Goal: Task Accomplishment & Management: Use online tool/utility

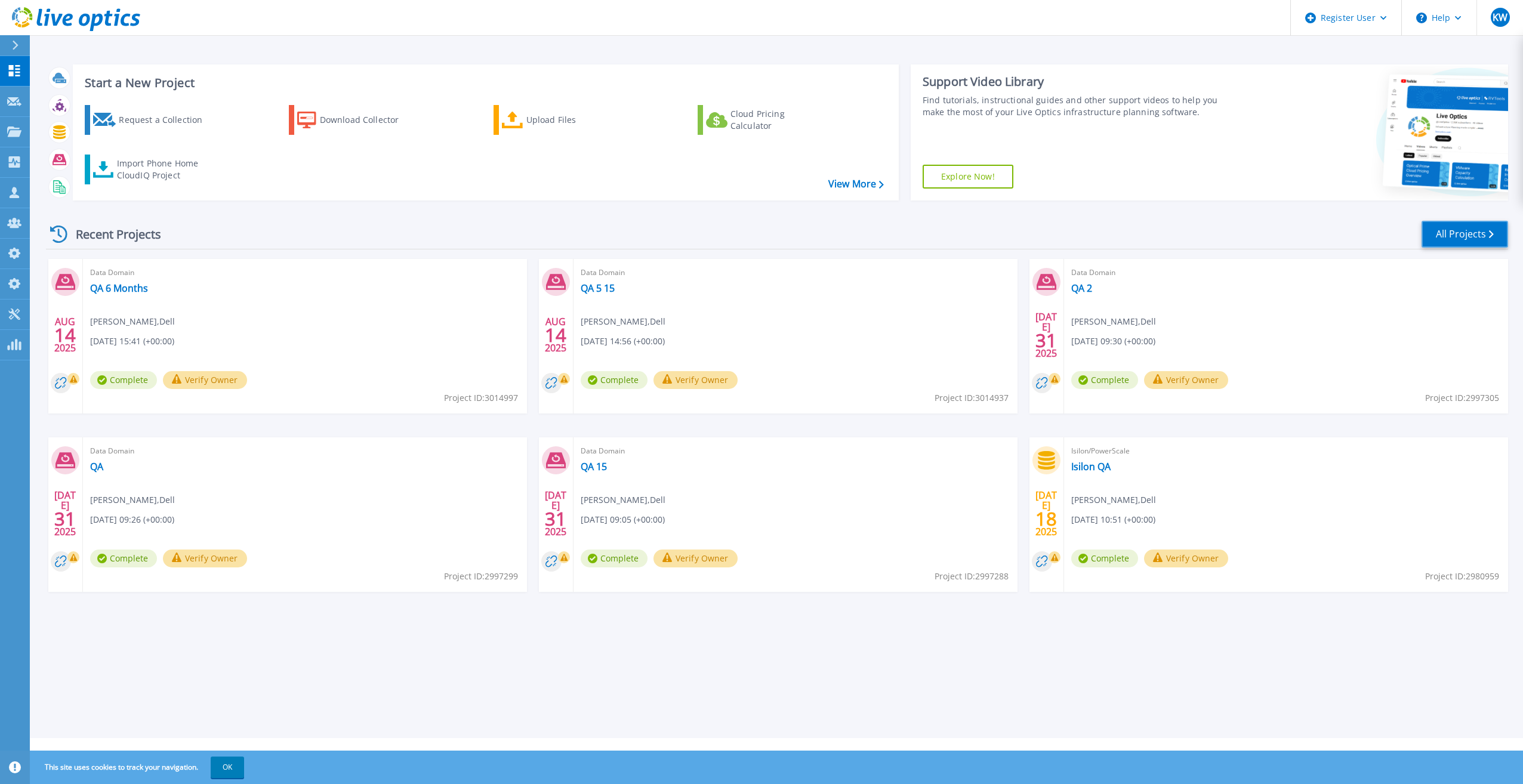
click at [1448, 237] on link "All Projects" at bounding box center [1465, 233] width 86 height 27
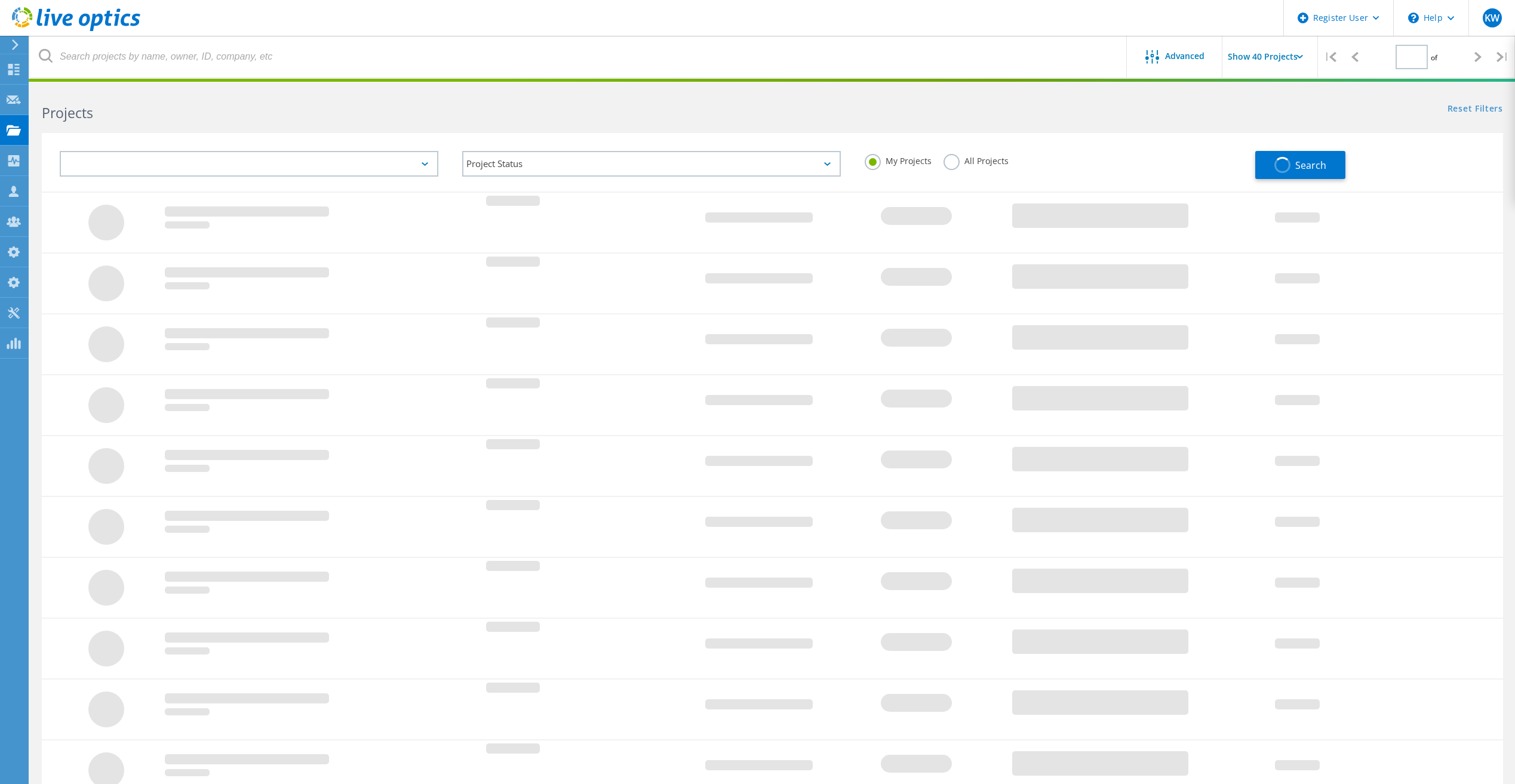
type input "1"
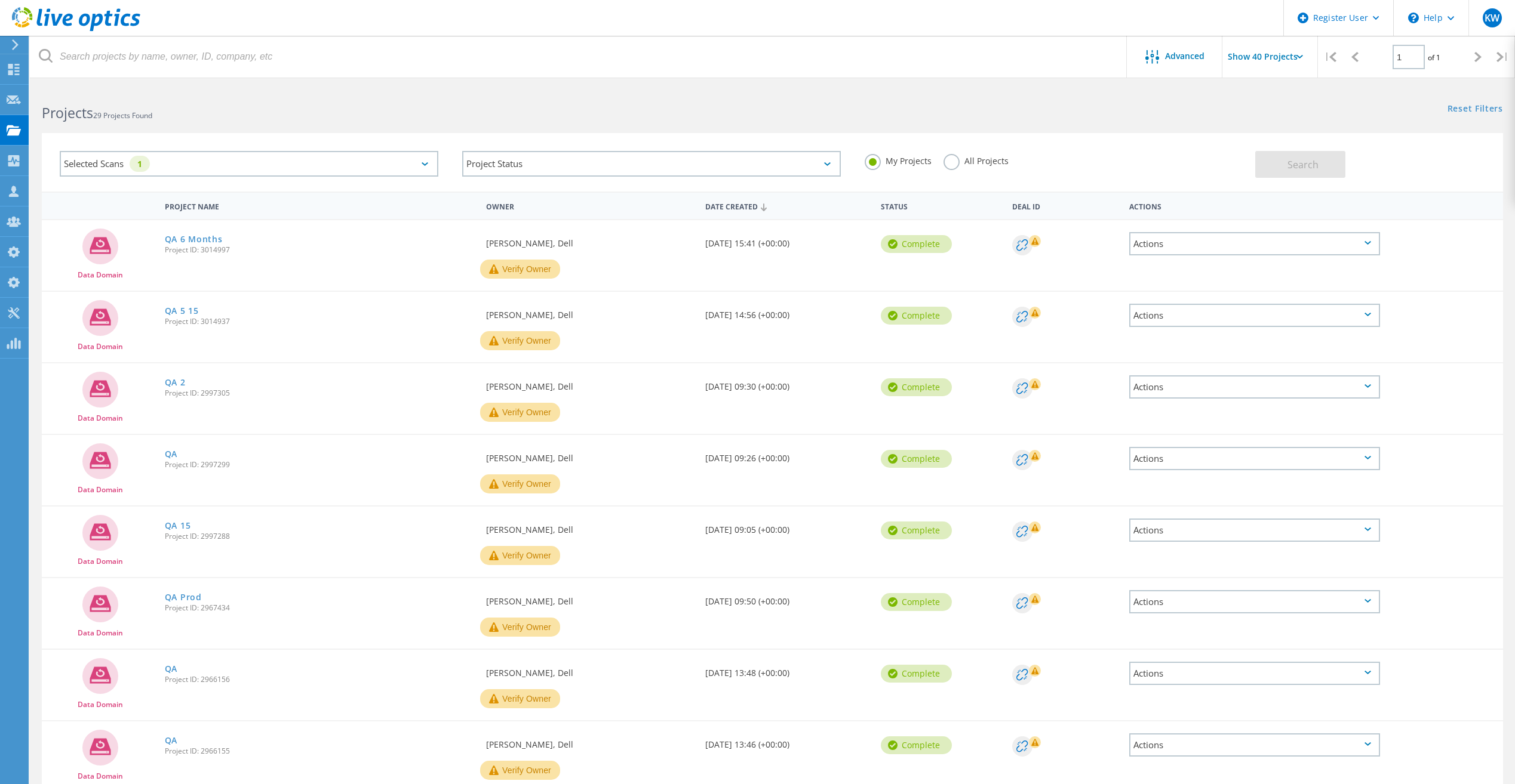
click at [963, 169] on div "All Projects" at bounding box center [975, 163] width 65 height 17
click at [967, 167] on div "All Projects" at bounding box center [975, 163] width 65 height 17
click at [952, 159] on label "All Projects" at bounding box center [975, 160] width 65 height 11
click at [0, 0] on input "All Projects" at bounding box center [0, 0] width 0 height 0
click at [1302, 156] on button "Search" at bounding box center [1300, 164] width 90 height 27
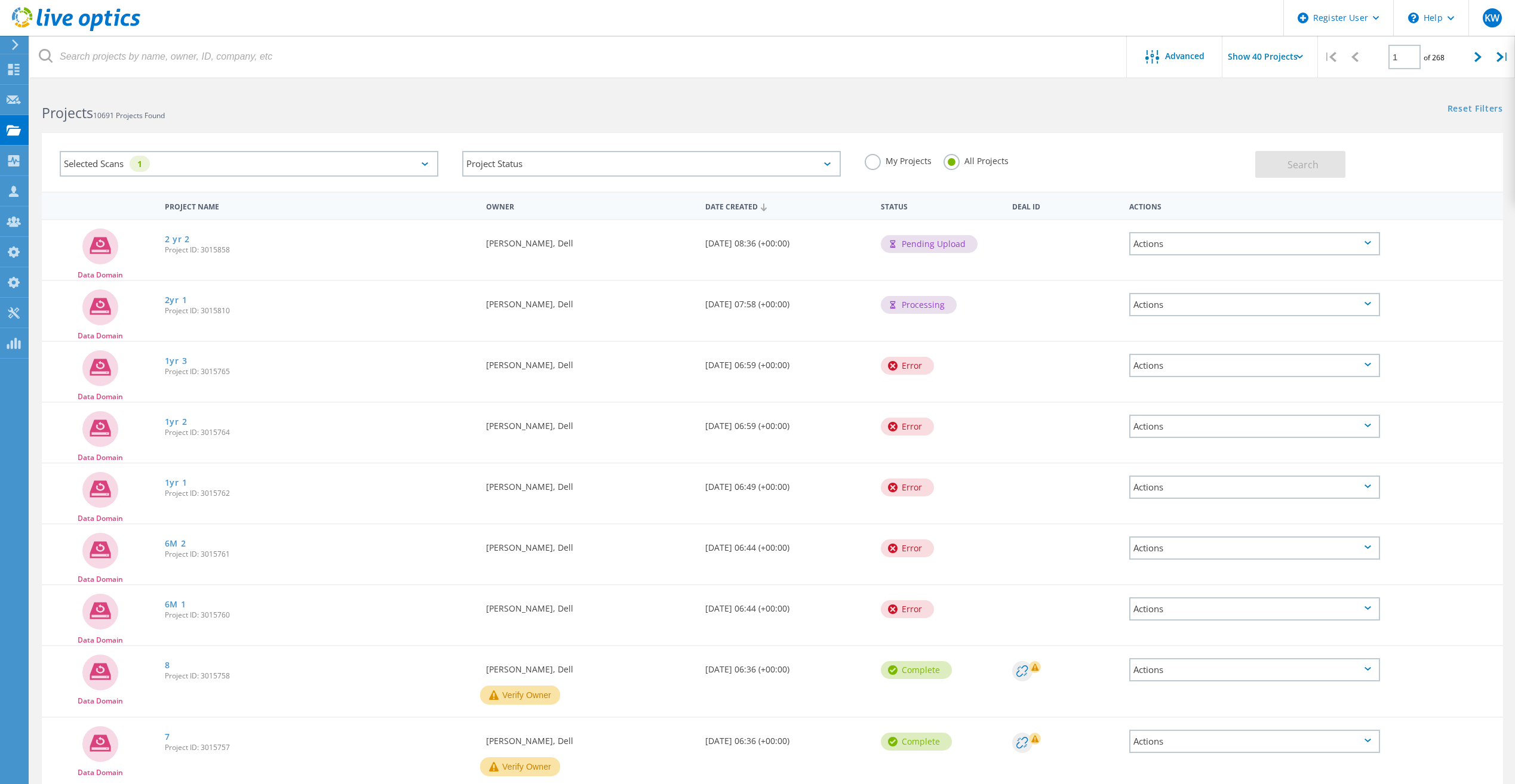
drag, startPoint x: 486, startPoint y: 287, endPoint x: 566, endPoint y: 308, distance: 82.7
click at [566, 308] on div "Requested By Anthony Nyhan, Dell" at bounding box center [589, 301] width 219 height 40
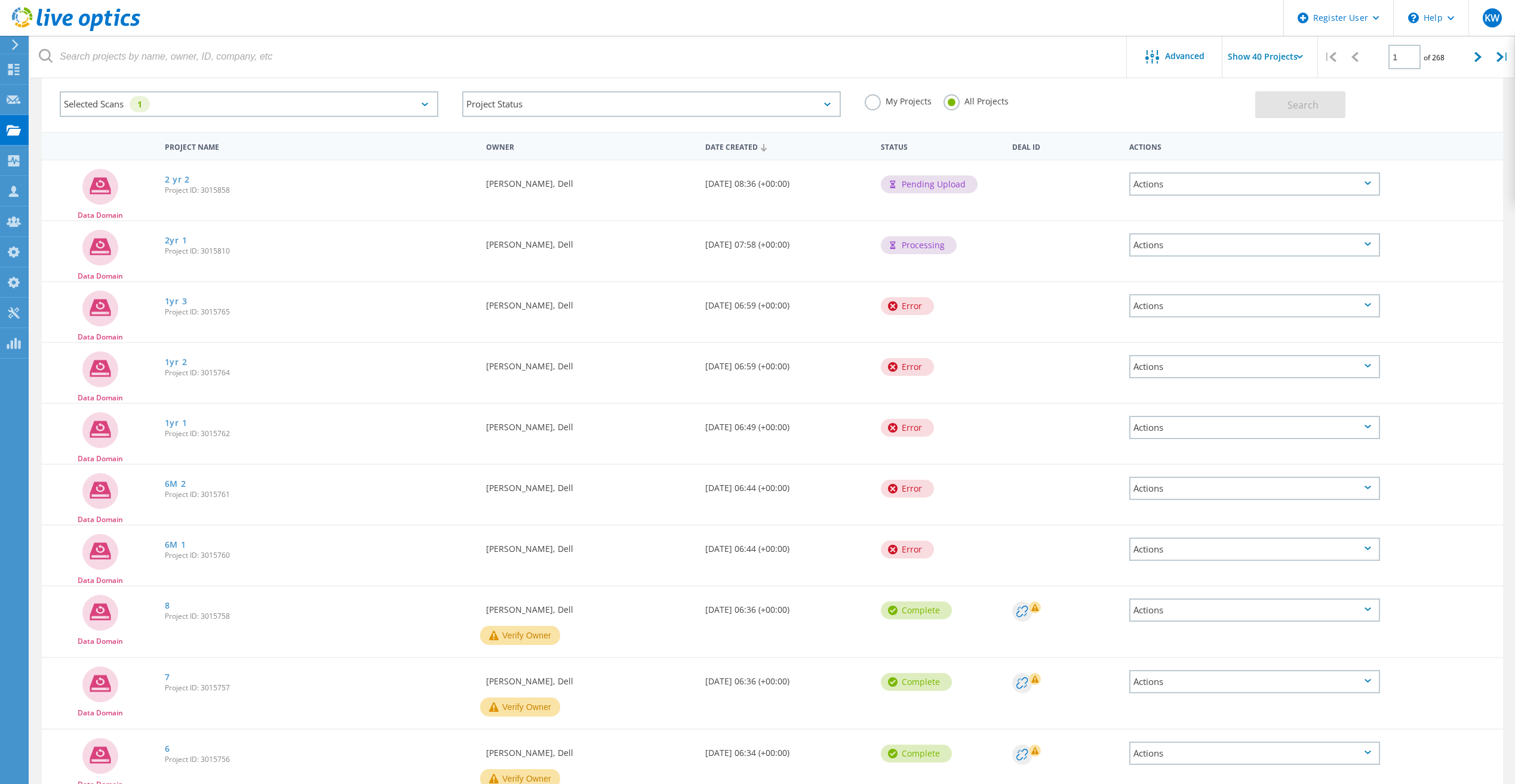
drag, startPoint x: 270, startPoint y: 564, endPoint x: 158, endPoint y: 239, distance: 343.8
drag, startPoint x: 158, startPoint y: 239, endPoint x: 363, endPoint y: 251, distance: 205.4
click at [363, 251] on span "Project ID: 3015810" at bounding box center [319, 252] width 309 height 7
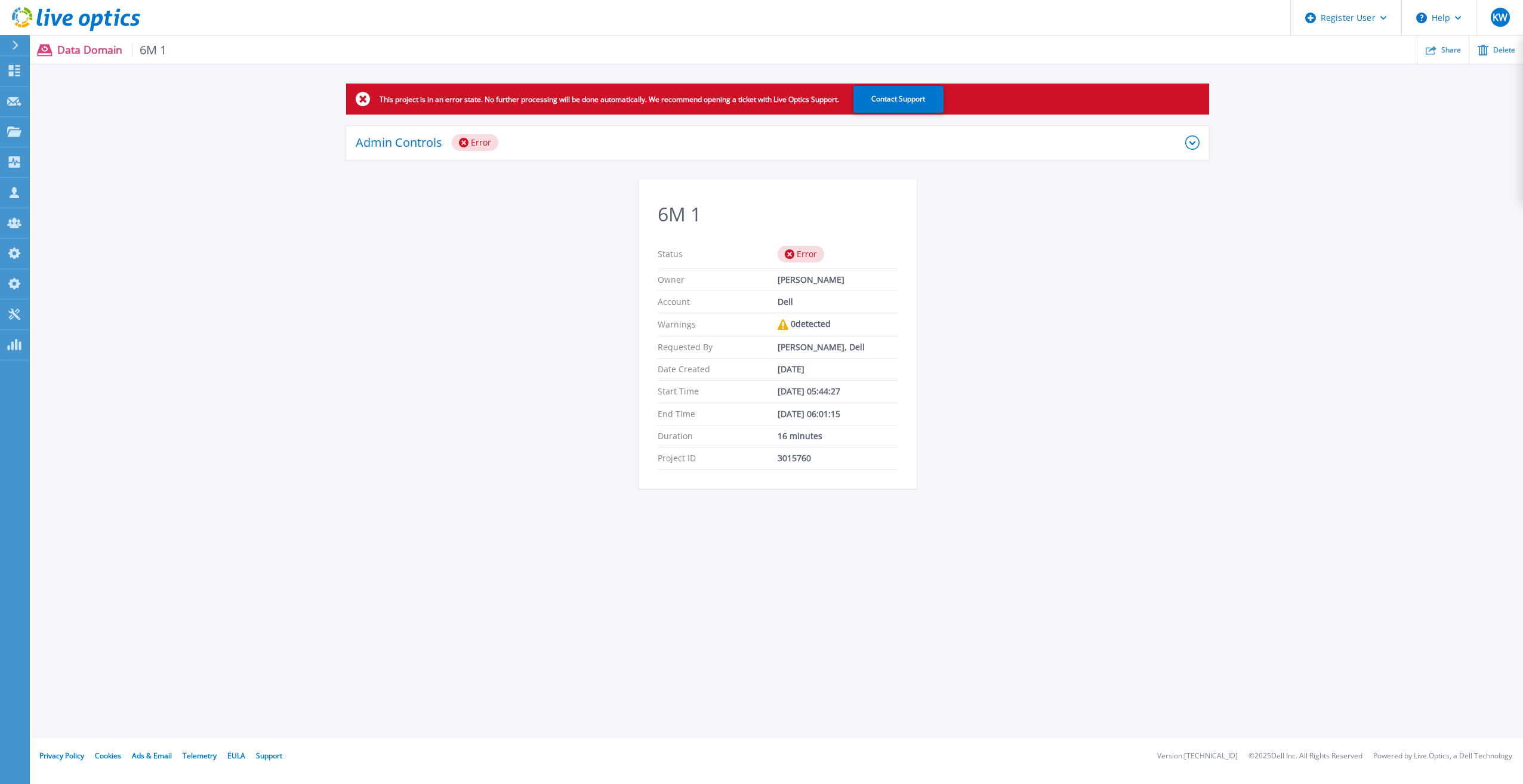
click at [654, 141] on div "Admin Controls Error" at bounding box center [770, 142] width 830 height 17
click at [546, 147] on div "Admin Controls Error" at bounding box center [770, 142] width 830 height 17
click at [597, 133] on div "Admin Controls Error" at bounding box center [778, 143] width 863 height 35
click at [610, 154] on div "Admin Controls Error" at bounding box center [778, 143] width 863 height 35
click at [592, 131] on div "Admin Controls Error" at bounding box center [778, 143] width 863 height 35
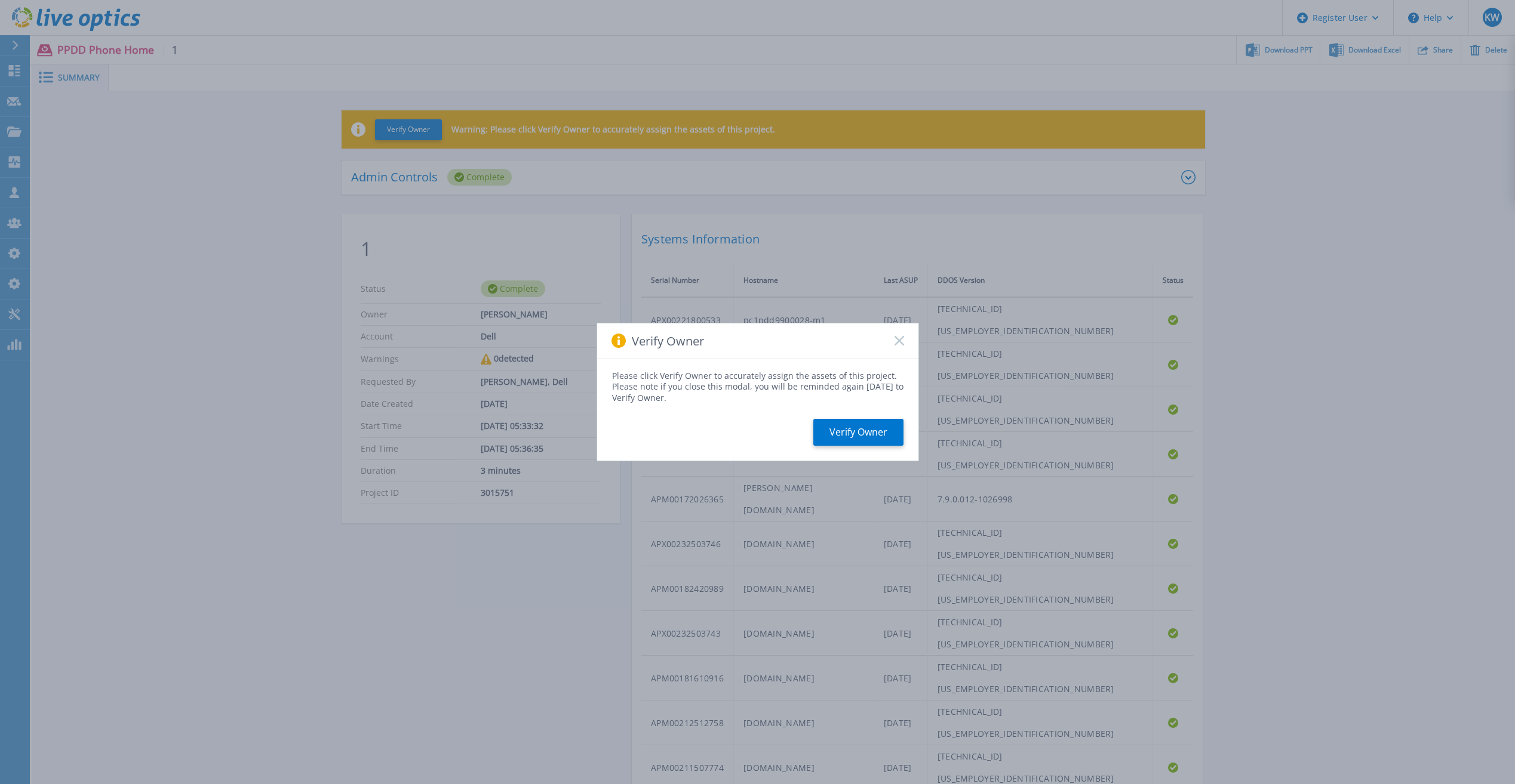
drag, startPoint x: 902, startPoint y: 340, endPoint x: 916, endPoint y: 336, distance: 14.6
click at [902, 339] on icon at bounding box center [899, 341] width 9 height 9
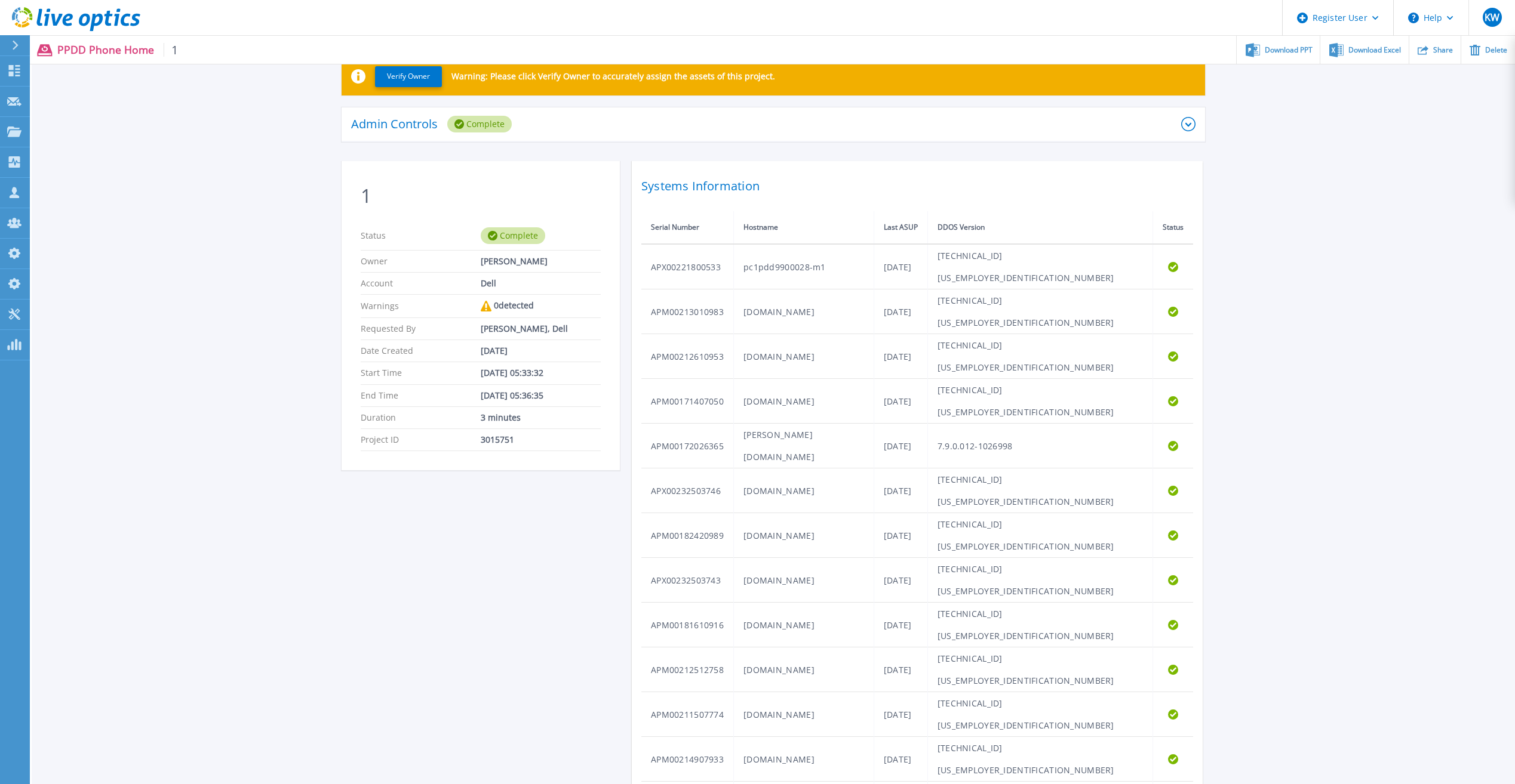
scroll to position [97, 0]
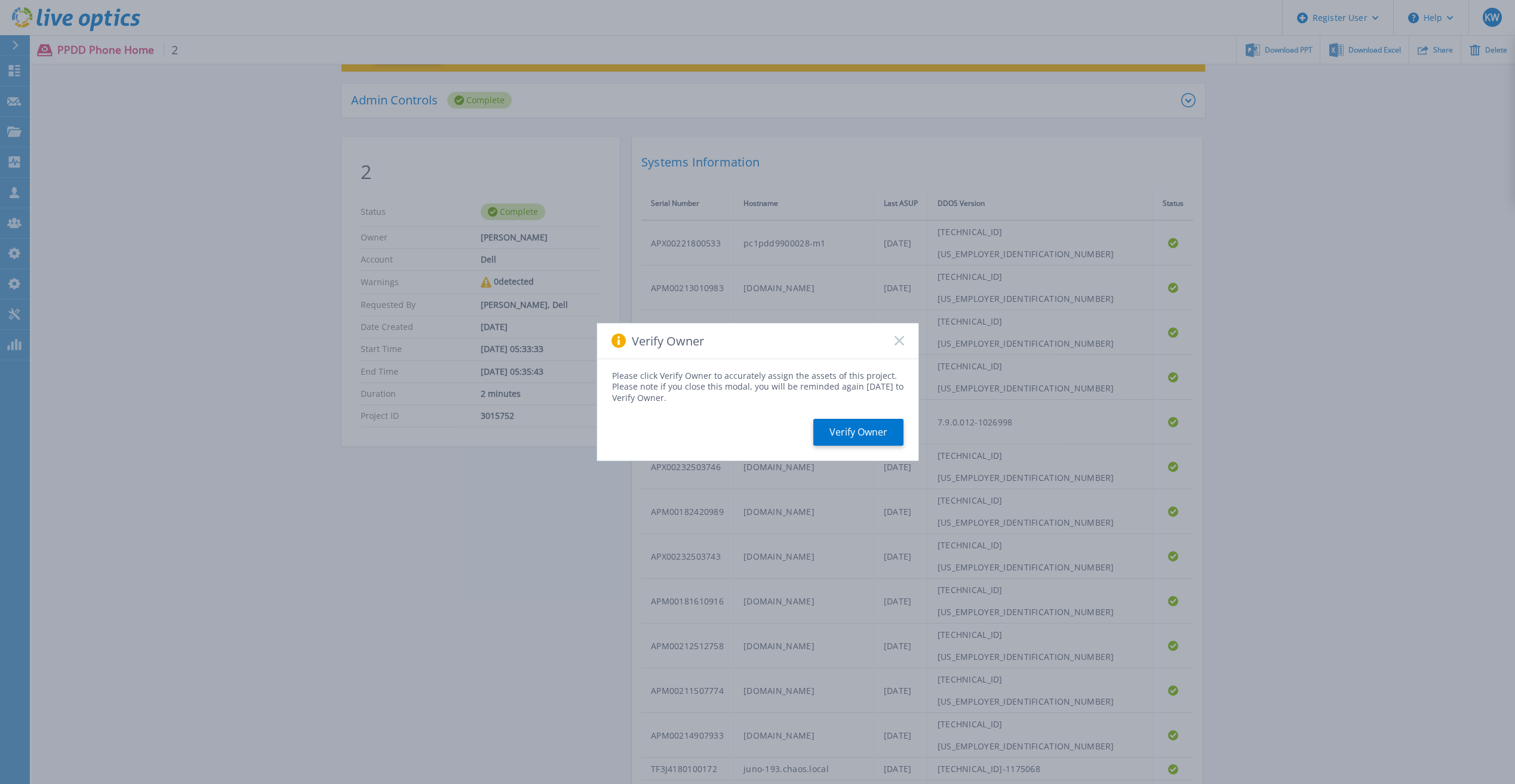
scroll to position [97, 0]
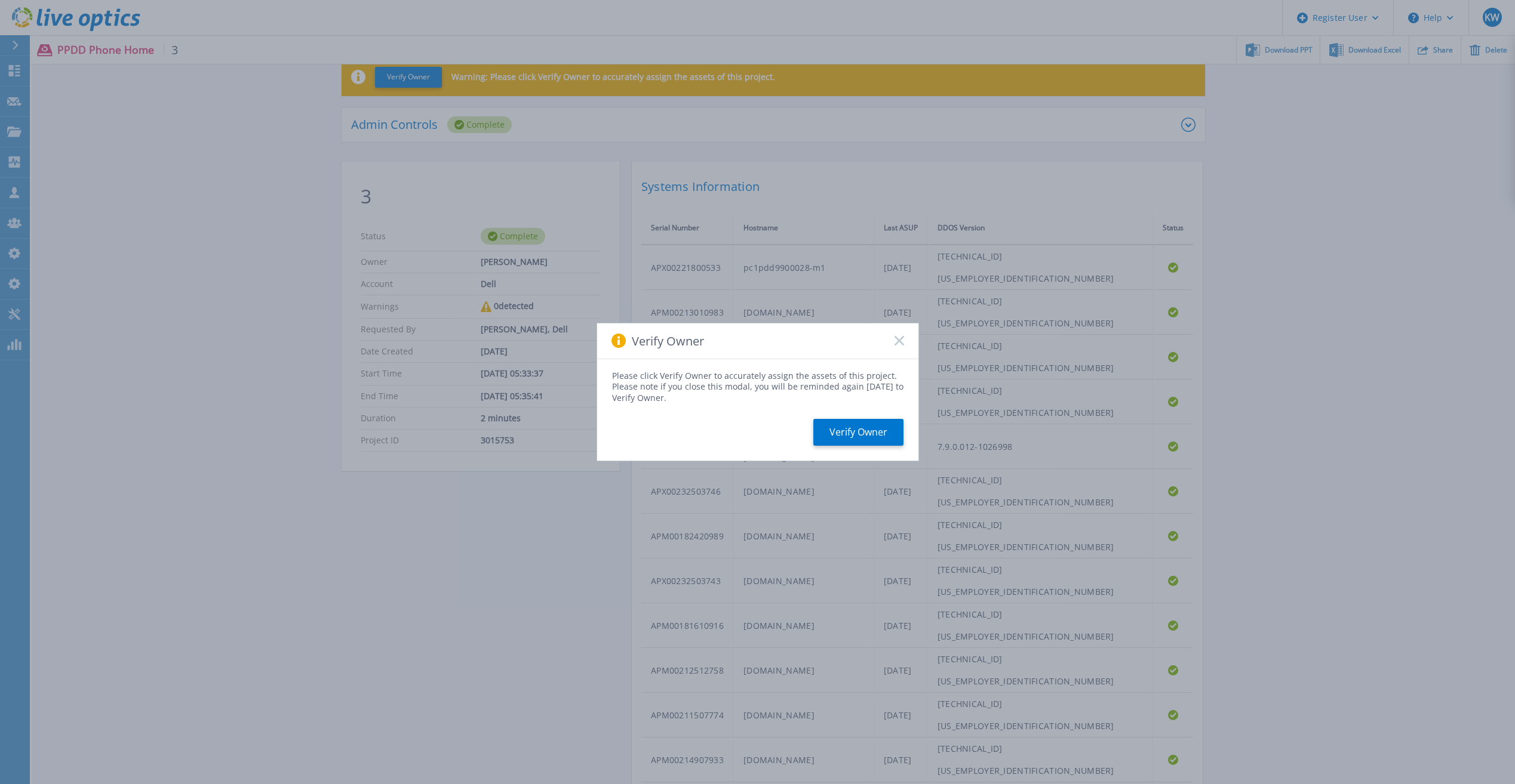
scroll to position [97, 0]
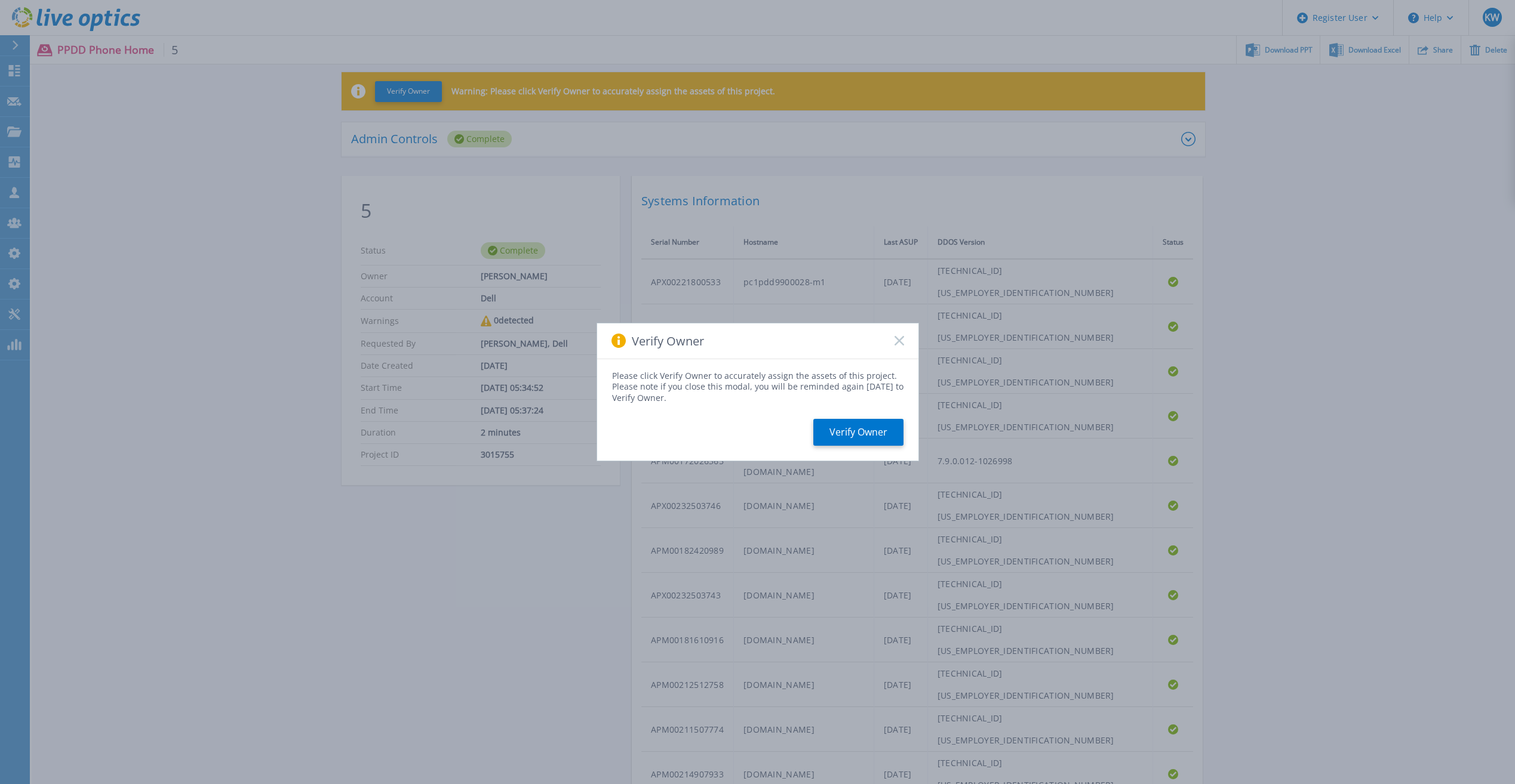
scroll to position [97, 0]
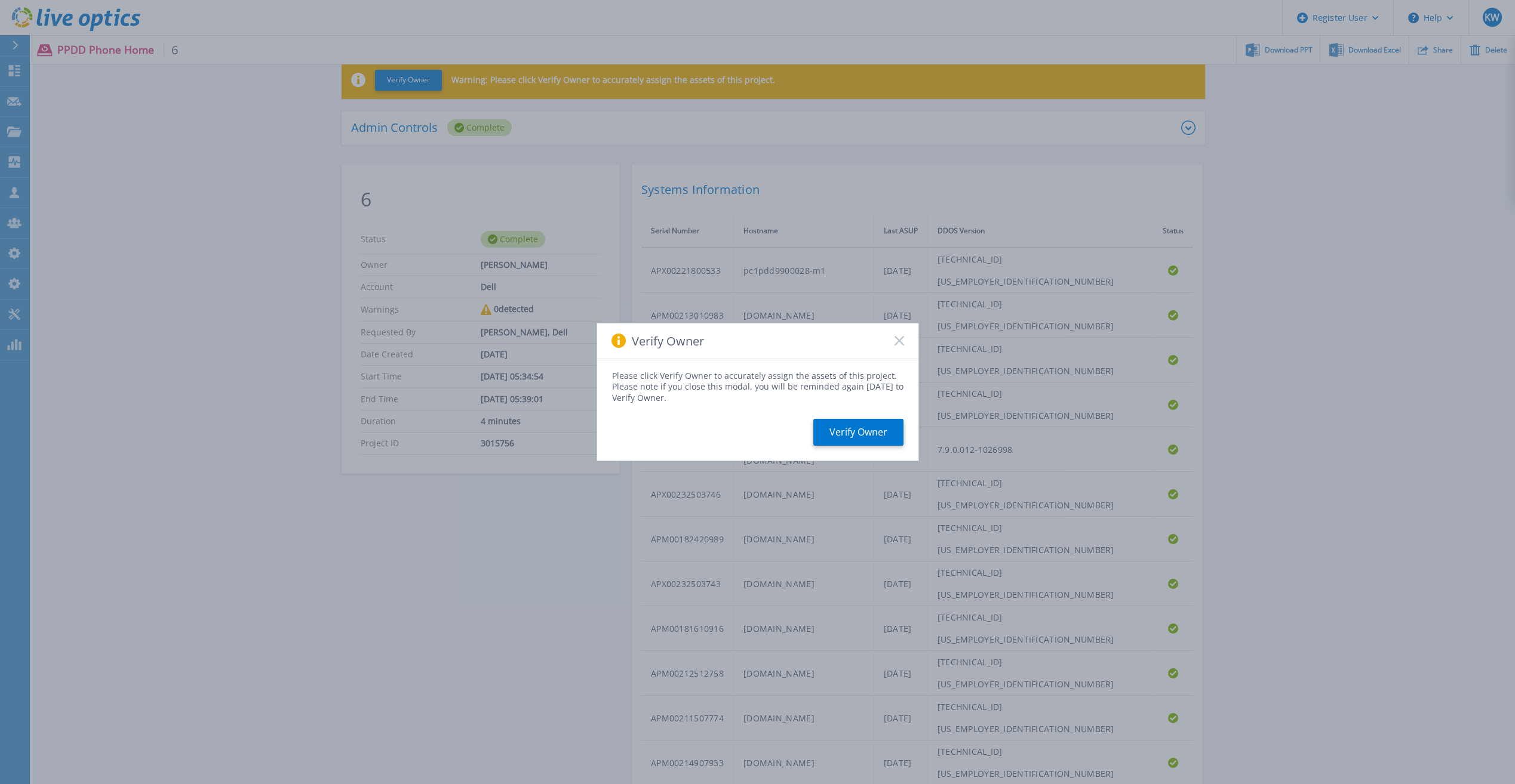
scroll to position [97, 0]
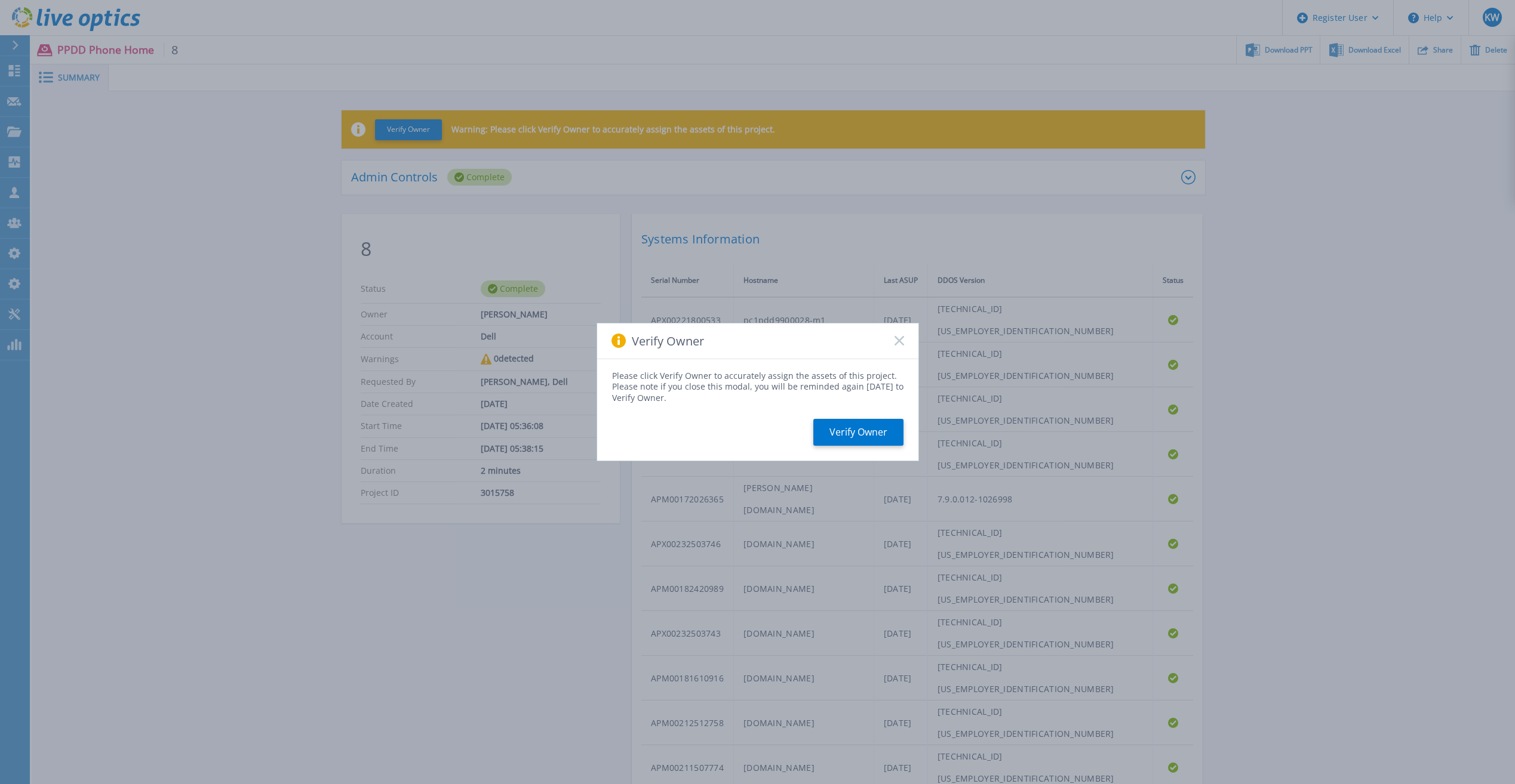
scroll to position [97, 0]
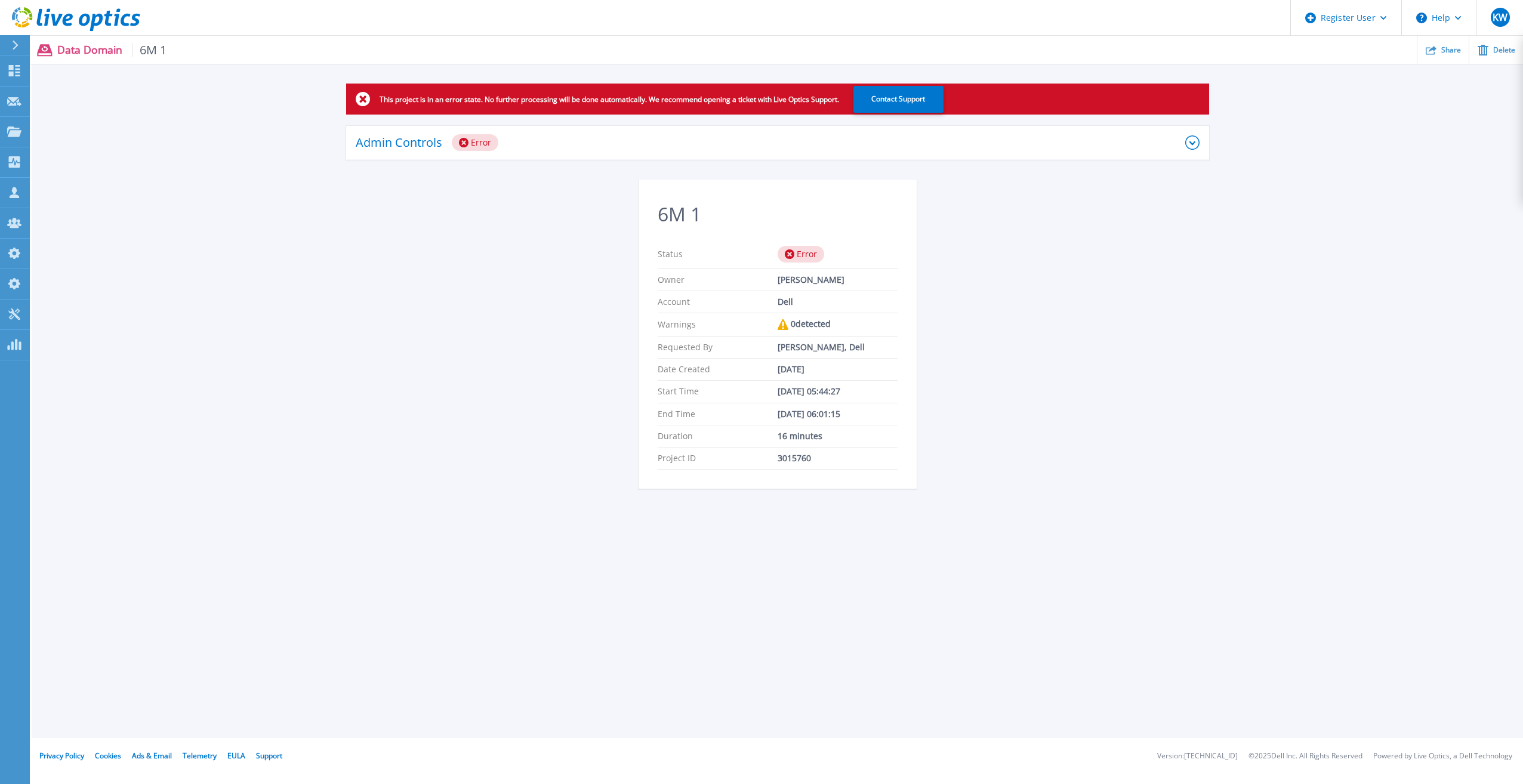
click at [801, 127] on div "Admin Controls Error" at bounding box center [778, 143] width 863 height 35
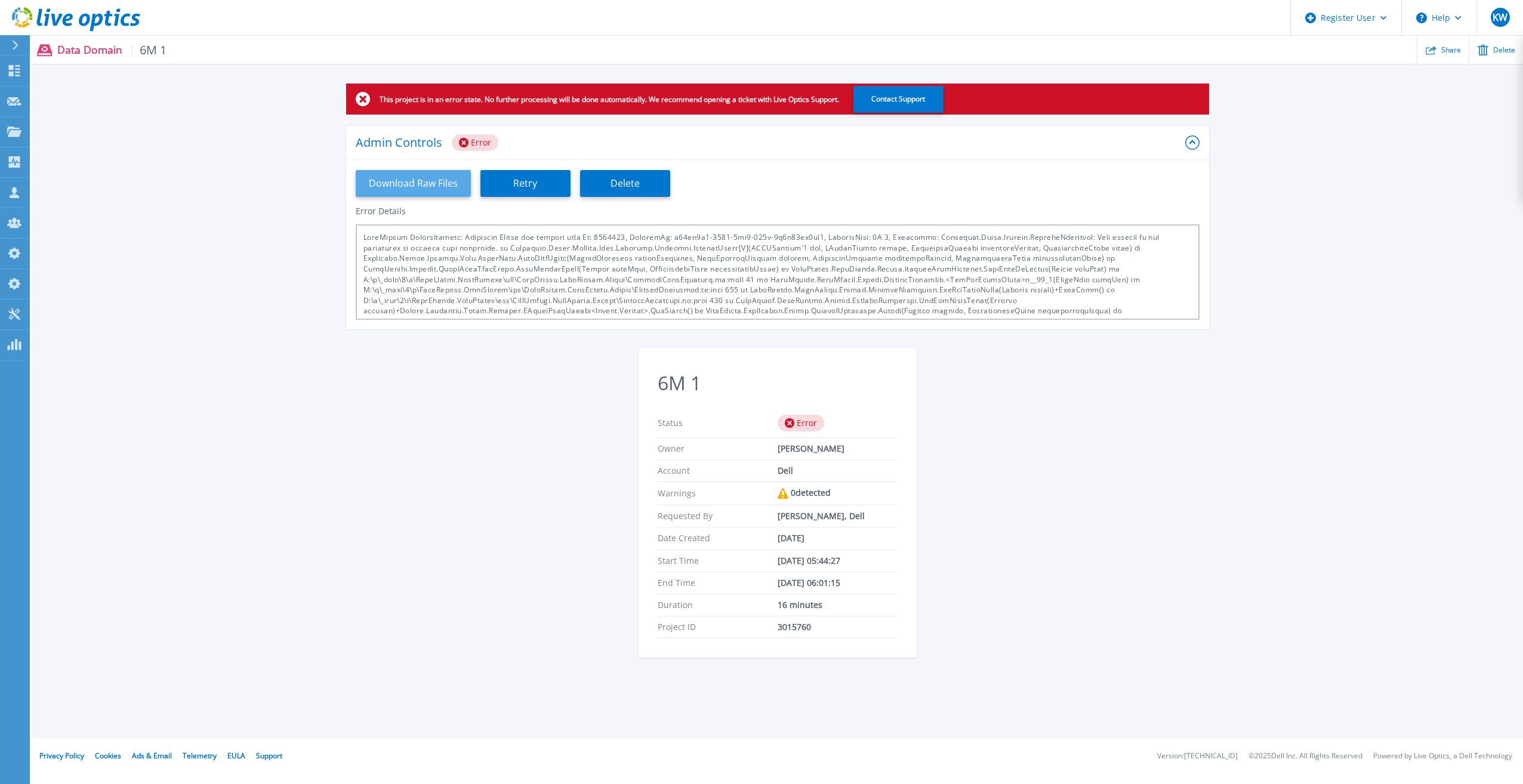
click at [393, 179] on button "Download Raw Files" at bounding box center [413, 183] width 115 height 27
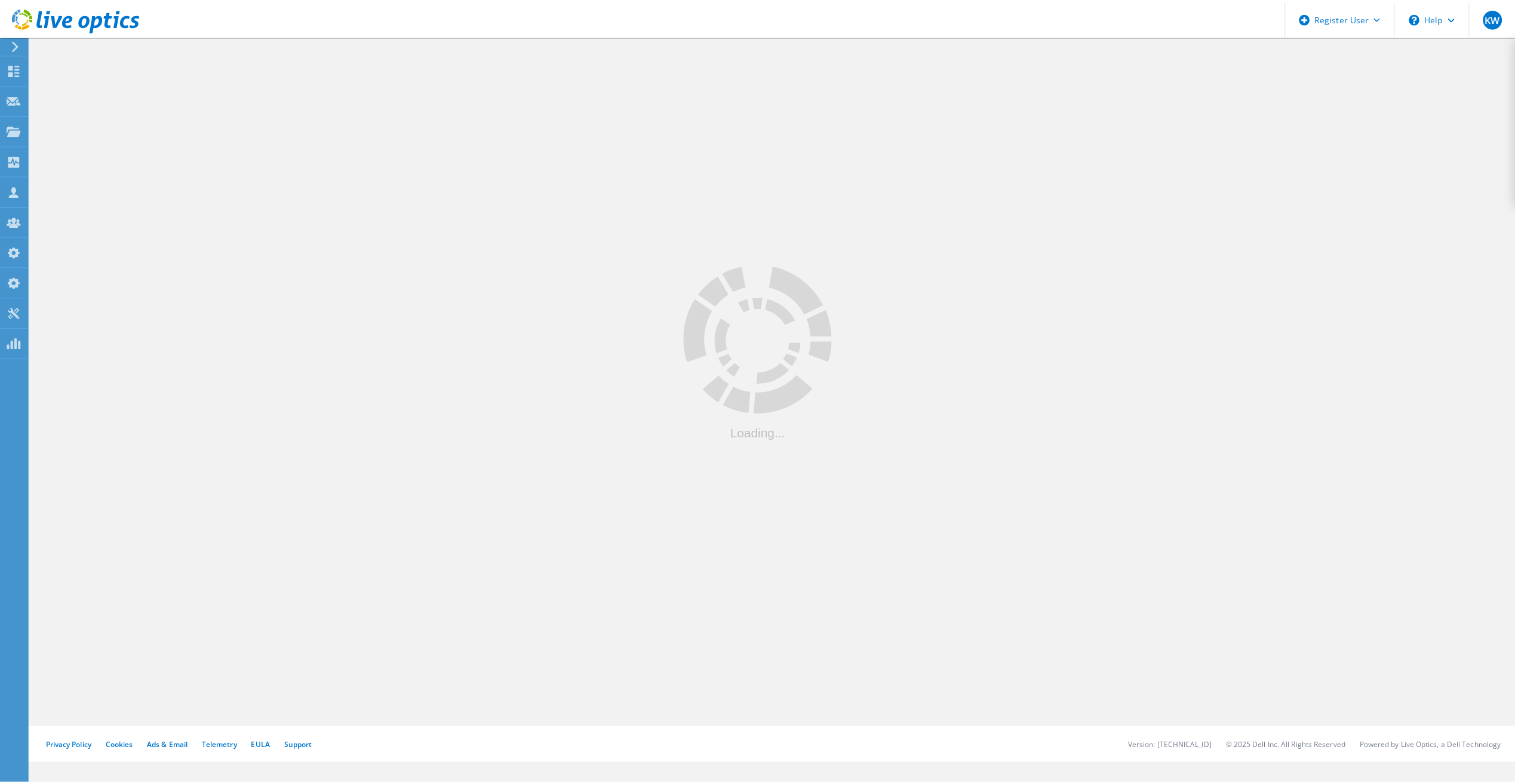
scroll to position [60, 0]
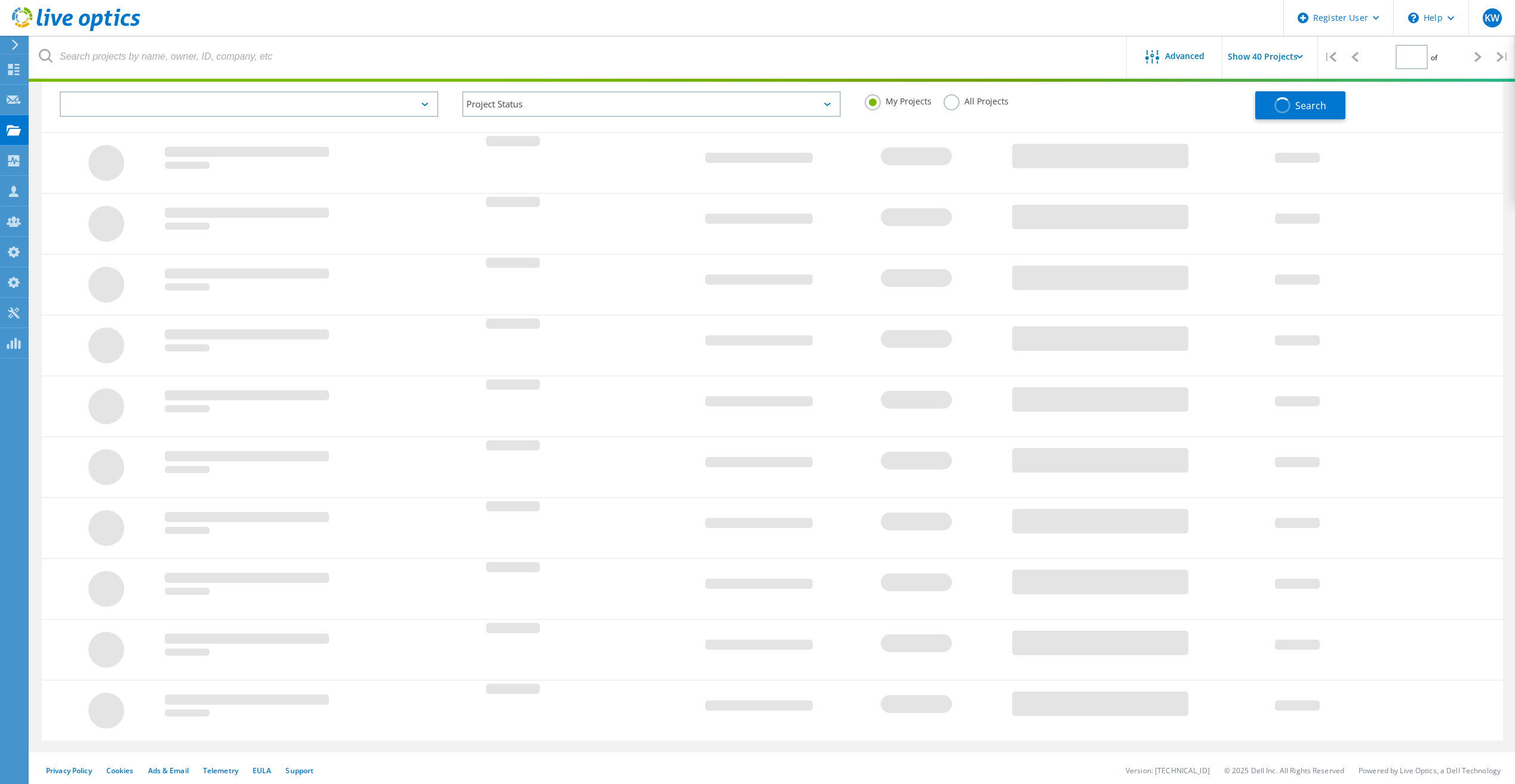
type input "1"
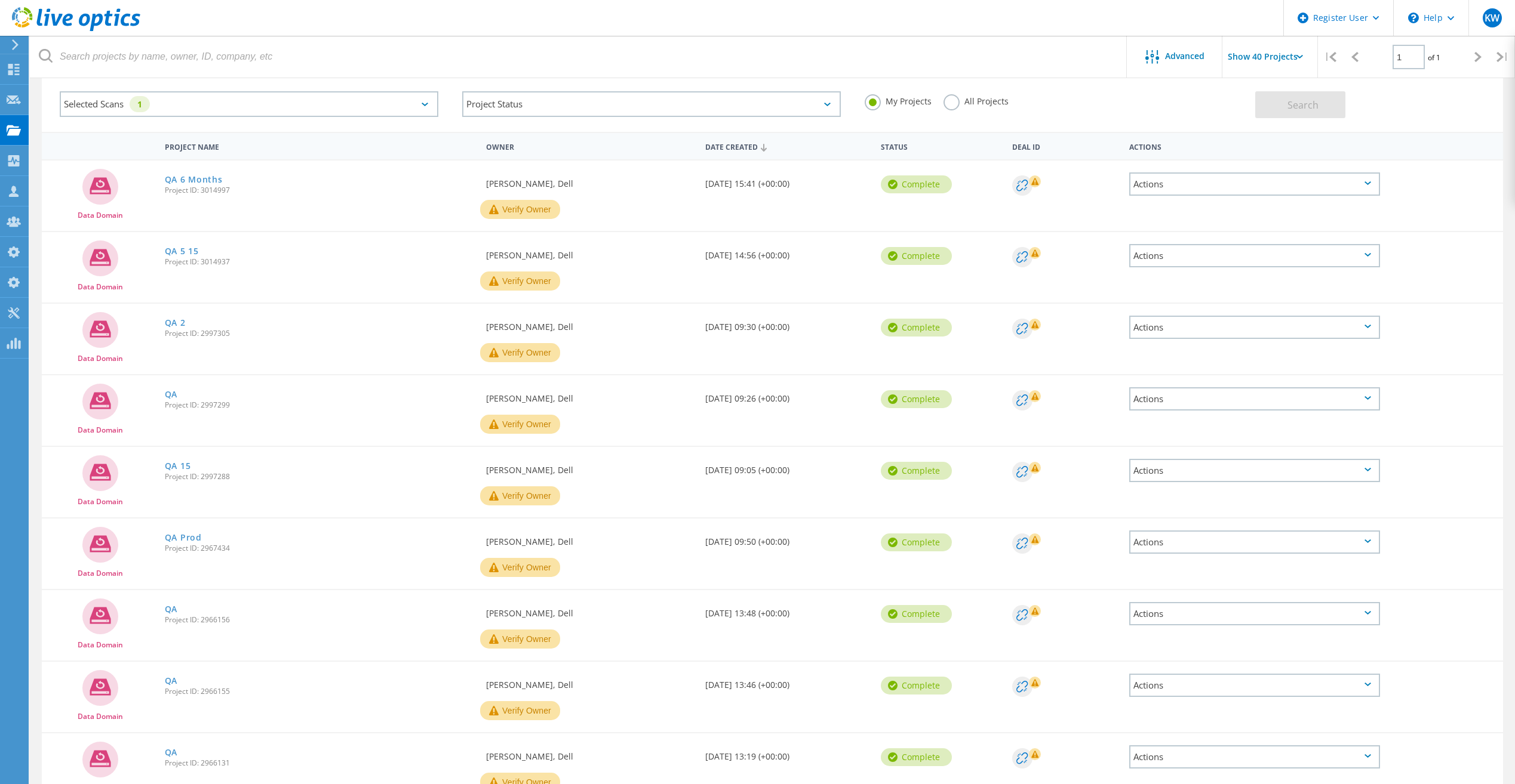
click at [954, 104] on label "All Projects" at bounding box center [975, 100] width 65 height 11
click at [0, 0] on input "All Projects" at bounding box center [0, 0] width 0 height 0
drag, startPoint x: 1247, startPoint y: 117, endPoint x: 1254, endPoint y: 113, distance: 8.1
click at [1249, 115] on div "My Projects All Projects" at bounding box center [1054, 101] width 403 height 44
click at [1272, 108] on button "Search" at bounding box center [1300, 104] width 90 height 27
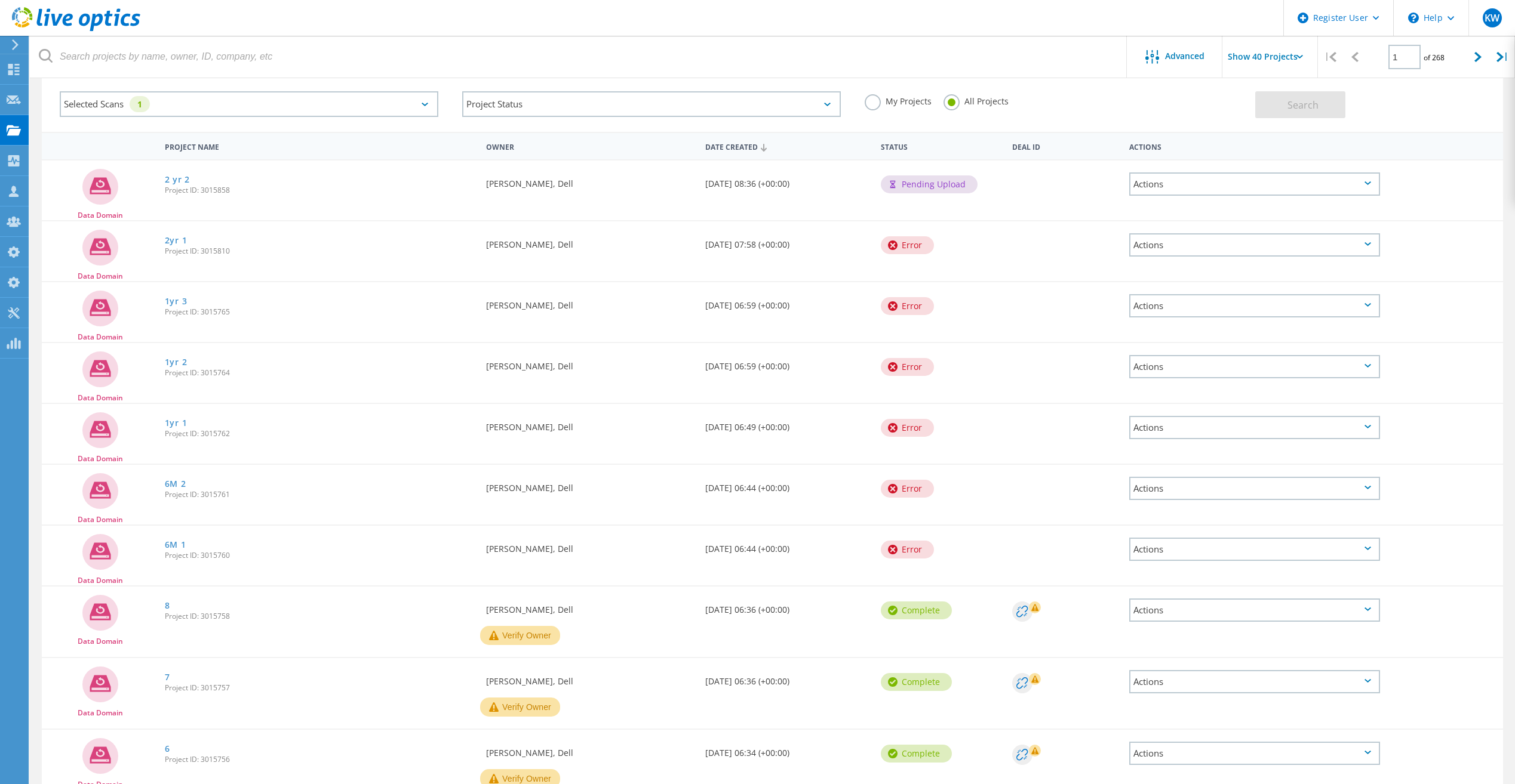
drag, startPoint x: 928, startPoint y: 556, endPoint x: 876, endPoint y: 227, distance: 333.1
drag, startPoint x: 876, startPoint y: 227, endPoint x: 980, endPoint y: 321, distance: 140.2
click at [980, 321] on div "Error" at bounding box center [940, 304] width 131 height 45
click at [496, 30] on header "Register User \n Help Explore Helpful Articles Contact Support KW Dell Admin Us…" at bounding box center [758, 17] width 1515 height 36
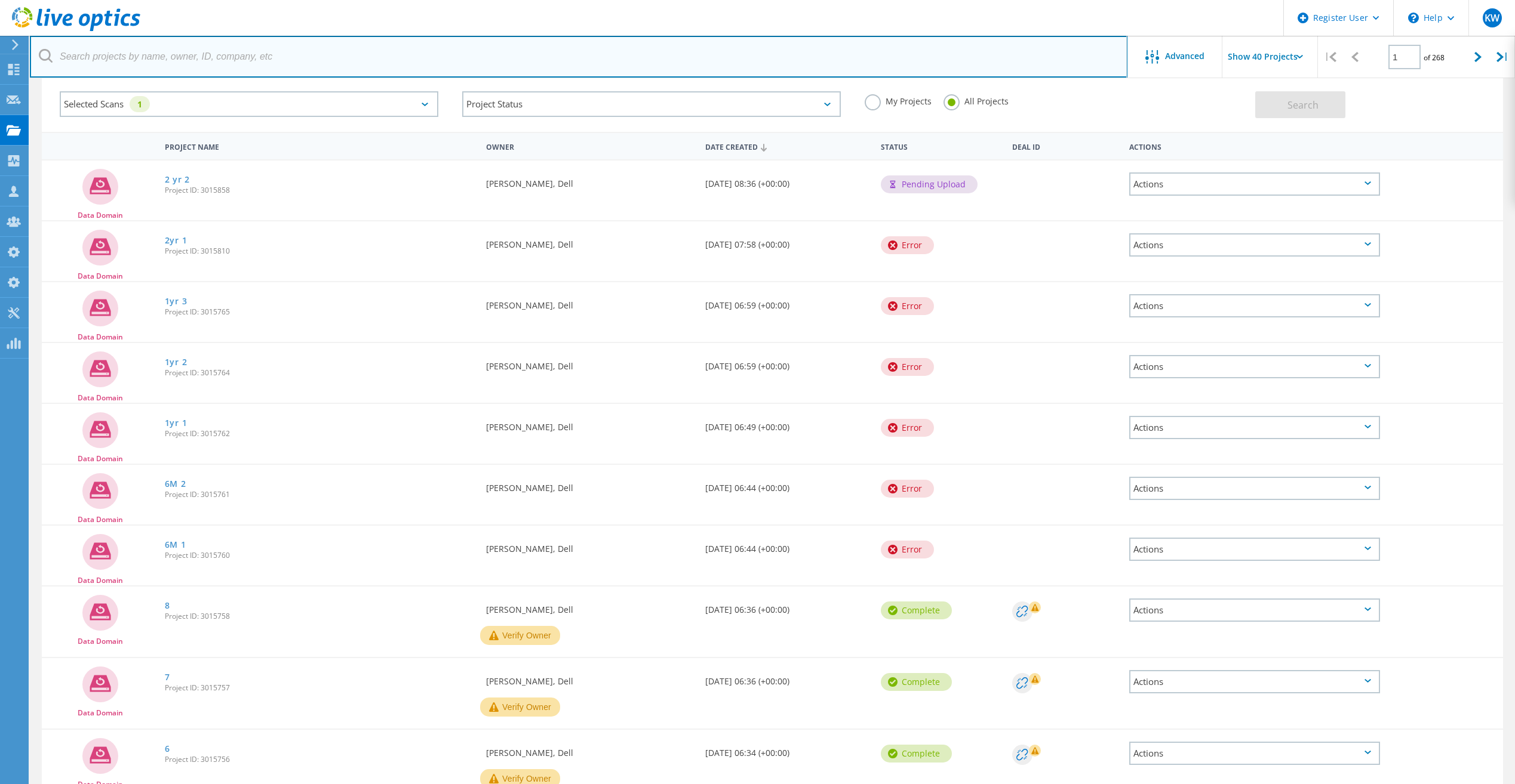
click at [496, 37] on input "text" at bounding box center [578, 56] width 1098 height 41
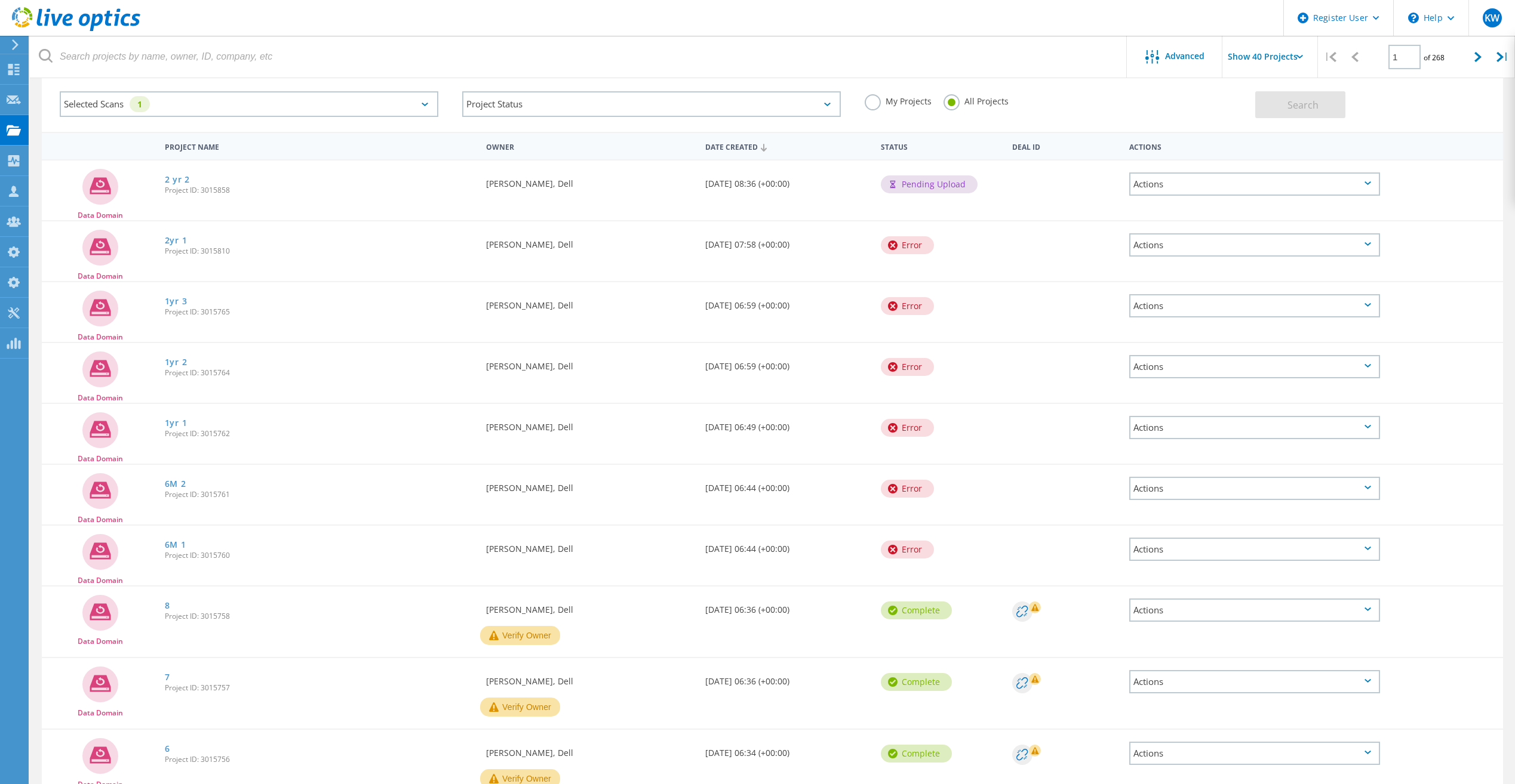
click at [495, 29] on header "Register User \n Help Explore Helpful Articles Contact Support KW Dell Admin Us…" at bounding box center [758, 17] width 1515 height 36
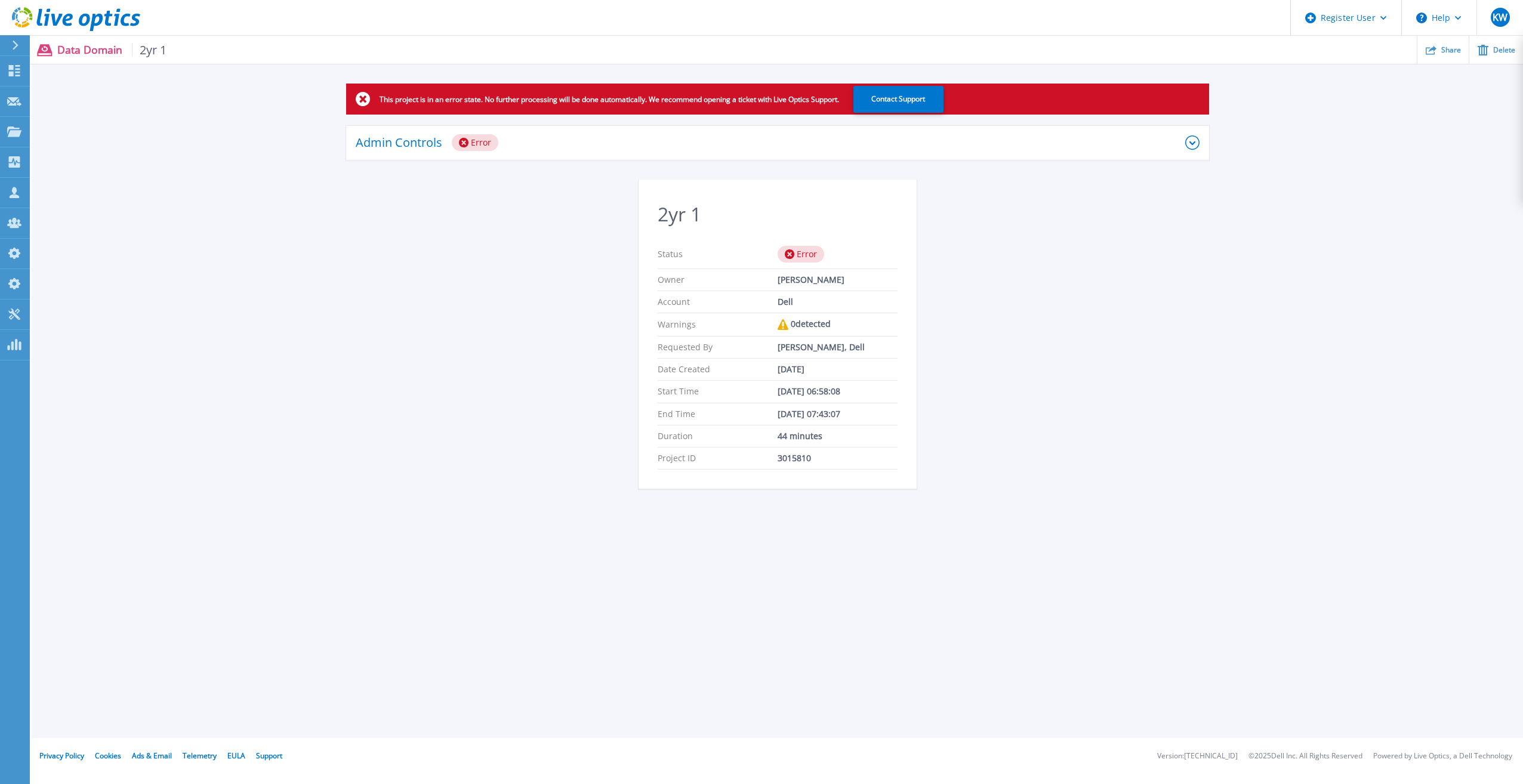
click at [631, 163] on div "Admin Controls Error Download Raw Files Retry Delete Error Details" at bounding box center [778, 153] width 863 height 53
click at [630, 153] on div "Admin Controls Error" at bounding box center [778, 143] width 863 height 35
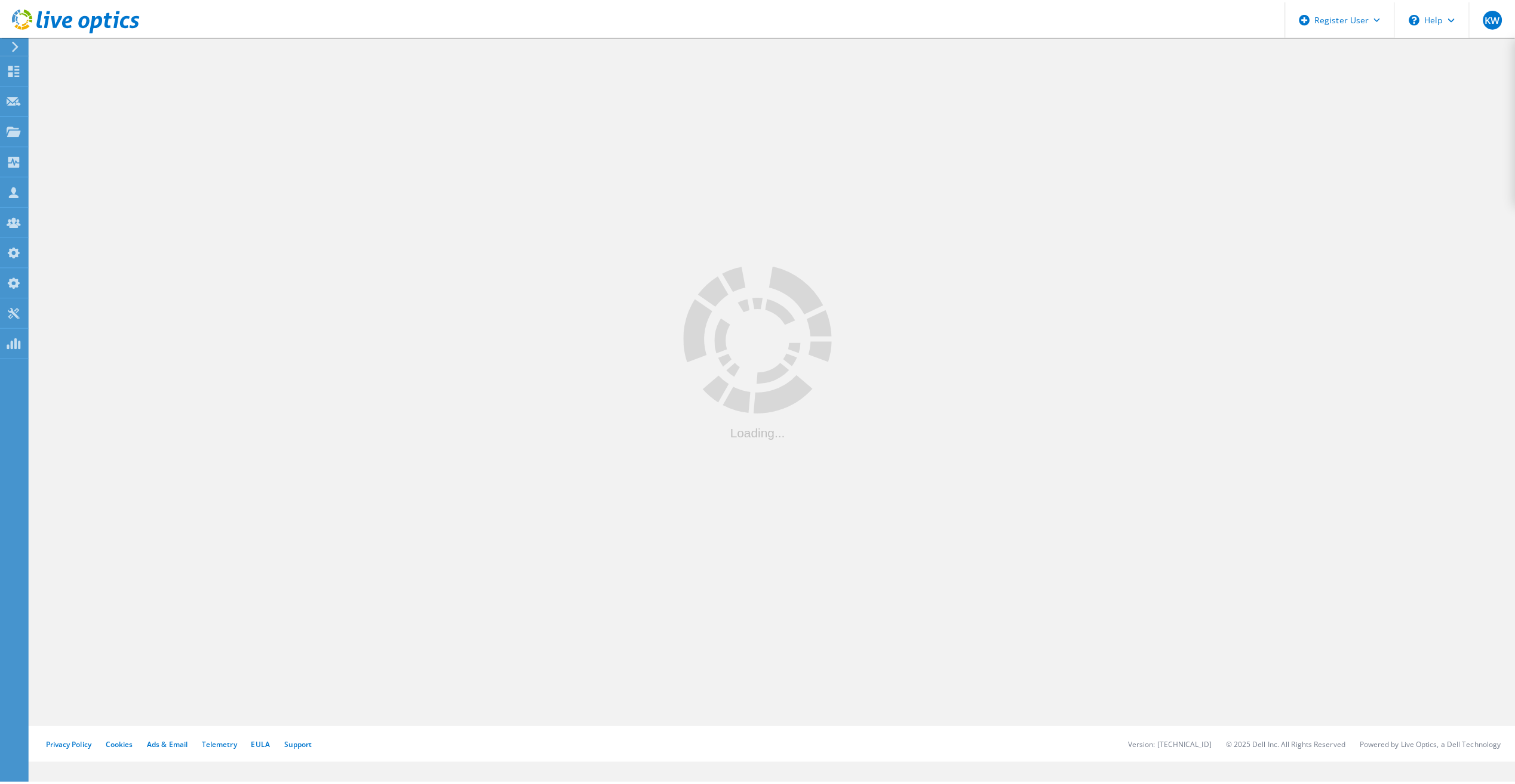
scroll to position [60, 0]
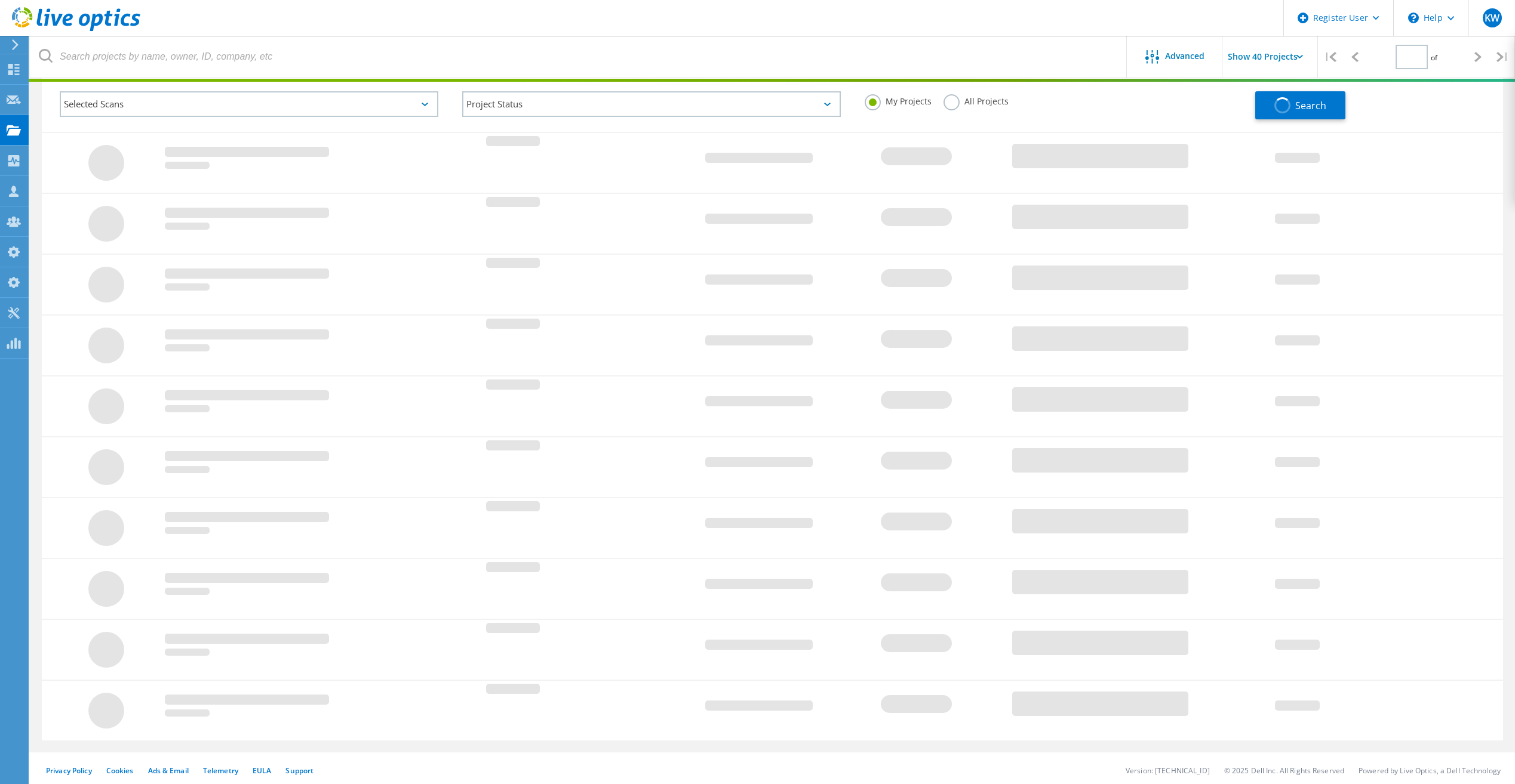
type input "1"
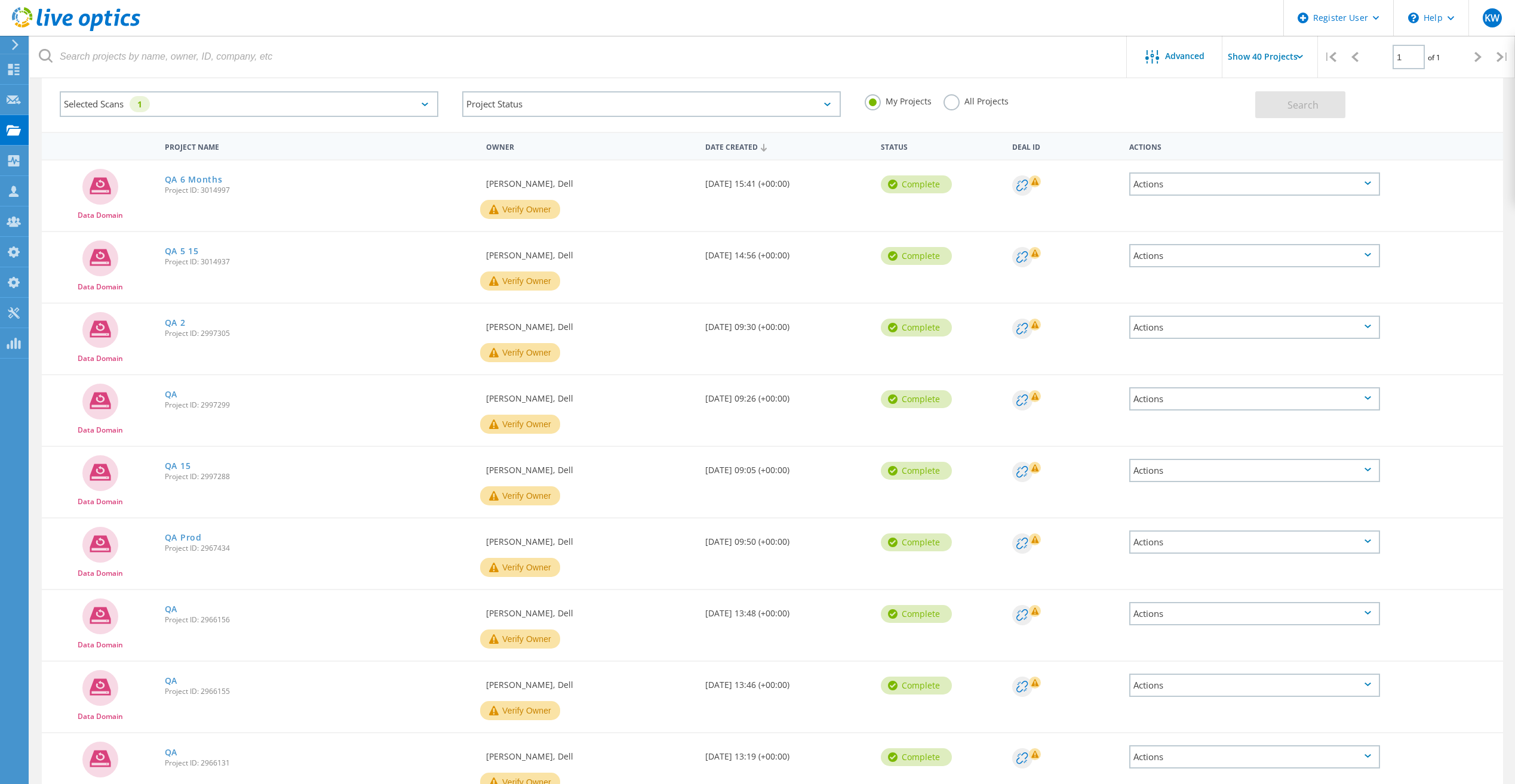
click at [1006, 99] on label "All Projects" at bounding box center [975, 100] width 65 height 11
click at [0, 0] on input "All Projects" at bounding box center [0, 0] width 0 height 0
click at [1339, 86] on div "Search" at bounding box center [1375, 98] width 241 height 39
click at [1324, 95] on button "Search" at bounding box center [1300, 104] width 90 height 27
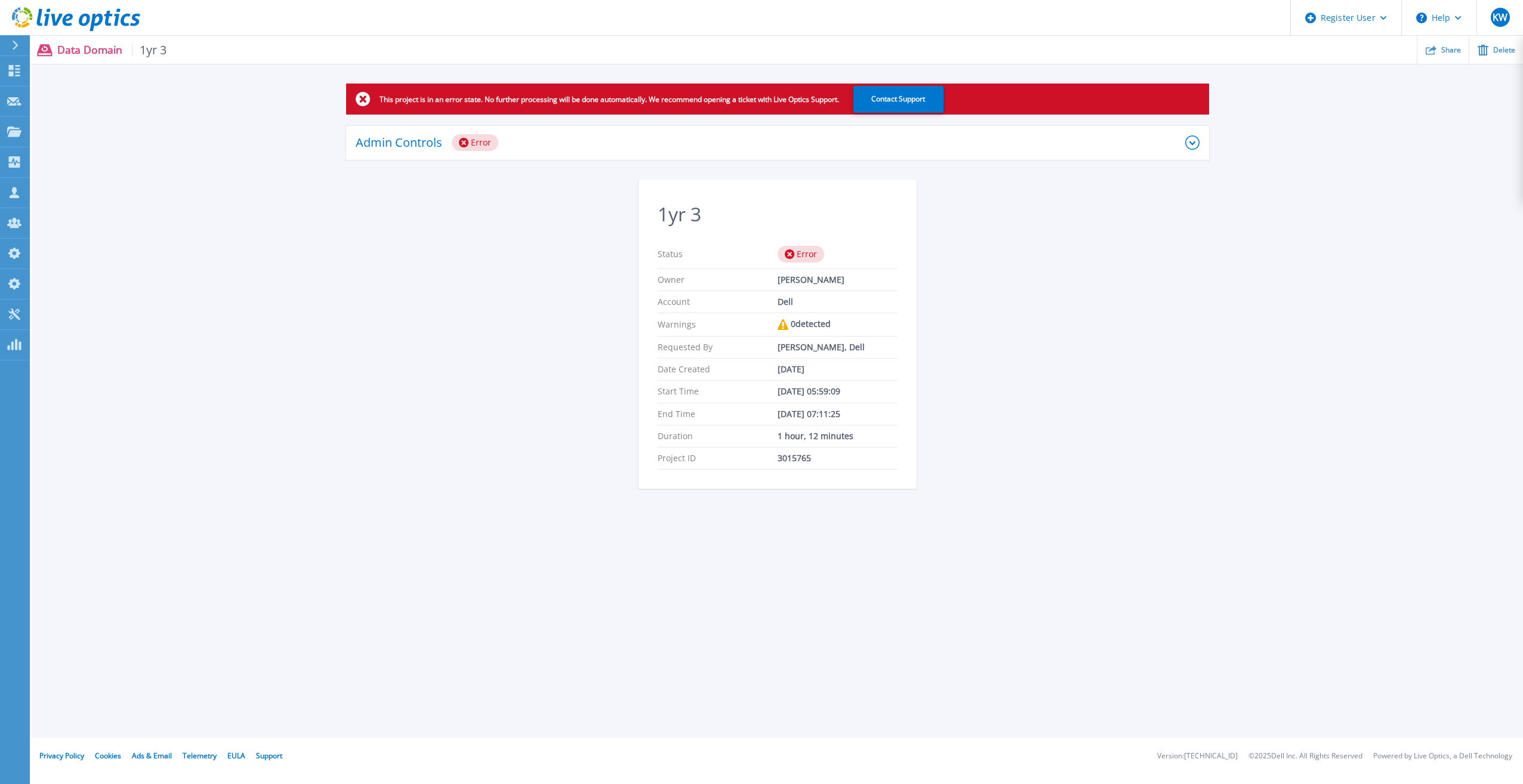
click at [662, 129] on div "Admin Controls Error" at bounding box center [778, 143] width 863 height 35
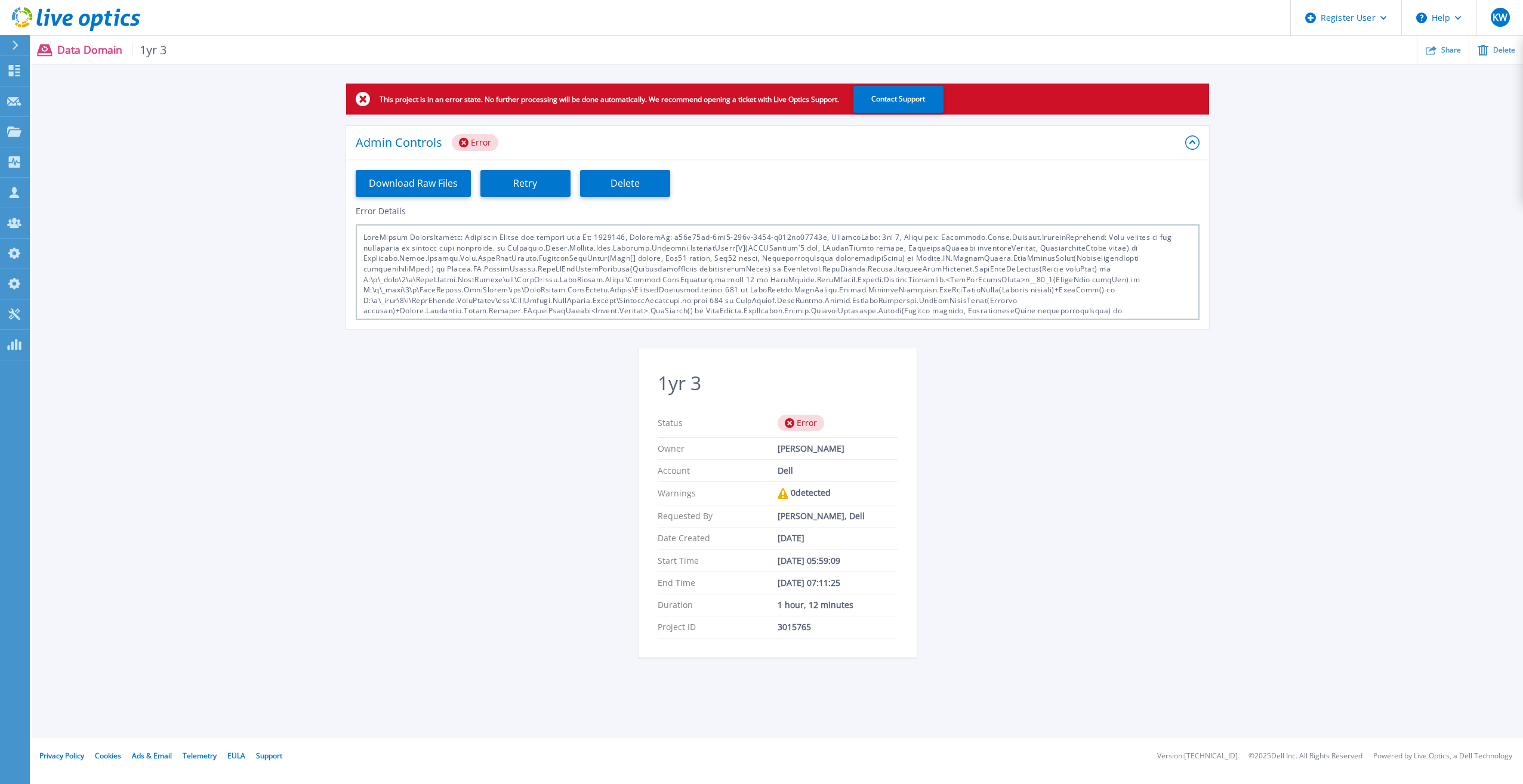
click at [115, 13] on icon at bounding box center [76, 19] width 129 height 25
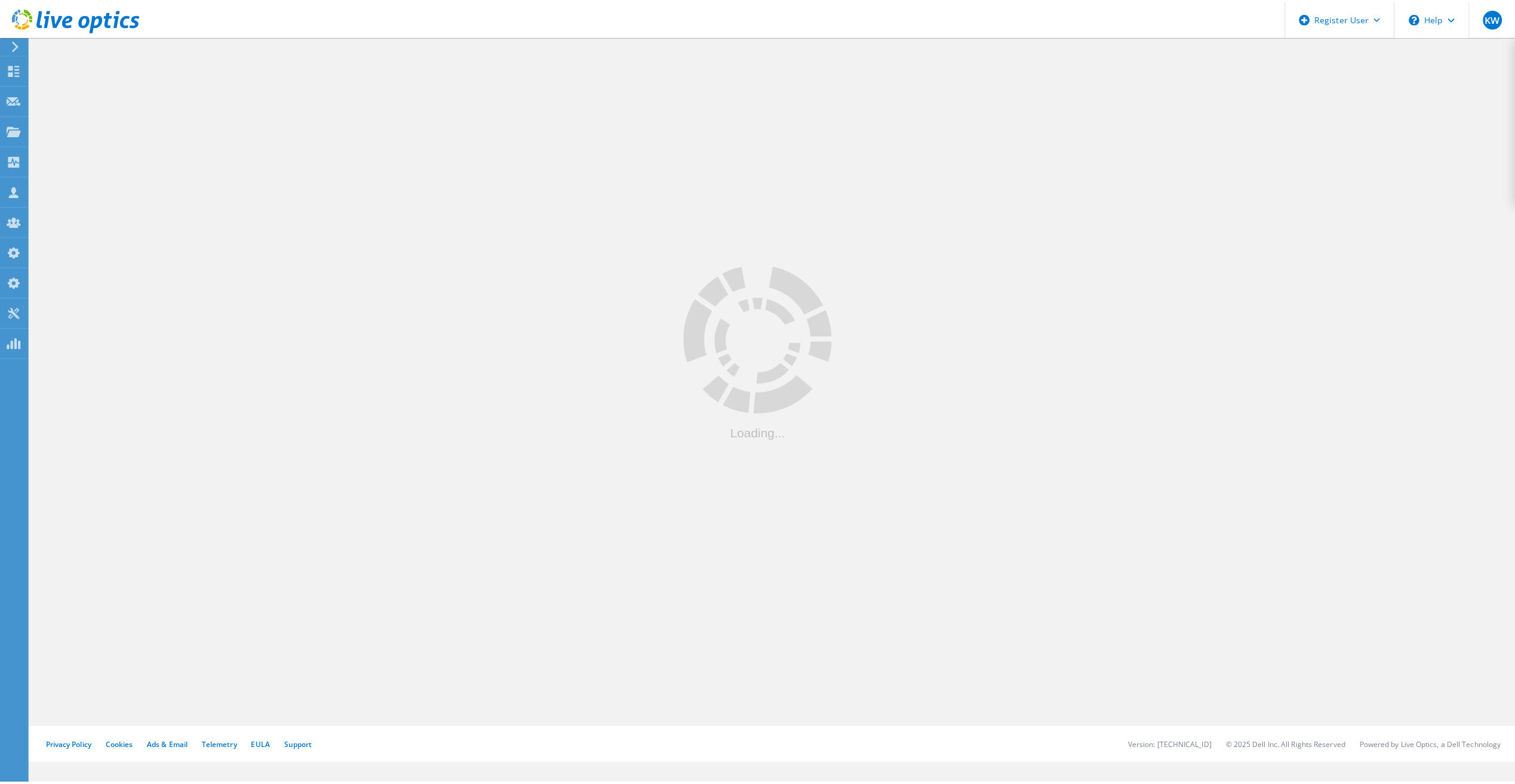
scroll to position [60, 0]
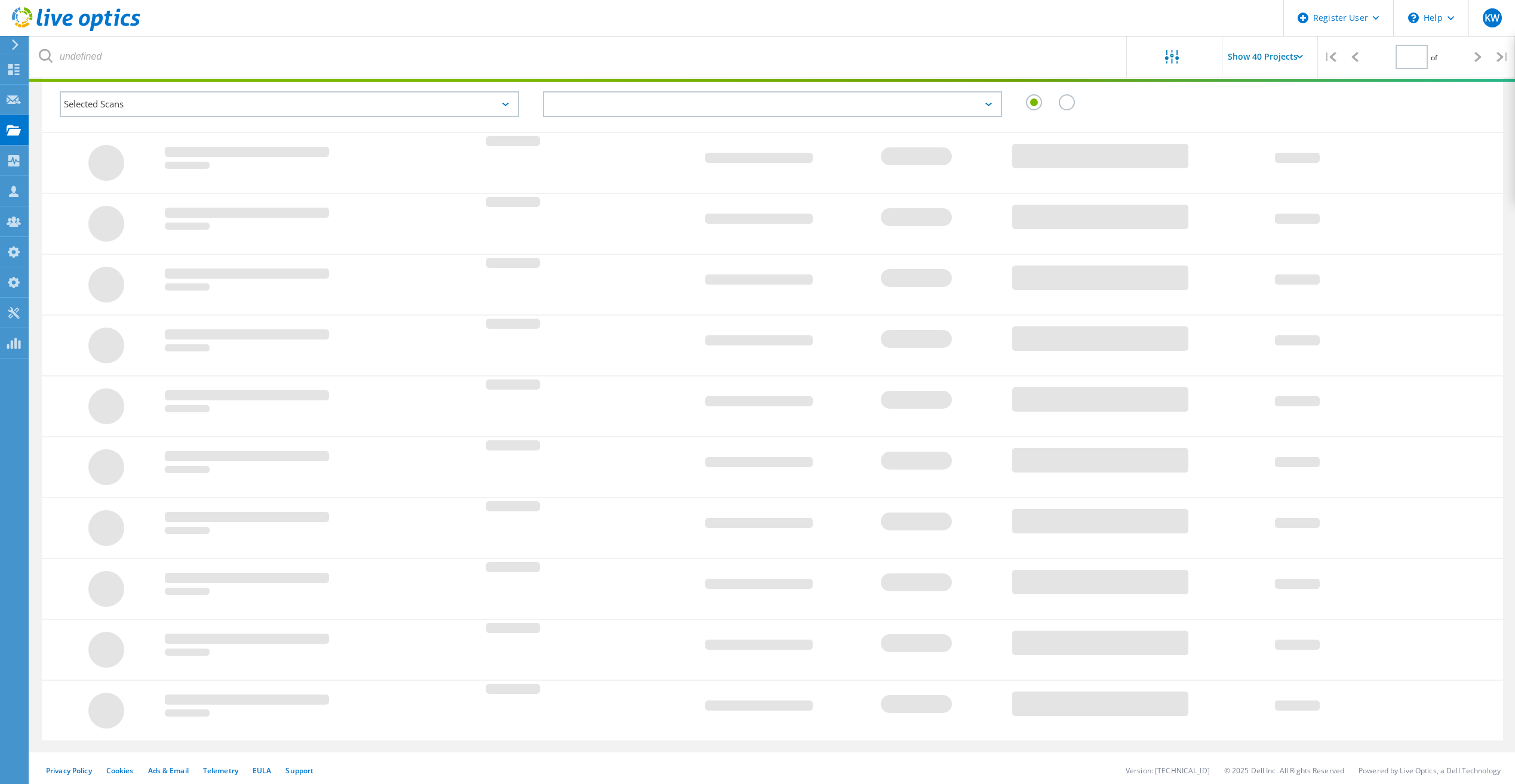
type input "1"
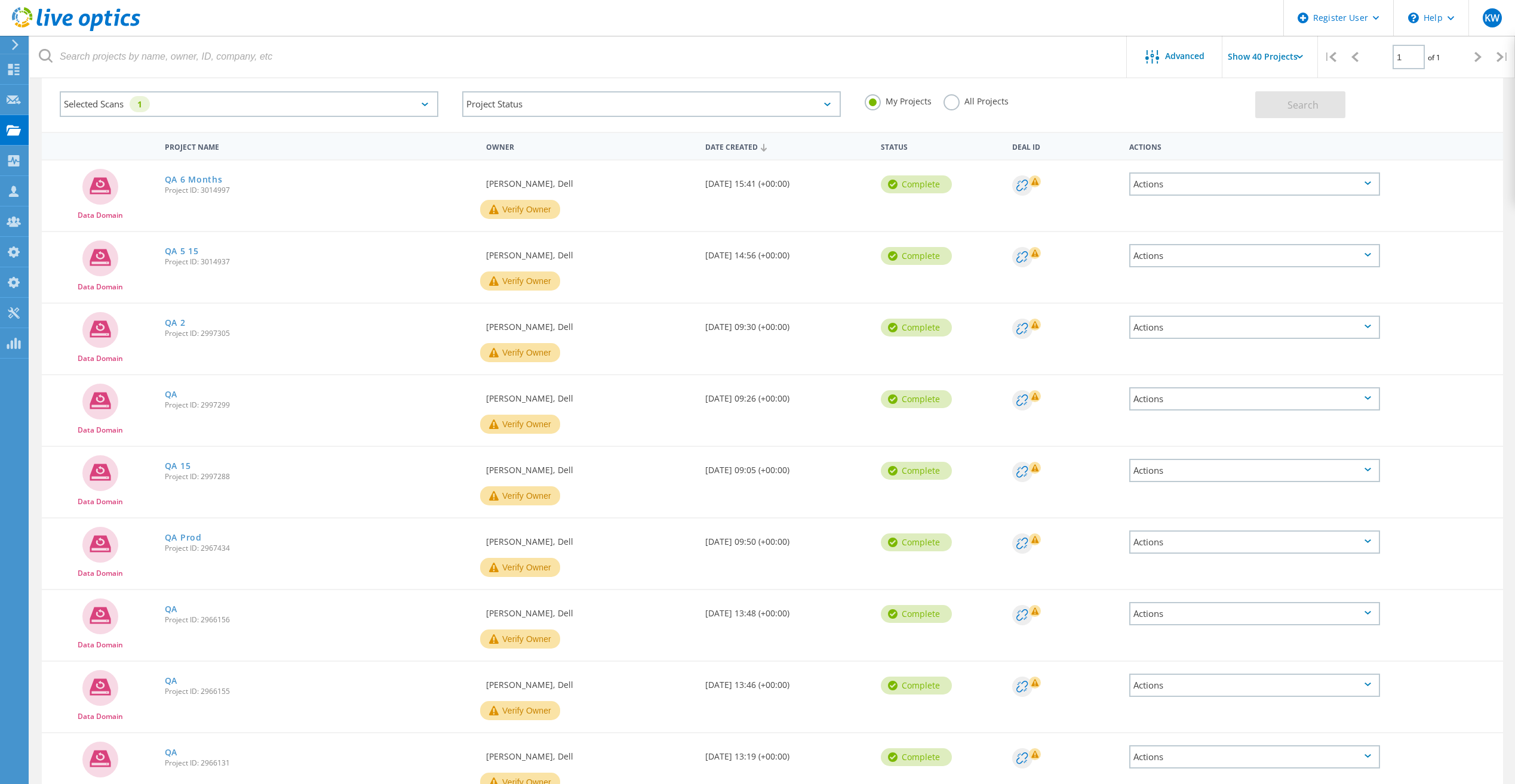
click at [946, 106] on label "All Projects" at bounding box center [975, 100] width 65 height 11
click at [0, 0] on input "All Projects" at bounding box center [0, 0] width 0 height 0
click at [1297, 96] on button "Search" at bounding box center [1300, 104] width 90 height 27
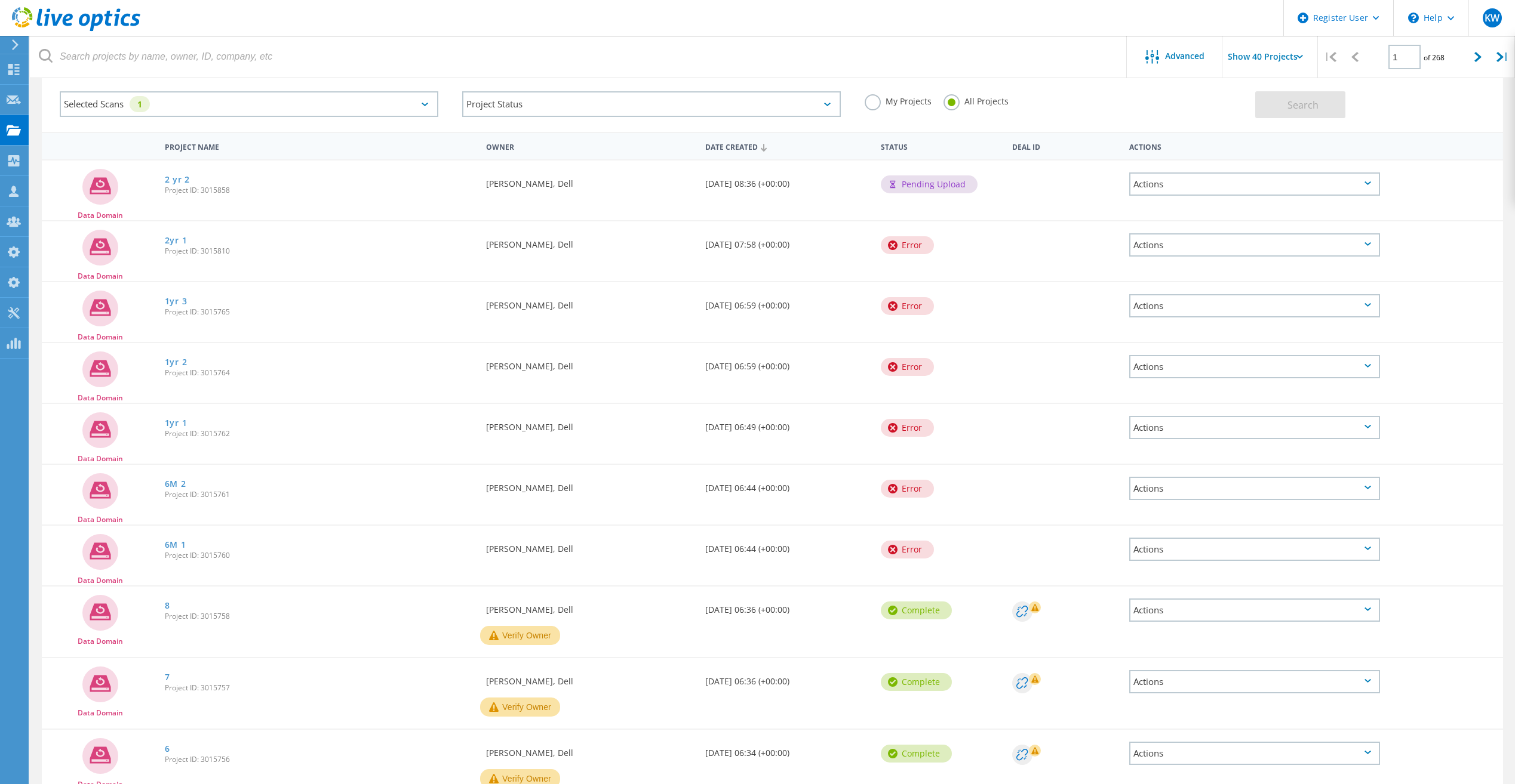
click at [209, 555] on span "Project ID: 3015760" at bounding box center [319, 556] width 309 height 7
copy span "3015760"
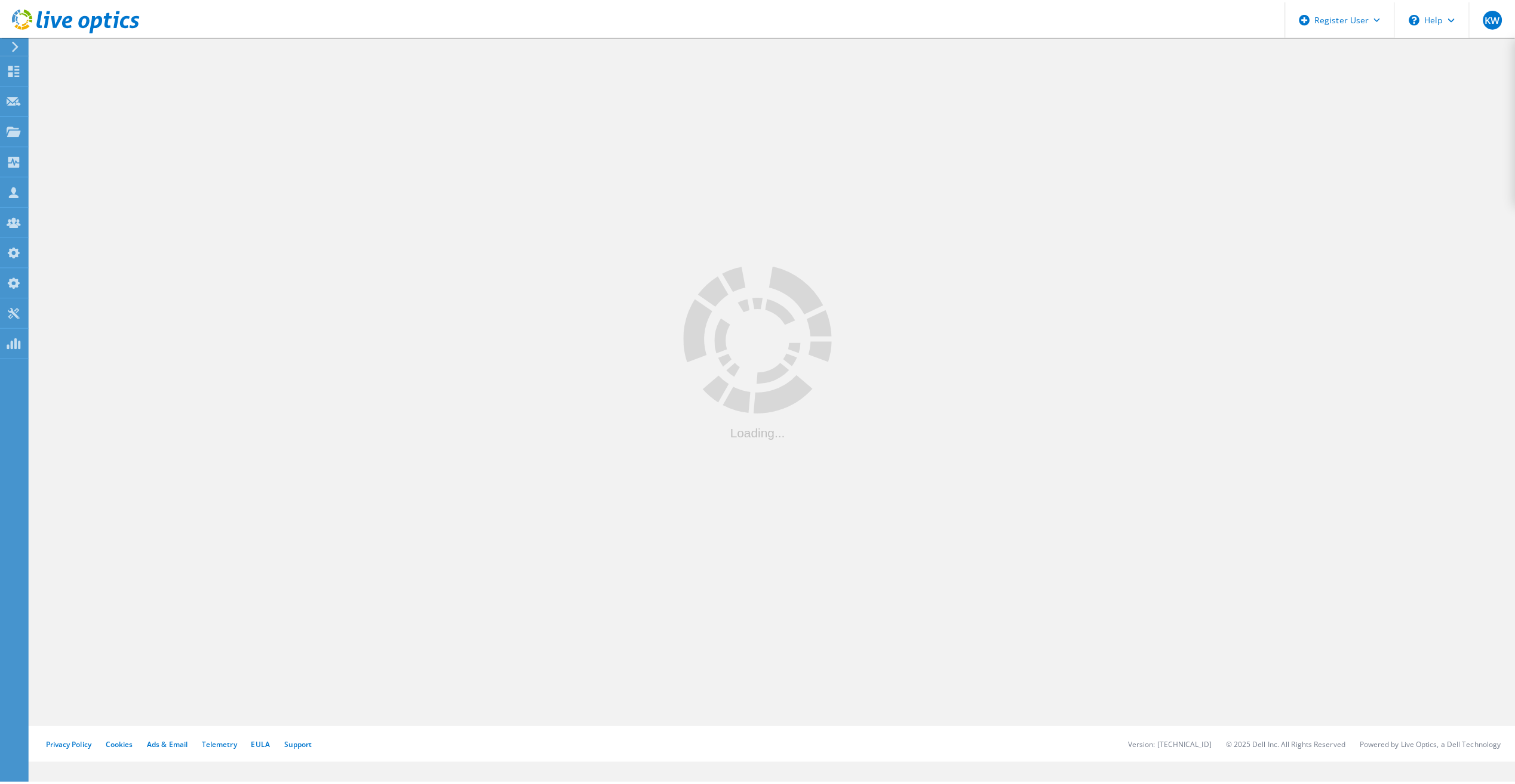
scroll to position [60, 0]
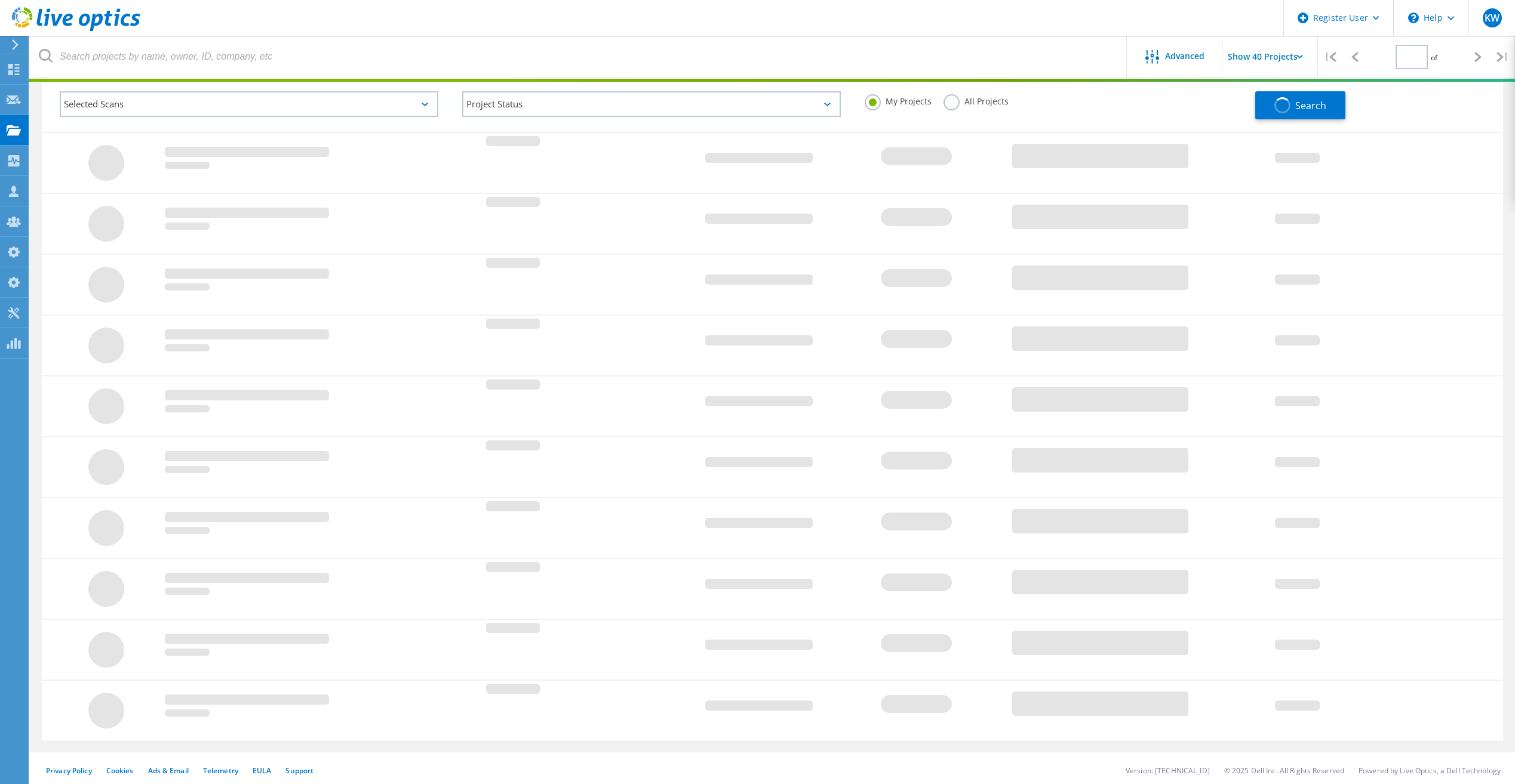
type input "1"
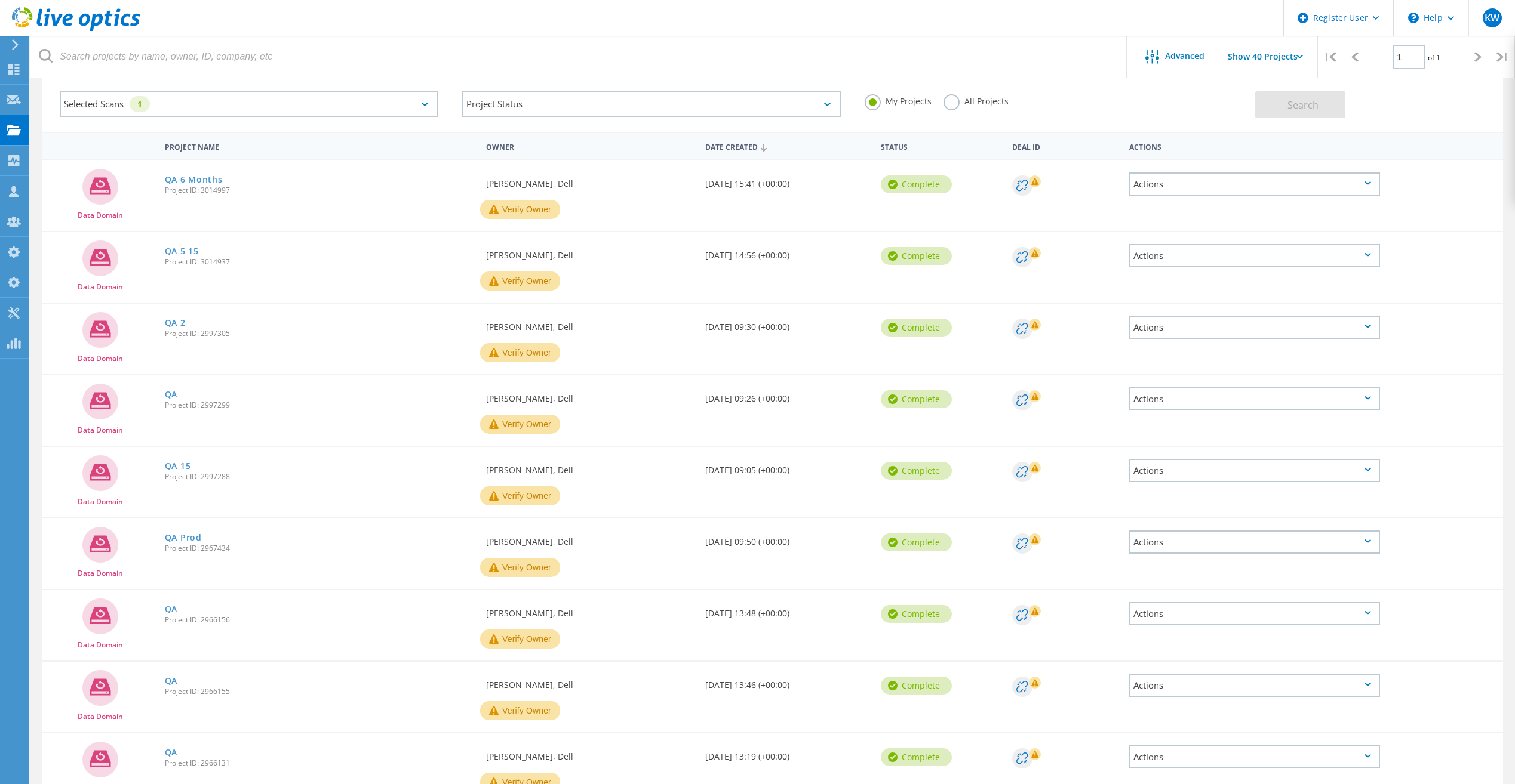
click at [957, 100] on label "All Projects" at bounding box center [975, 100] width 65 height 11
click at [0, 0] on input "All Projects" at bounding box center [0, 0] width 0 height 0
click at [1327, 105] on button "Search" at bounding box center [1300, 104] width 90 height 27
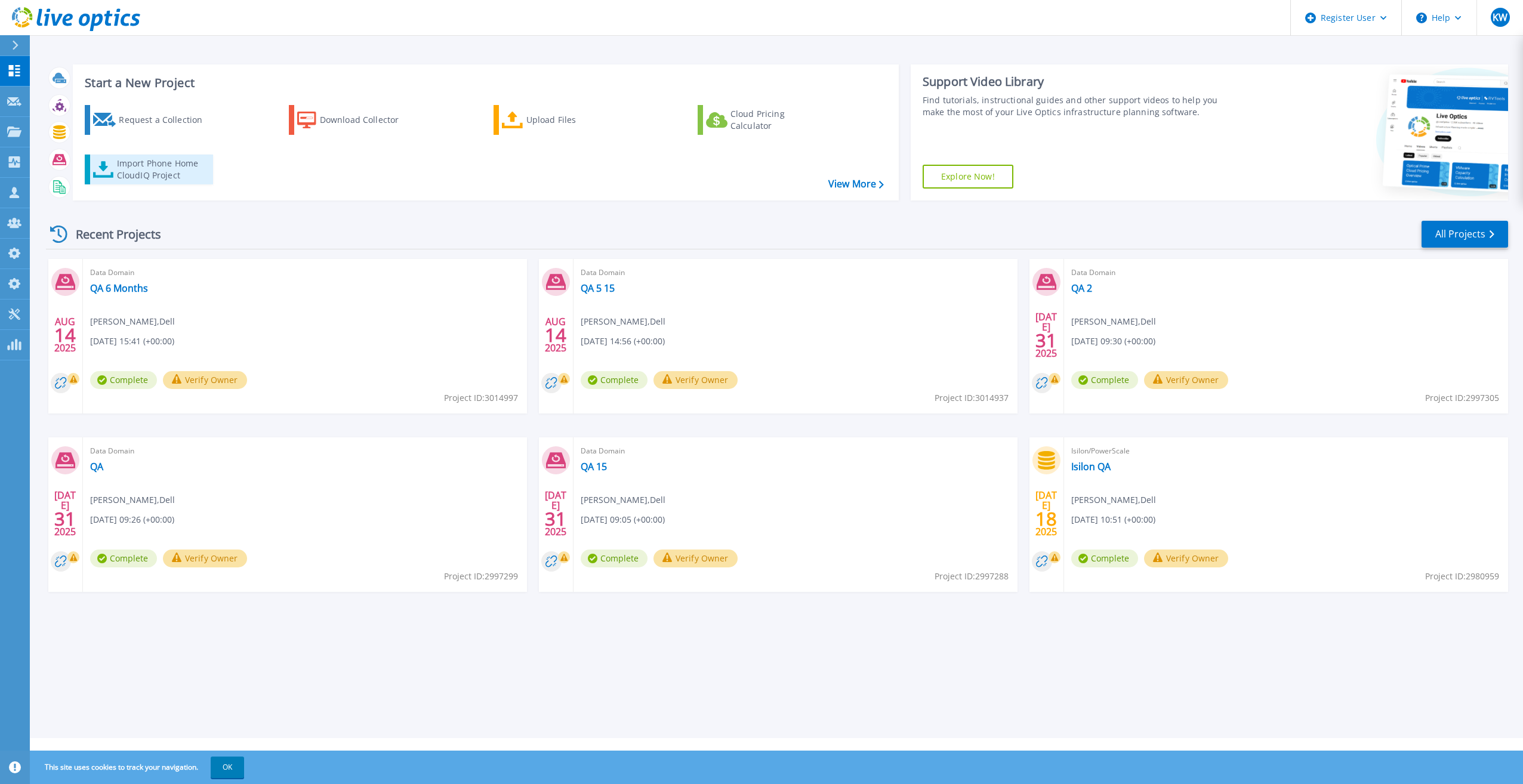
click at [121, 161] on div "Import Phone Home CloudIQ Project" at bounding box center [163, 169] width 93 height 24
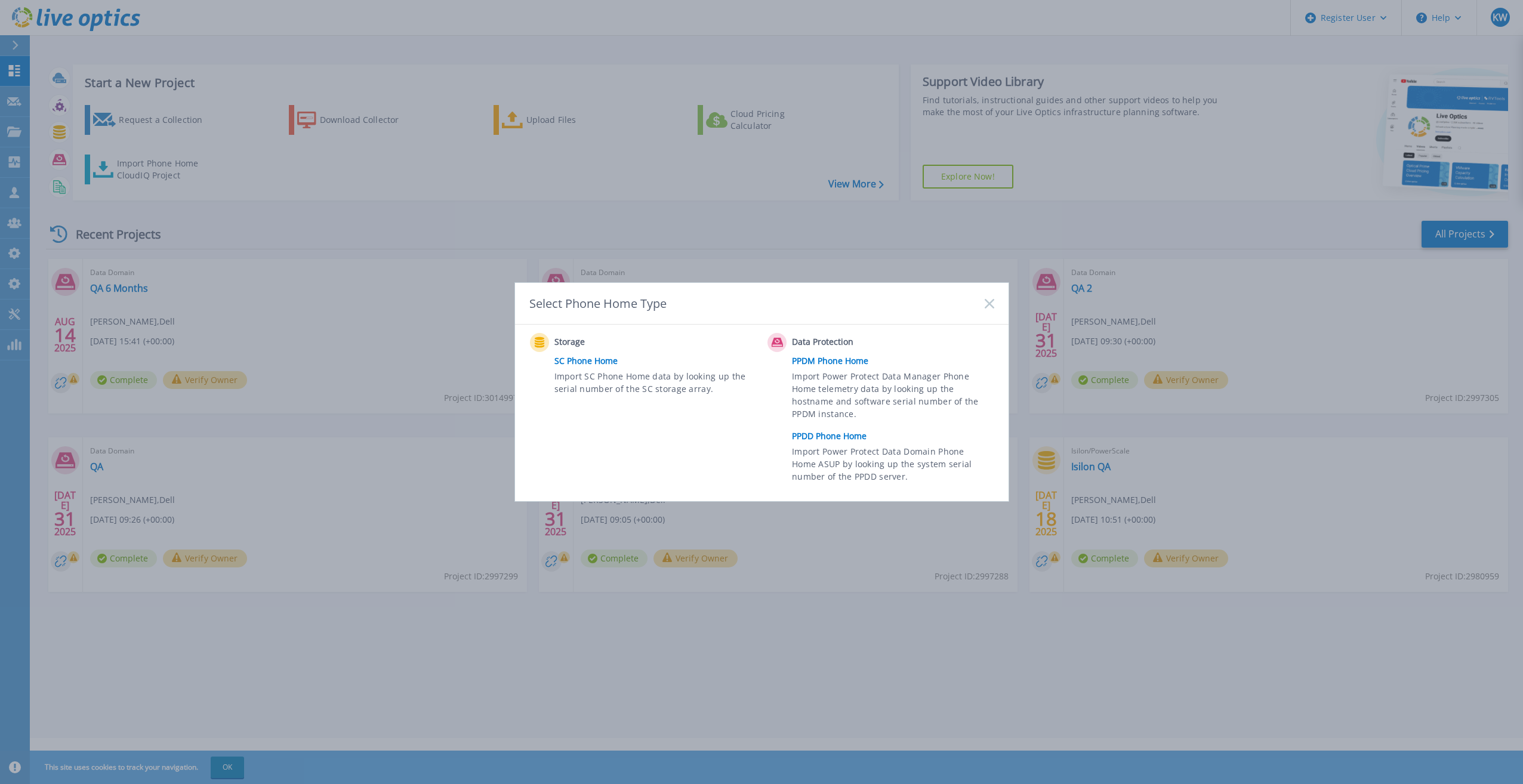
click at [839, 443] on link "PPDD Phone Home" at bounding box center [896, 436] width 208 height 17
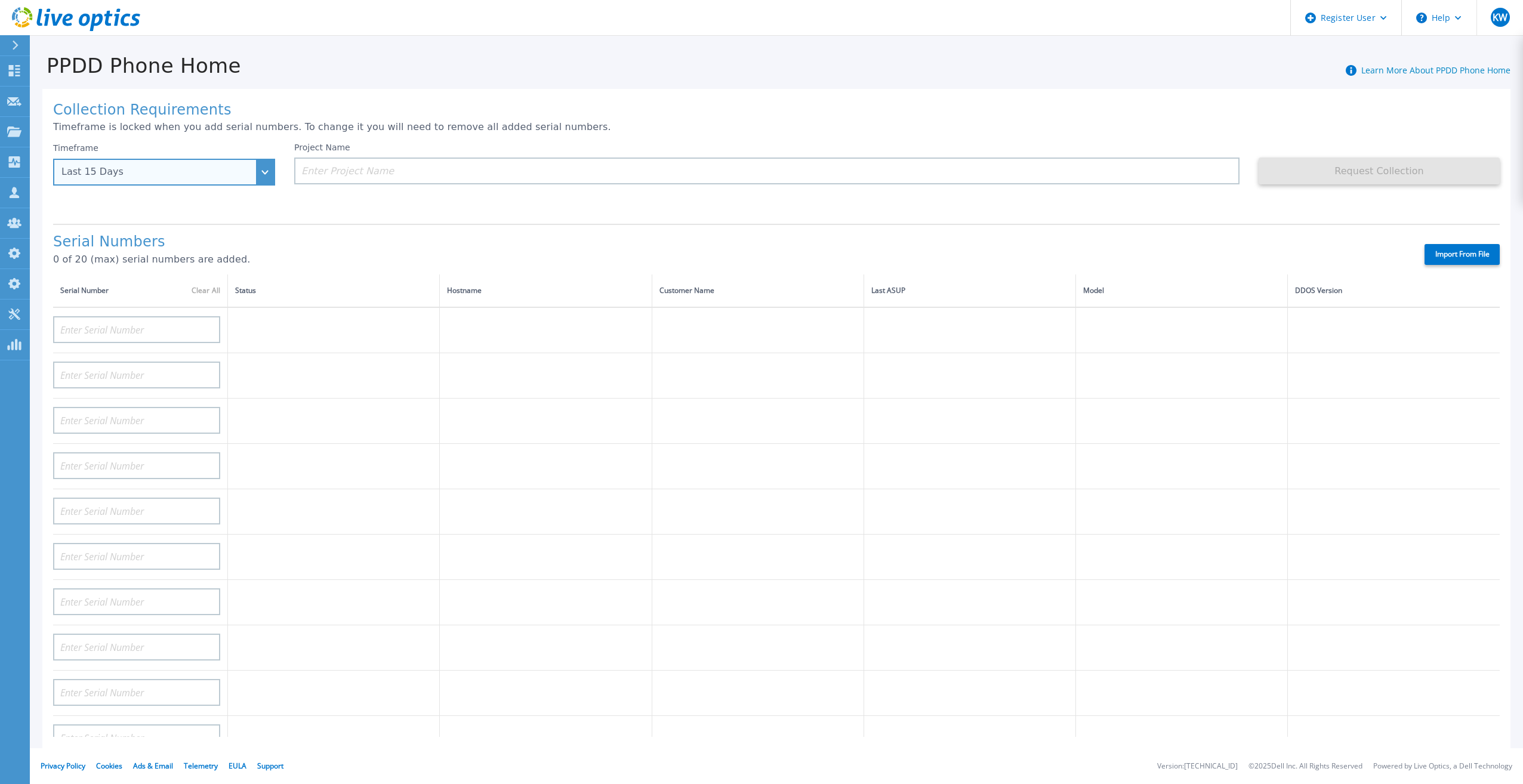
click at [262, 177] on div "Last 15 Days" at bounding box center [165, 172] width 222 height 27
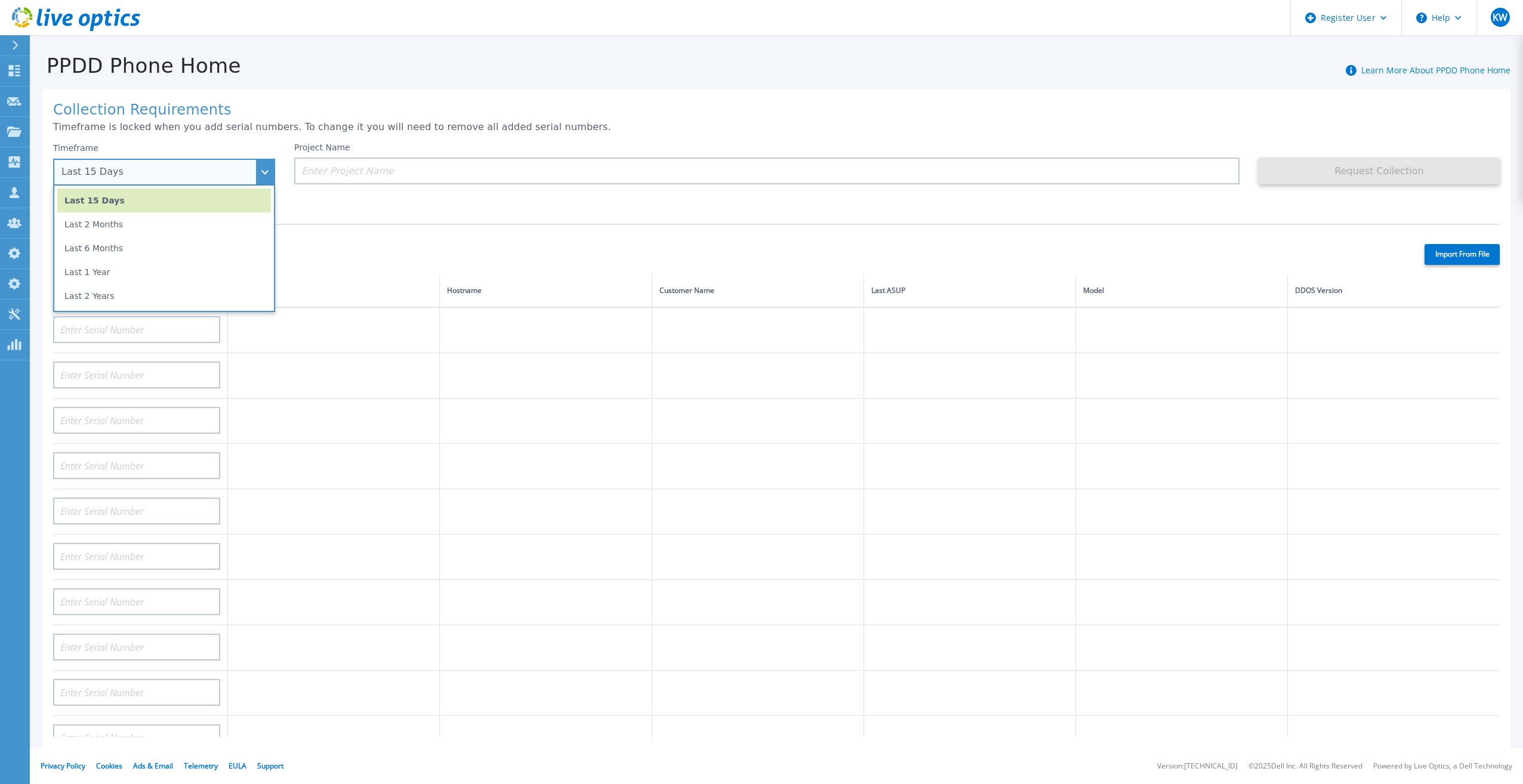
click at [198, 198] on li "Last 15 Days" at bounding box center [164, 200] width 213 height 24
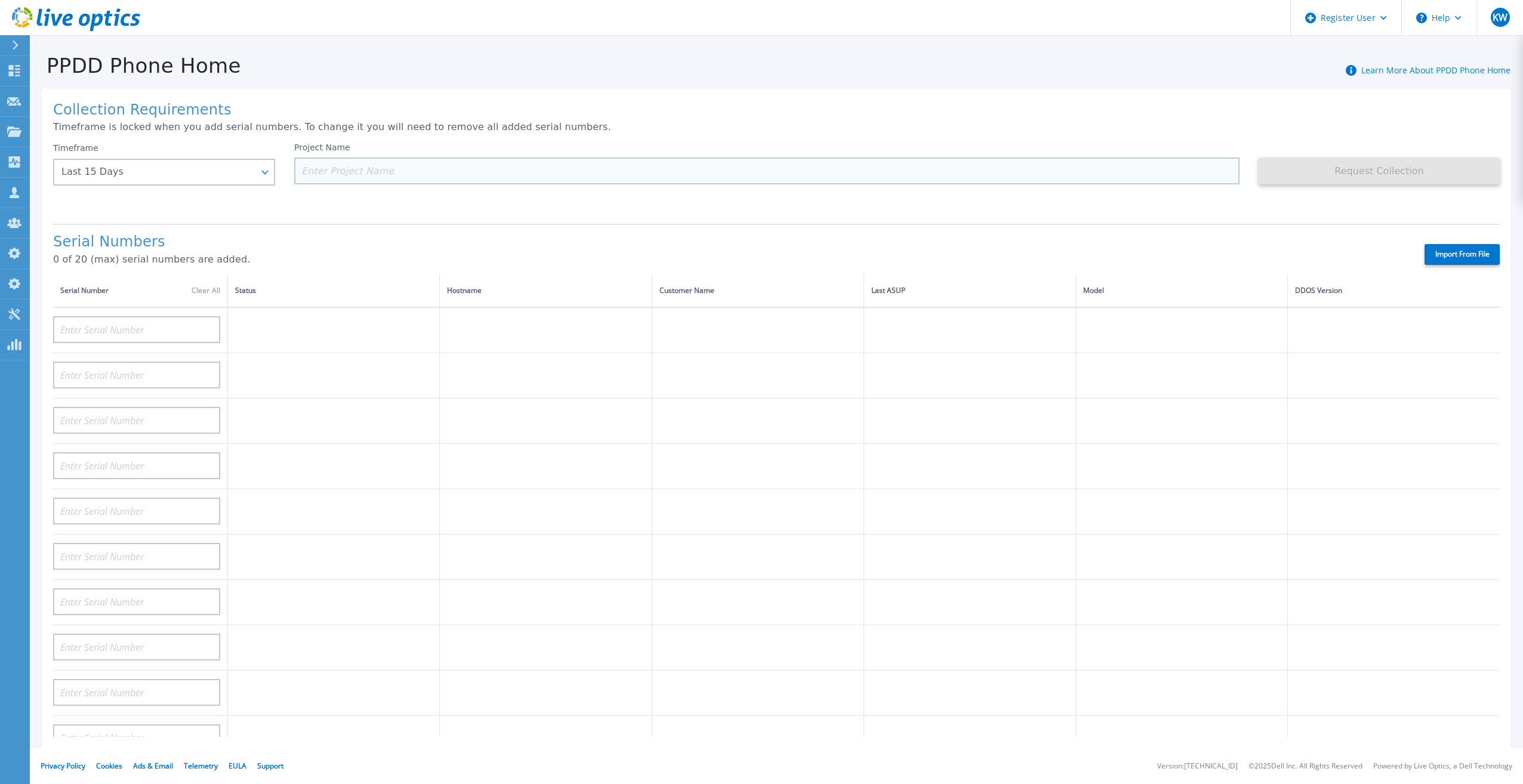
click at [333, 183] on input at bounding box center [767, 170] width 946 height 27
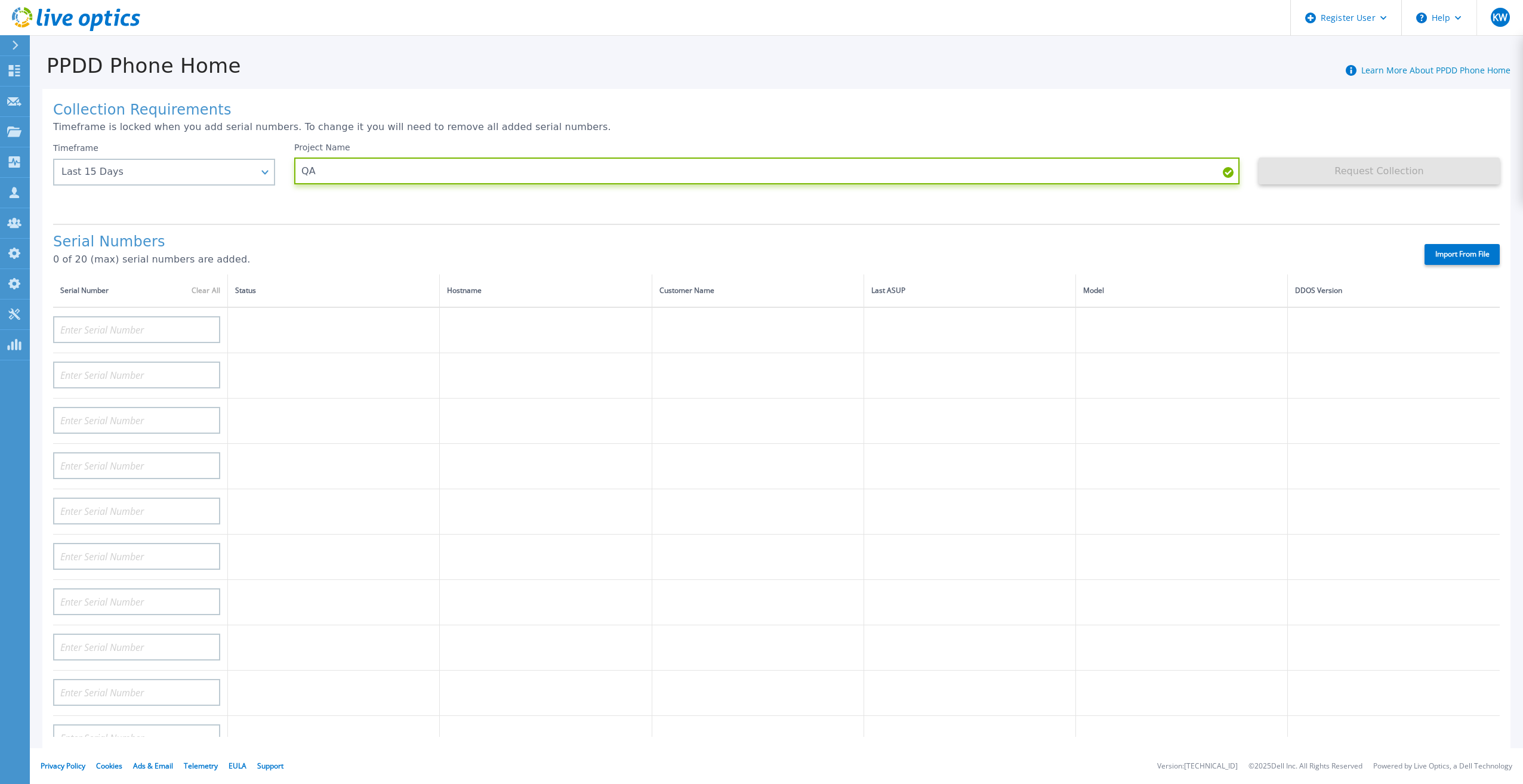
type input "QA"
click at [1465, 244] on label "Import From File" at bounding box center [1462, 255] width 75 height 21
click at [0, 0] on input "Import From File" at bounding box center [0, 0] width 0 height 0
type input "APX00232503747"
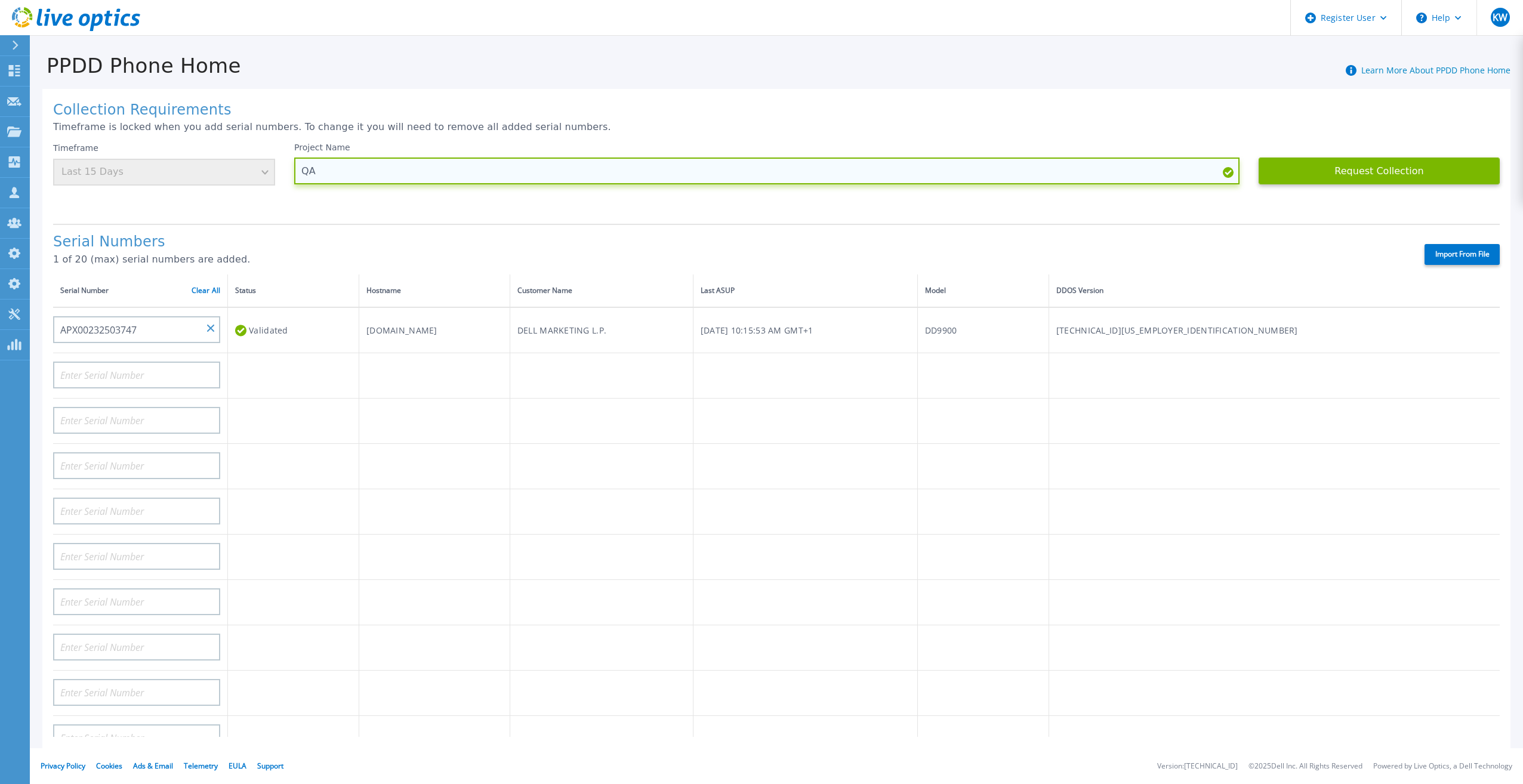
click at [469, 176] on input "QA" at bounding box center [767, 170] width 946 height 27
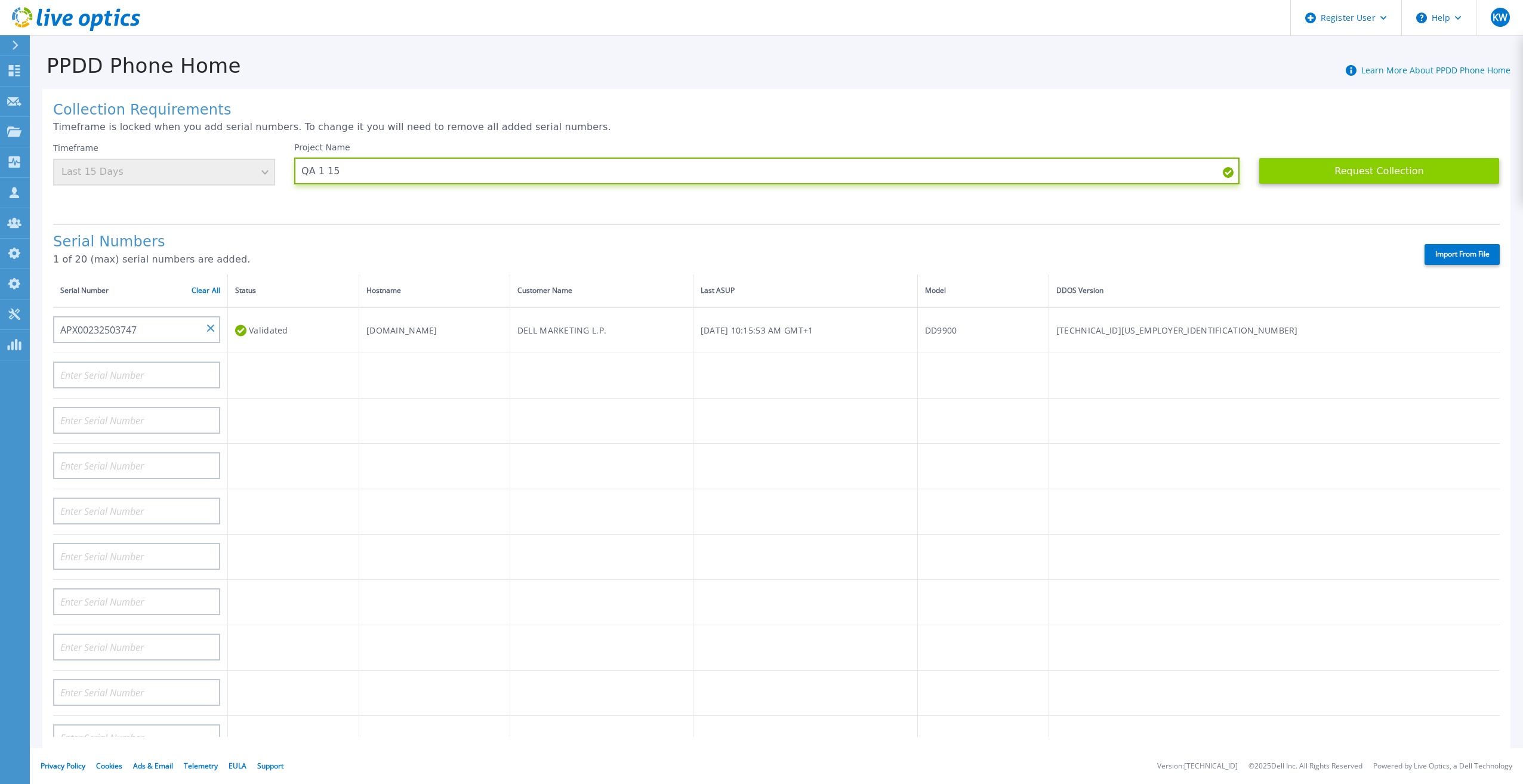
type input "QA 1 15"
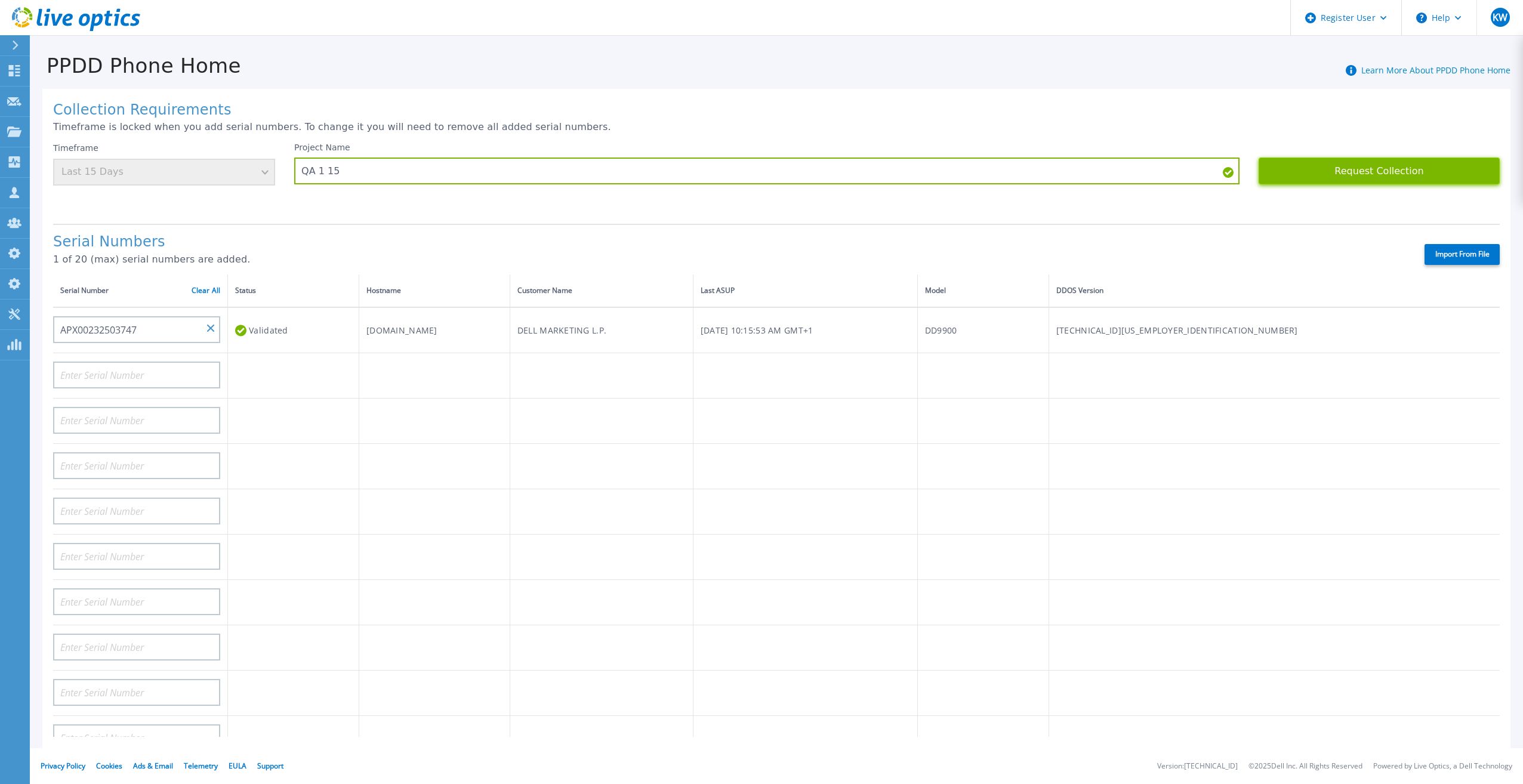
click at [1292, 169] on button "Request Collection" at bounding box center [1380, 170] width 241 height 27
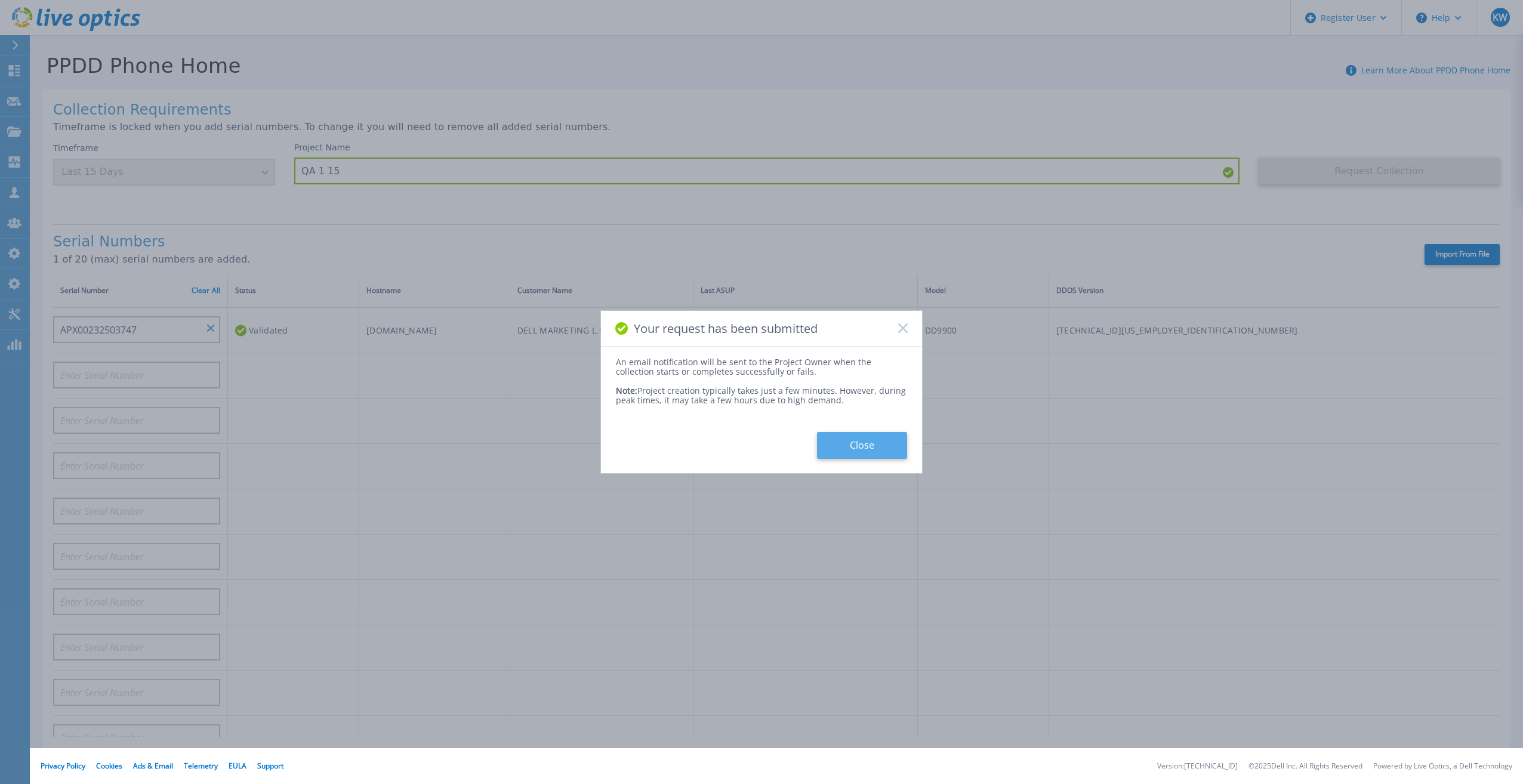
click at [856, 450] on button "Close" at bounding box center [862, 445] width 90 height 27
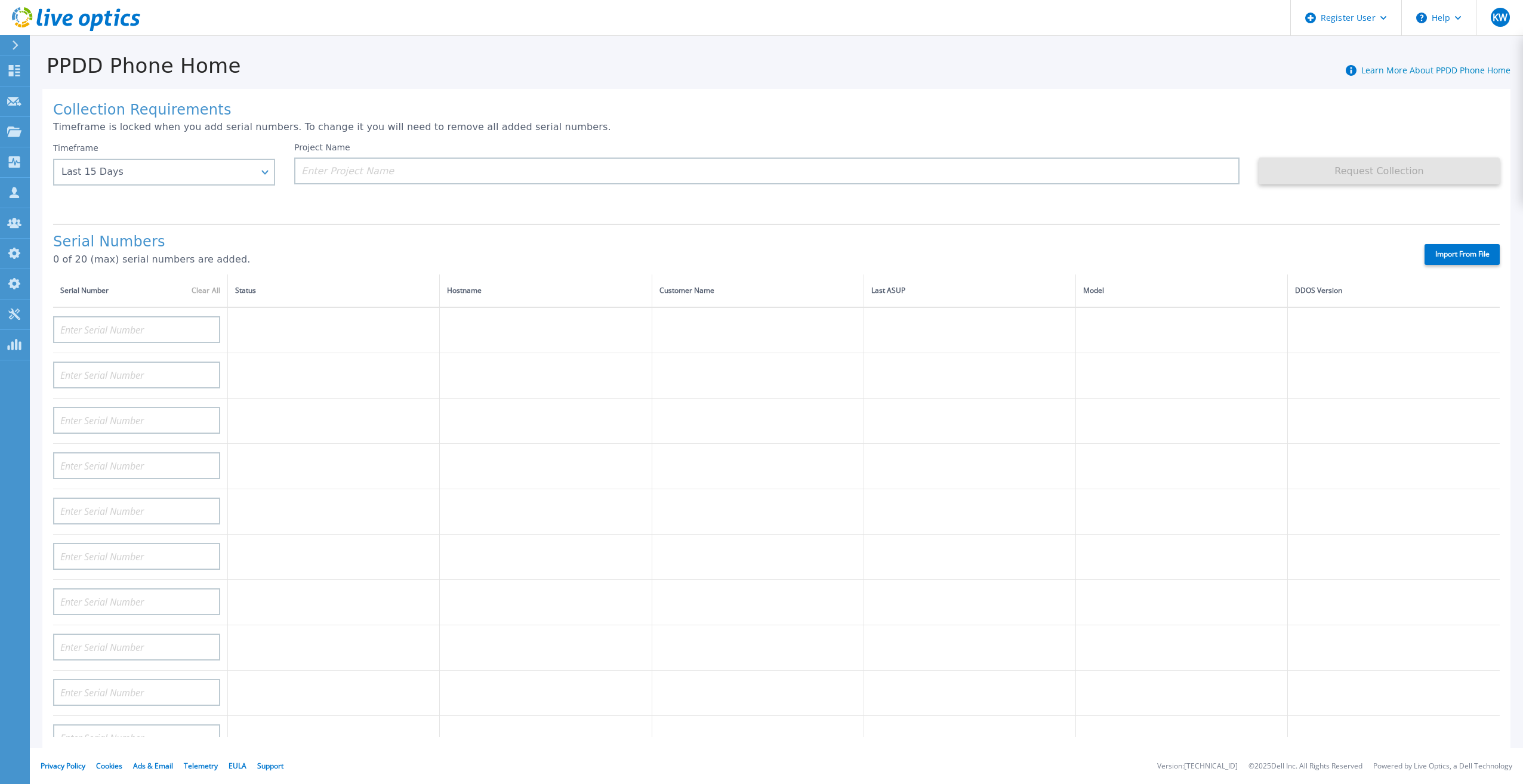
click at [91, 29] on icon at bounding box center [96, 22] width 13 height 17
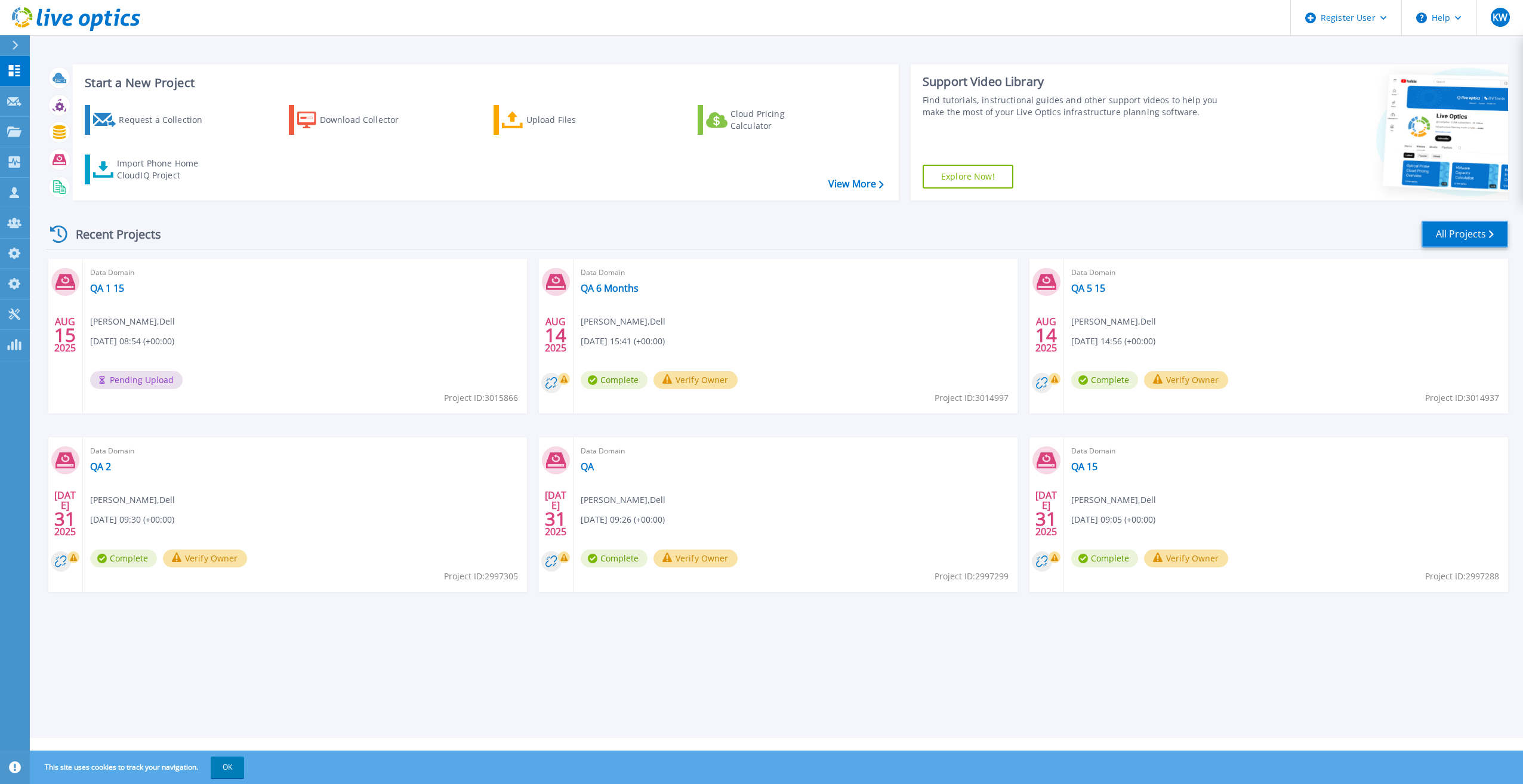
click at [1428, 223] on link "All Projects" at bounding box center [1465, 233] width 86 height 27
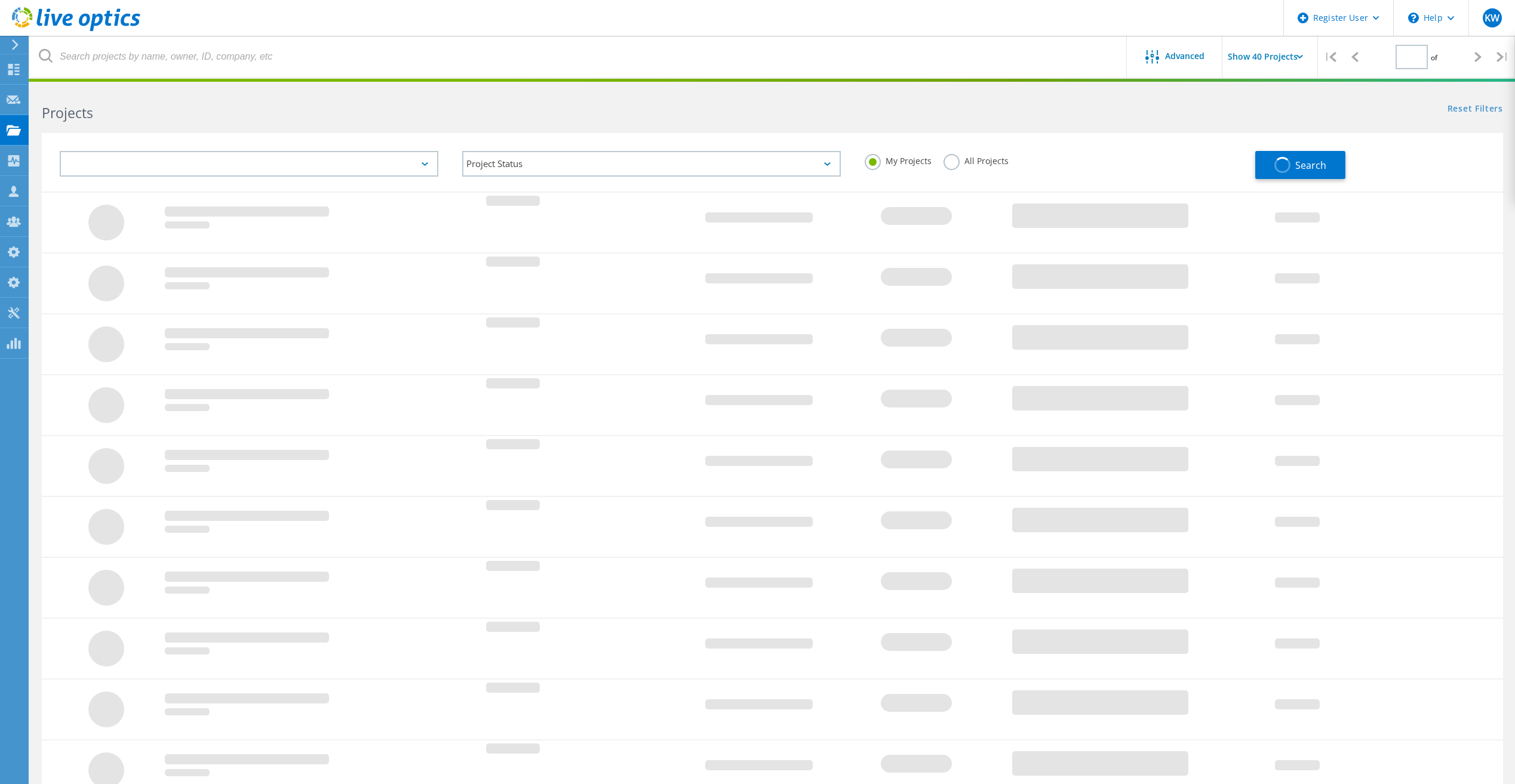
type input "1"
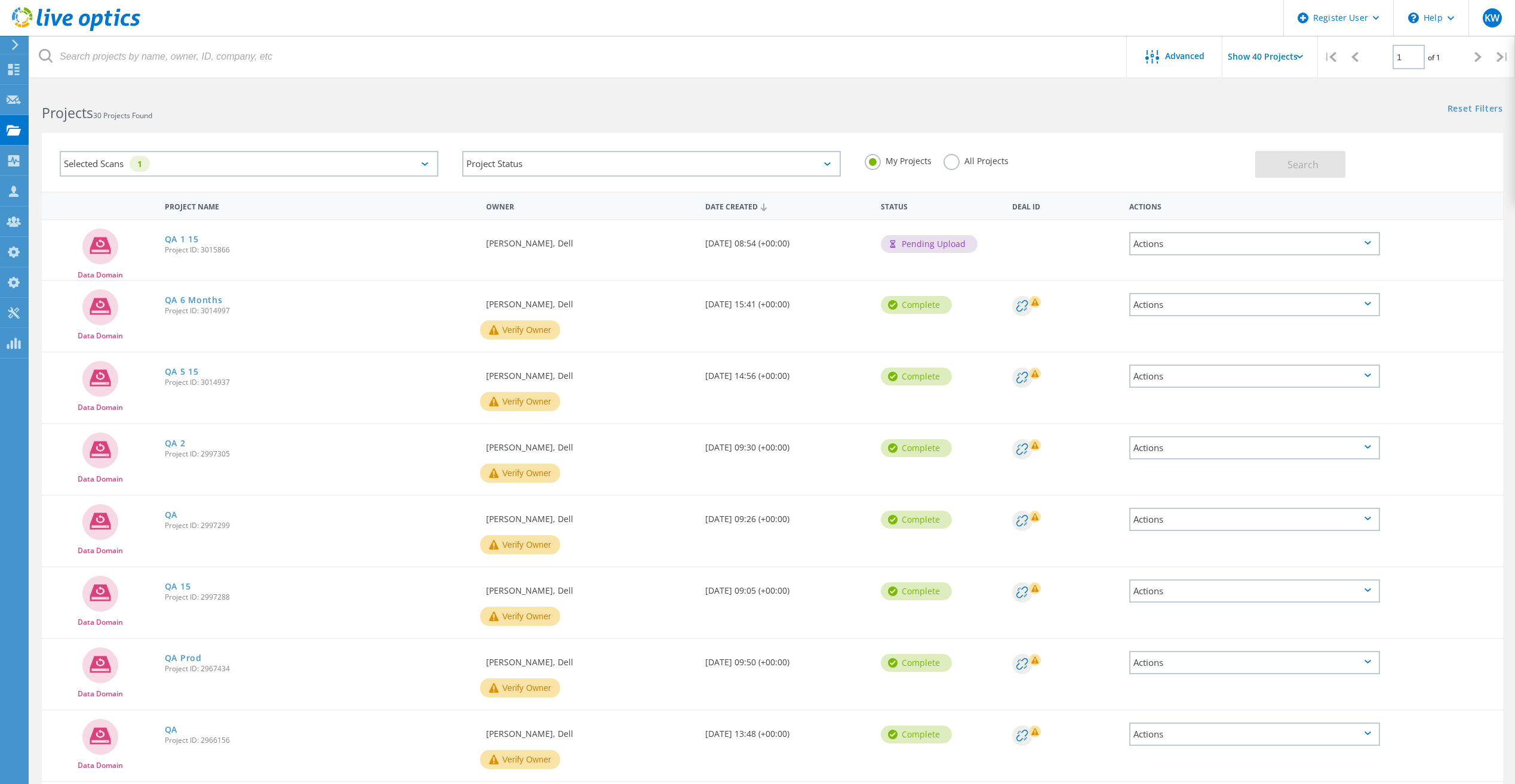
click at [948, 157] on label "All Projects" at bounding box center [975, 160] width 65 height 11
click at [0, 0] on input "All Projects" at bounding box center [0, 0] width 0 height 0
click at [1277, 167] on button "Search" at bounding box center [1300, 164] width 90 height 27
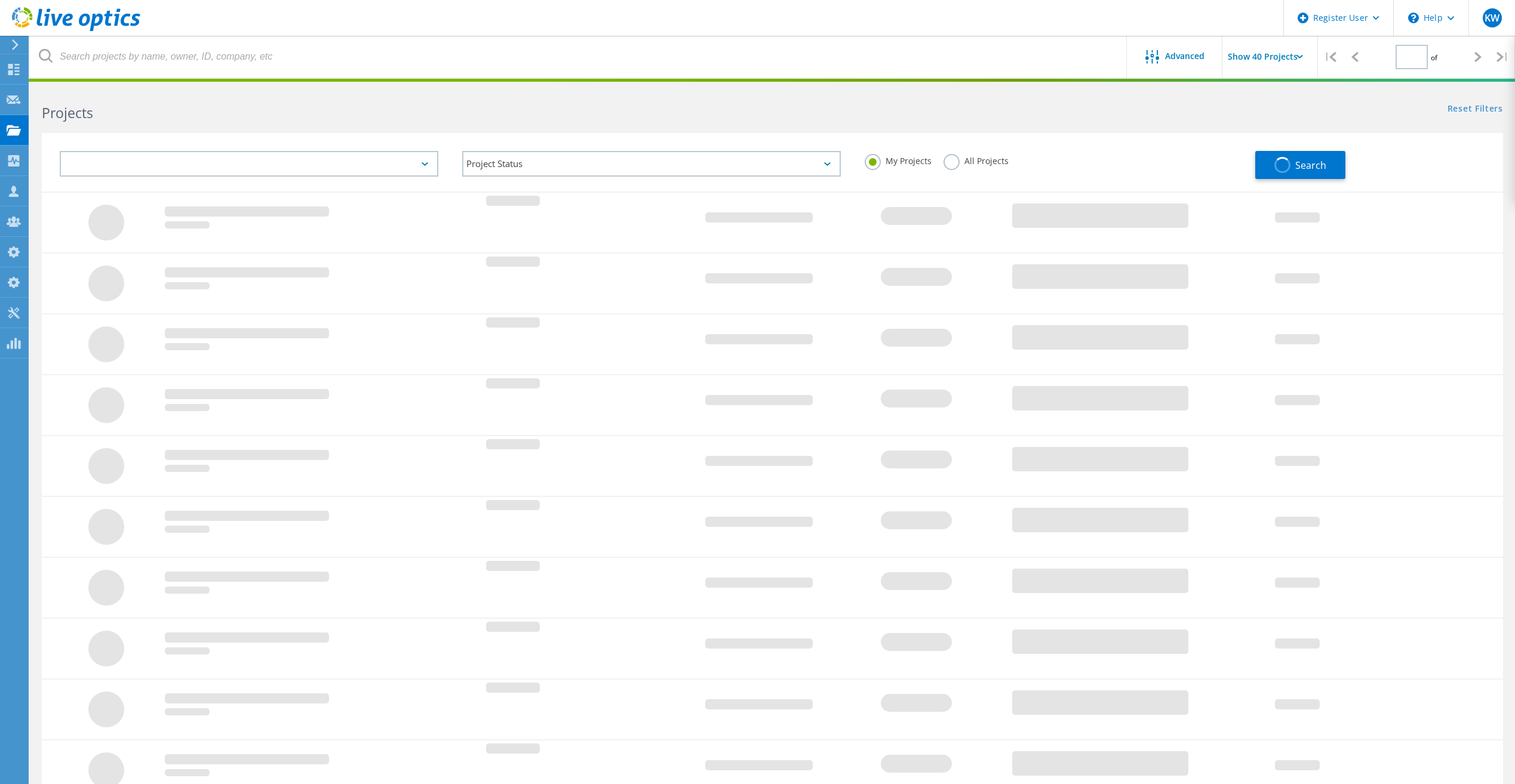
type input "1"
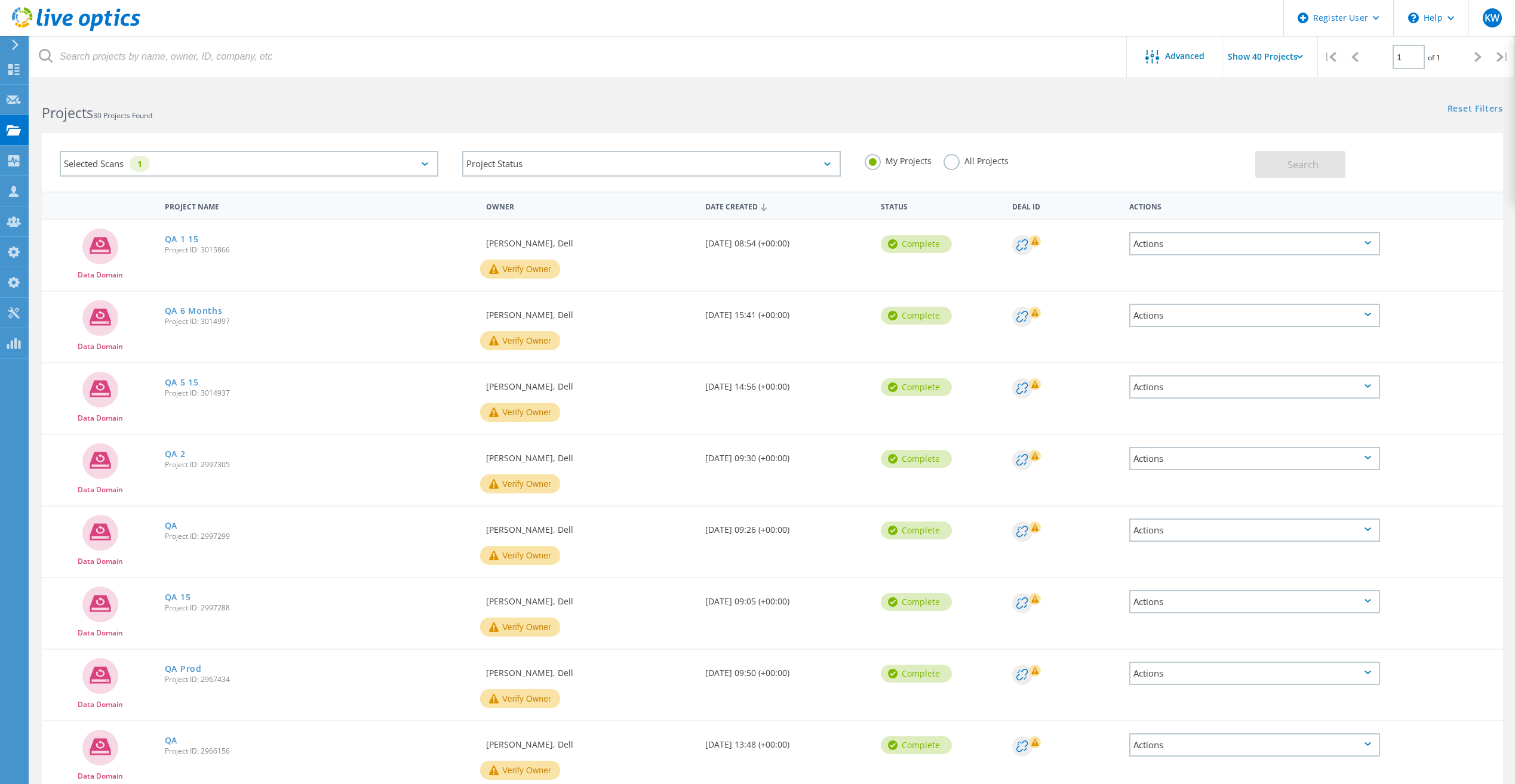
click at [963, 165] on div "All Projects" at bounding box center [975, 163] width 65 height 17
click at [967, 161] on label "All Projects" at bounding box center [975, 160] width 65 height 11
click at [0, 0] on input "All Projects" at bounding box center [0, 0] width 0 height 0
click at [1254, 163] on div "My Projects All Projects" at bounding box center [1054, 161] width 403 height 44
click at [1256, 163] on button "Search" at bounding box center [1300, 164] width 90 height 27
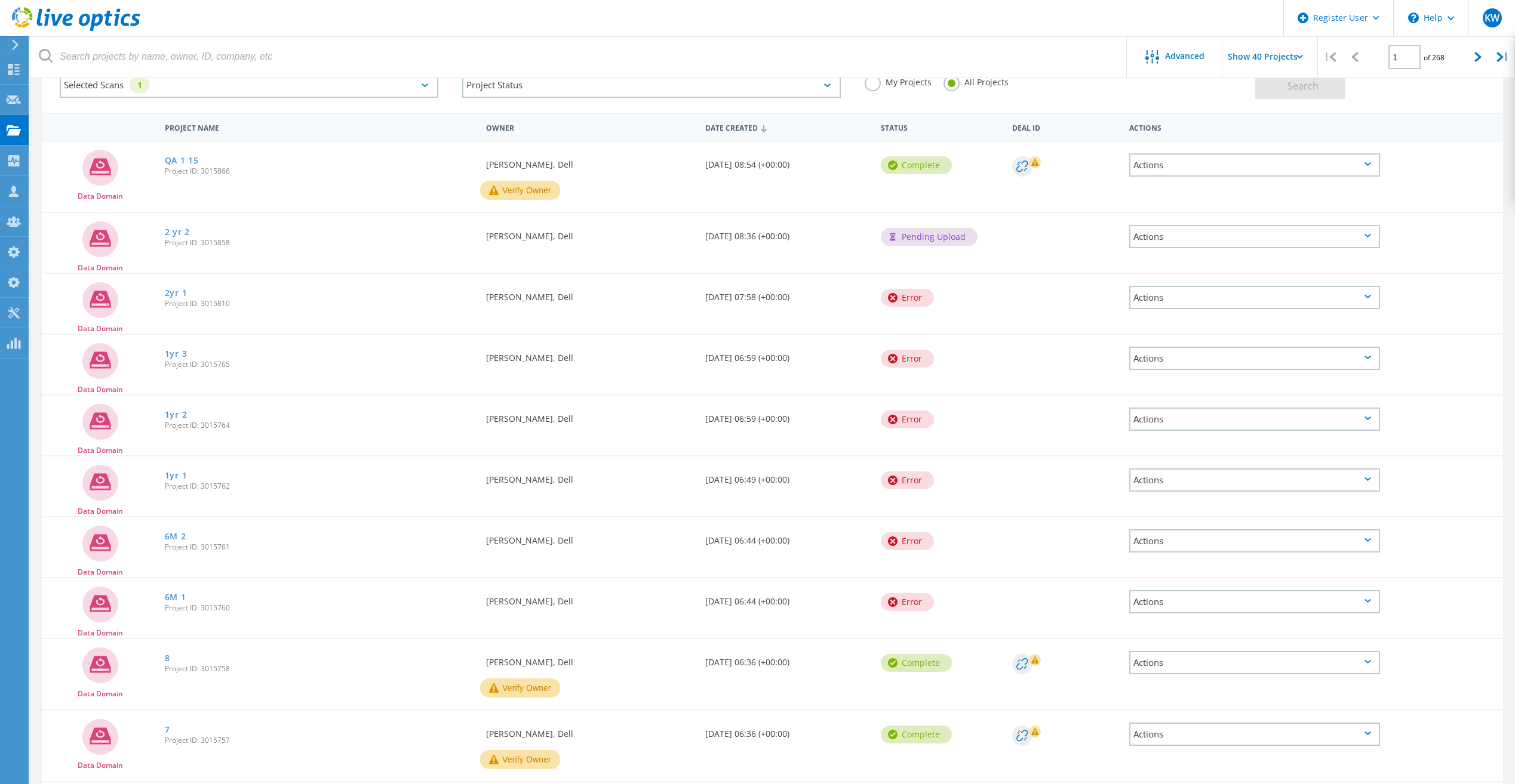
scroll to position [60, 0]
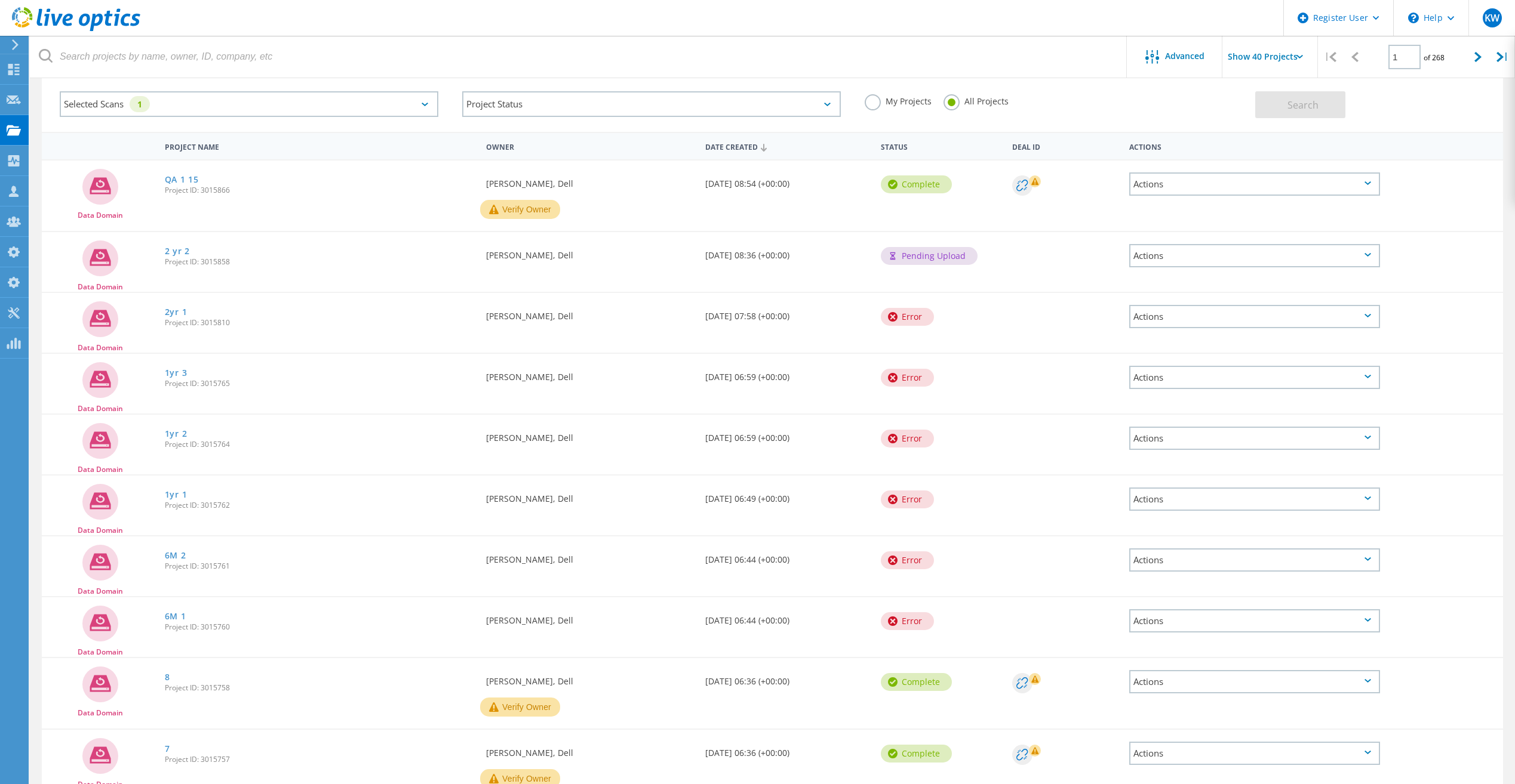
click at [773, 17] on header "Register User \n Help Explore Helpful Articles Contact Support KW Dell Admin Us…" at bounding box center [758, 17] width 1515 height 36
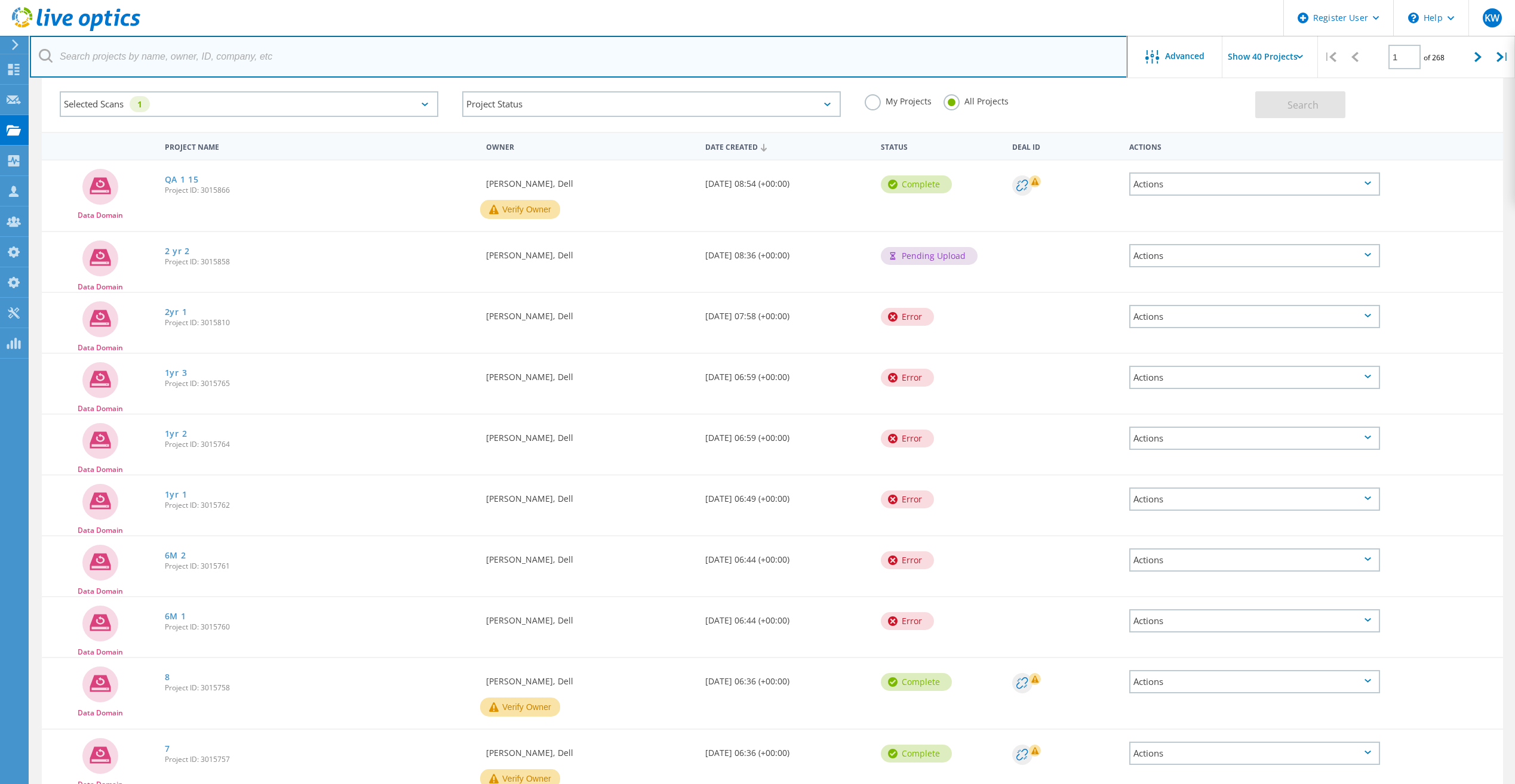
click at [843, 59] on input "text" at bounding box center [578, 56] width 1098 height 41
click at [849, 47] on input "text" at bounding box center [578, 56] width 1098 height 41
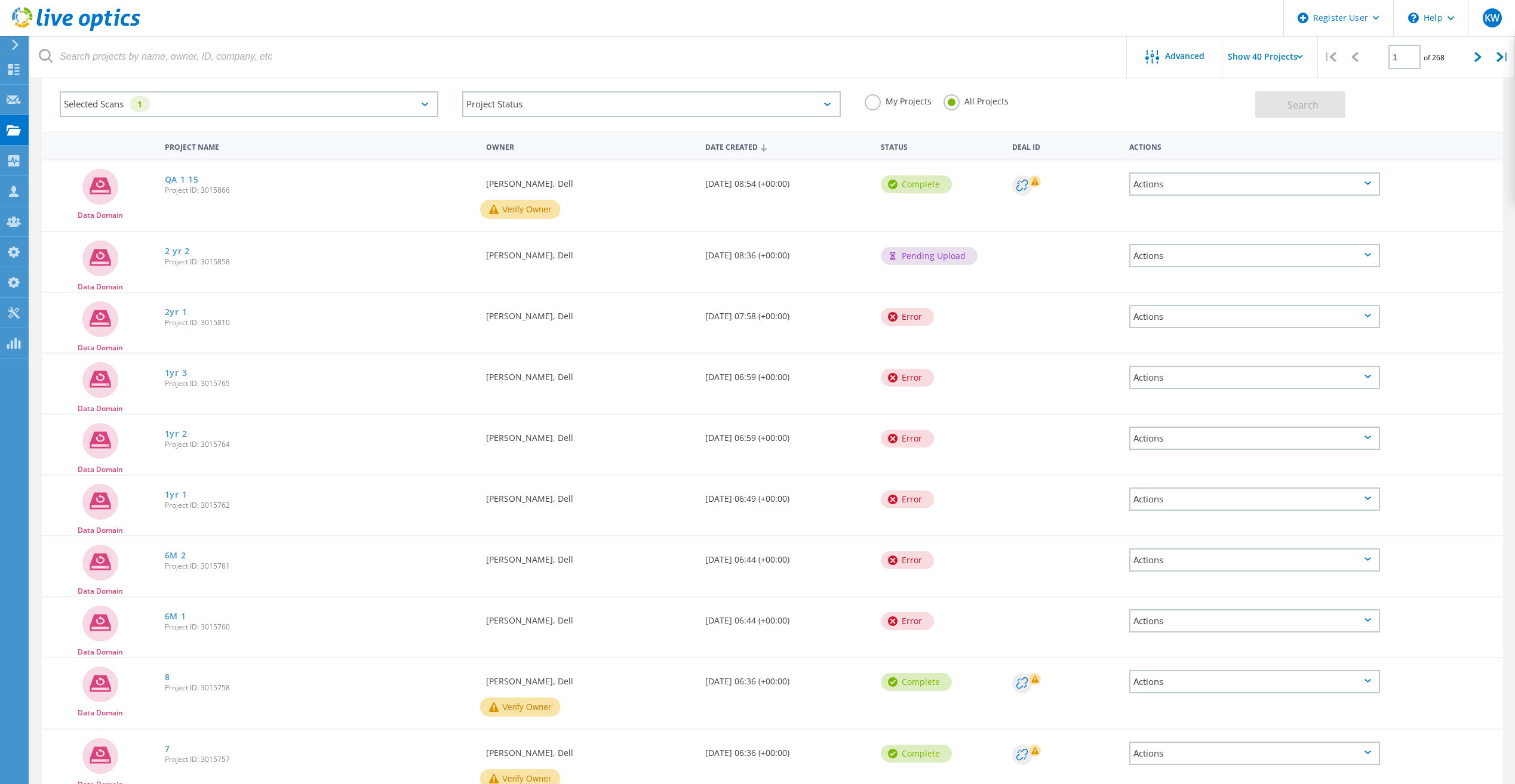
click at [838, 27] on header "Register User \n Help Explore Helpful Articles Contact Support KW Dell Admin Us…" at bounding box center [758, 17] width 1515 height 36
drag, startPoint x: 864, startPoint y: 634, endPoint x: 590, endPoint y: 315, distance: 420.5
drag, startPoint x: 590, startPoint y: 315, endPoint x: 597, endPoint y: 351, distance: 36.7
click at [597, 351] on div "Data Domain 2yr 1 Project ID: 3015810 Requested By Anthony Nyhan, Dell Date Cre…" at bounding box center [771, 323] width 1461 height 60
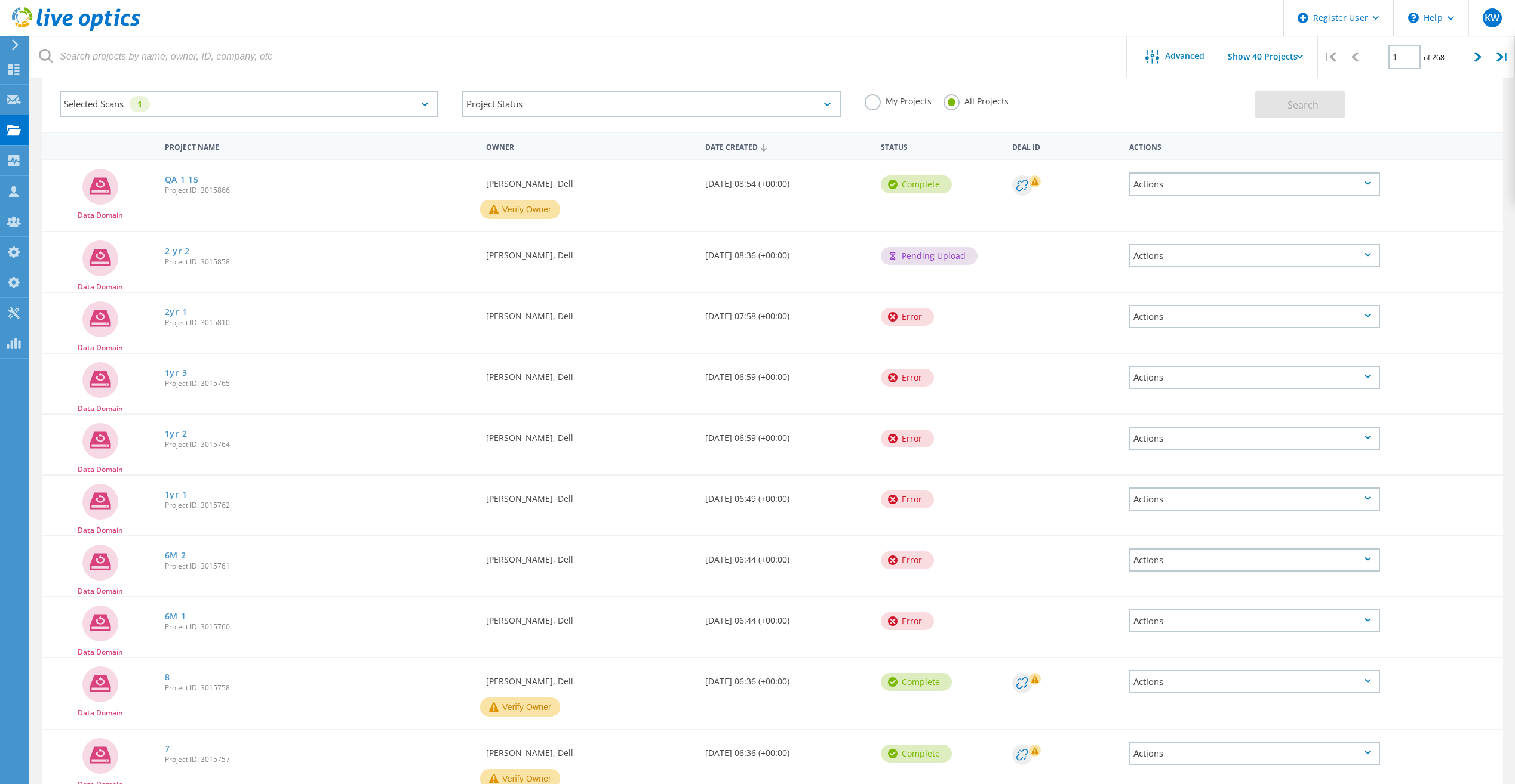
scroll to position [119, 0]
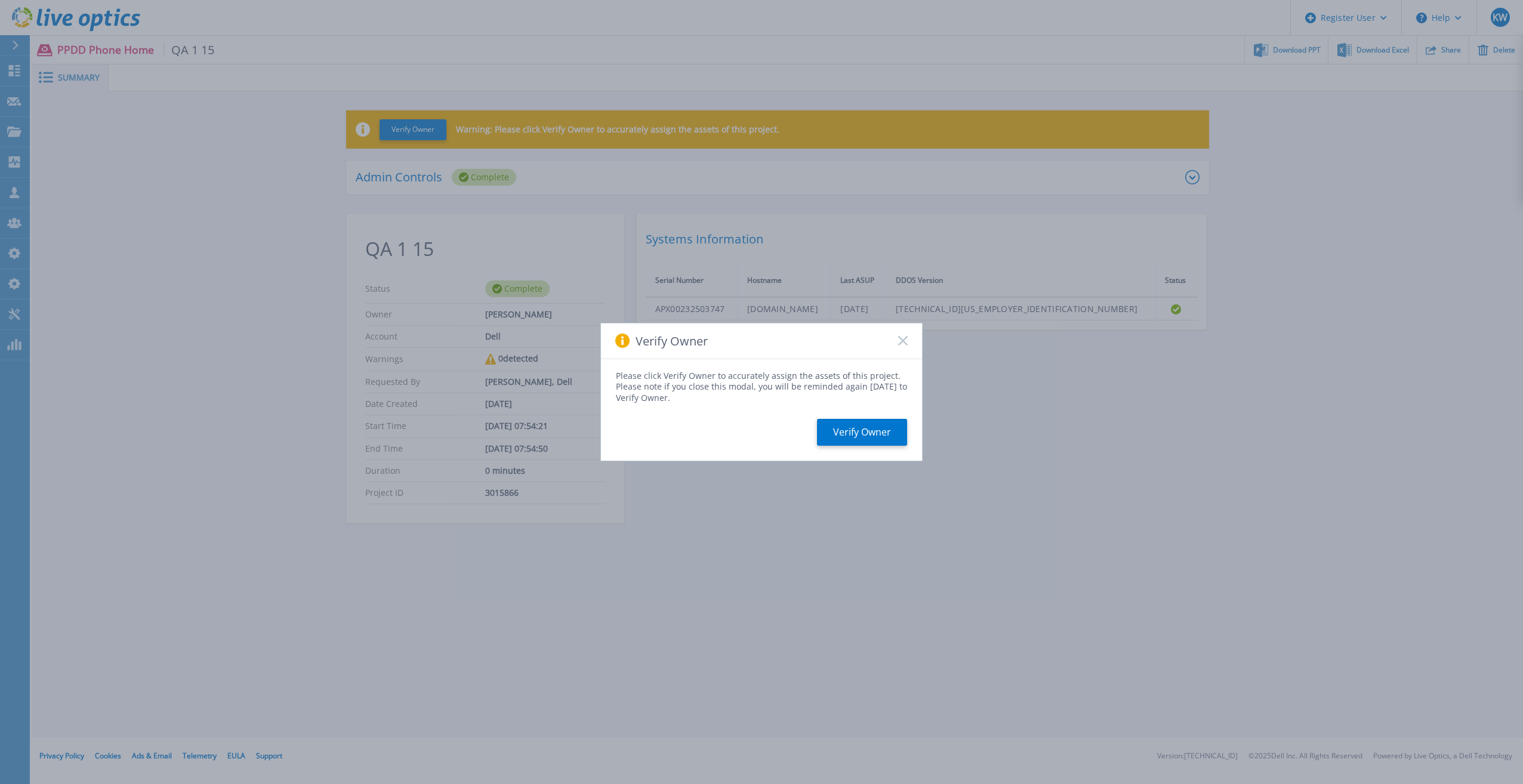
click at [906, 340] on icon at bounding box center [903, 341] width 9 height 9
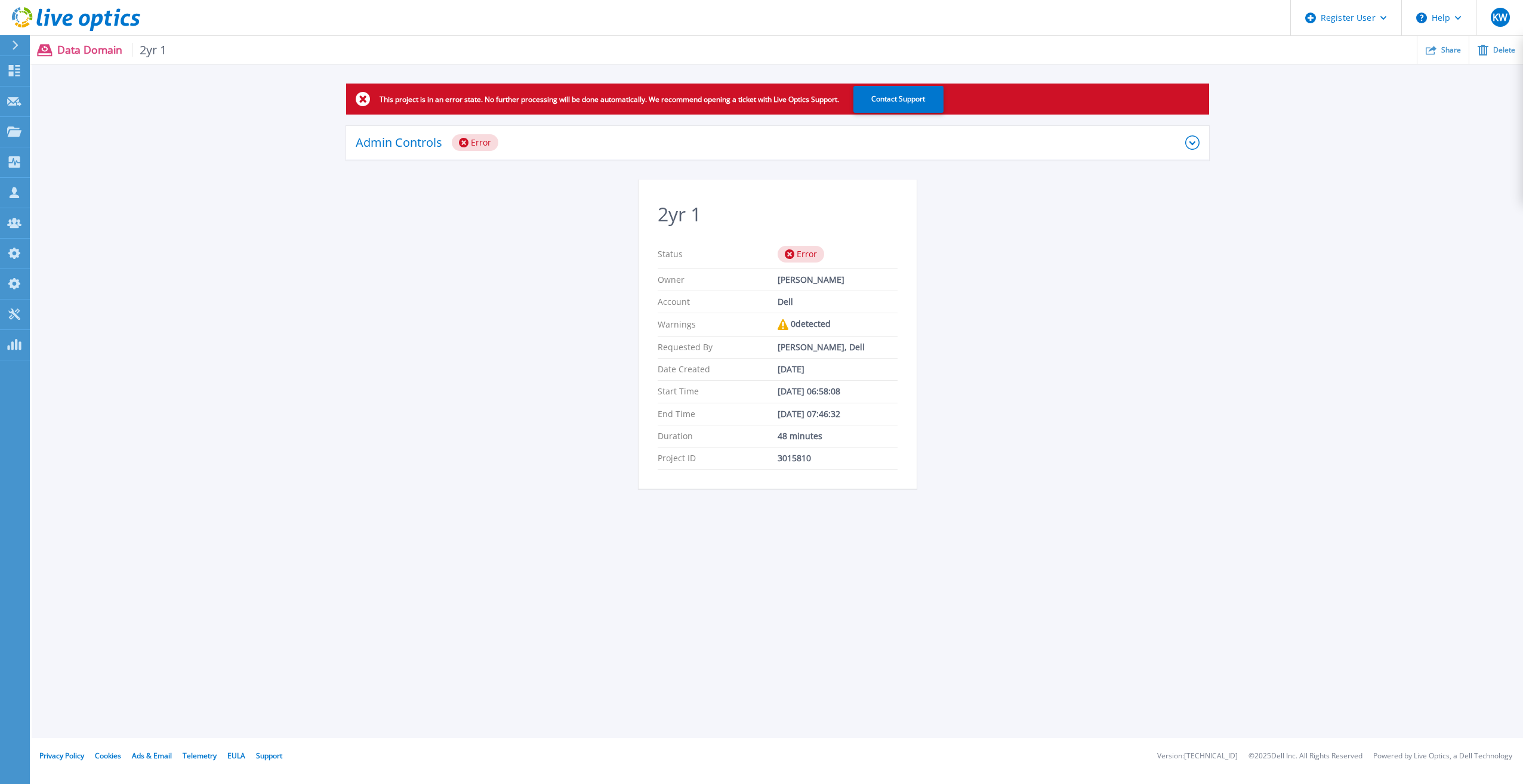
click at [770, 149] on div "Admin Controls Error" at bounding box center [770, 142] width 830 height 17
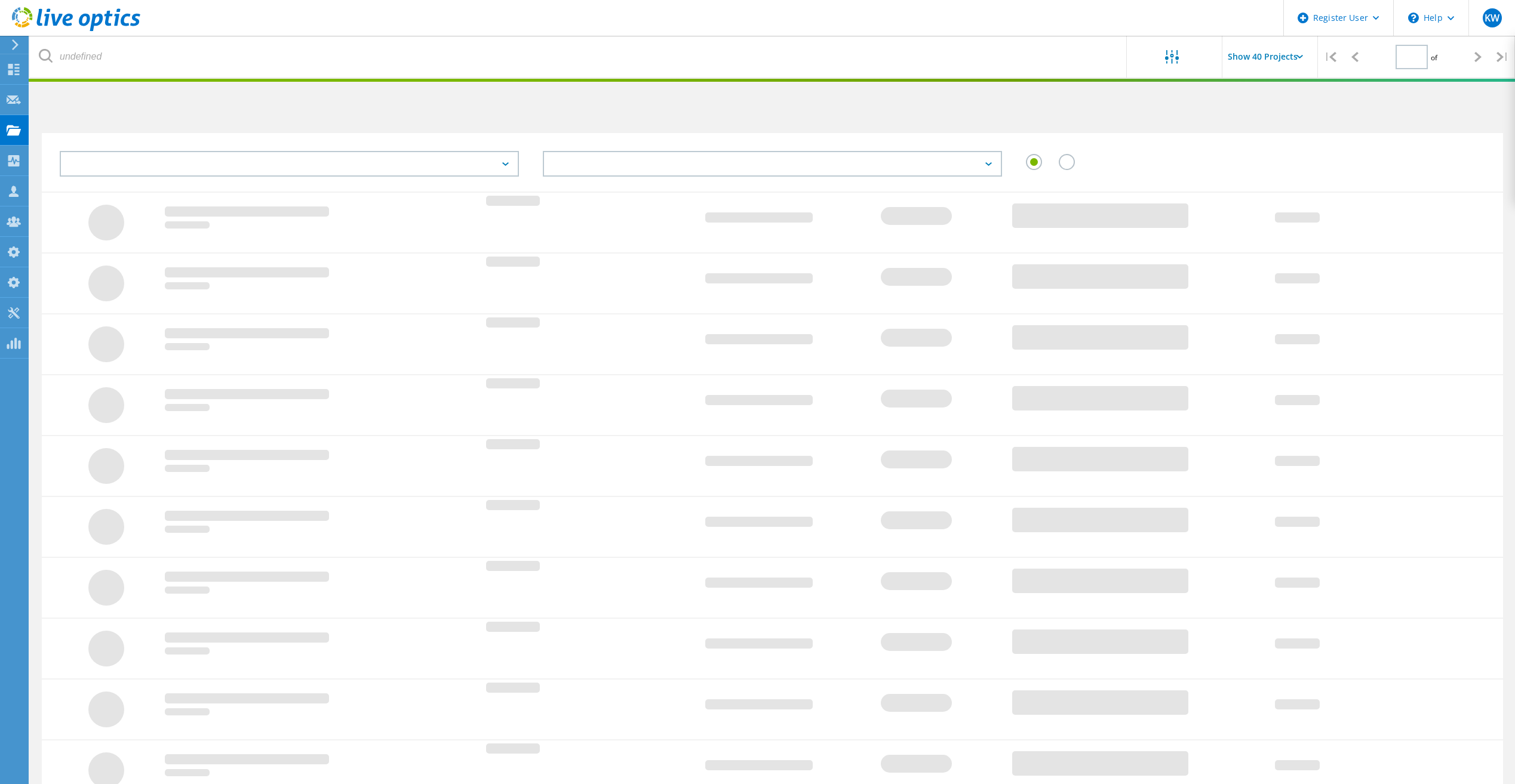
type input "1"
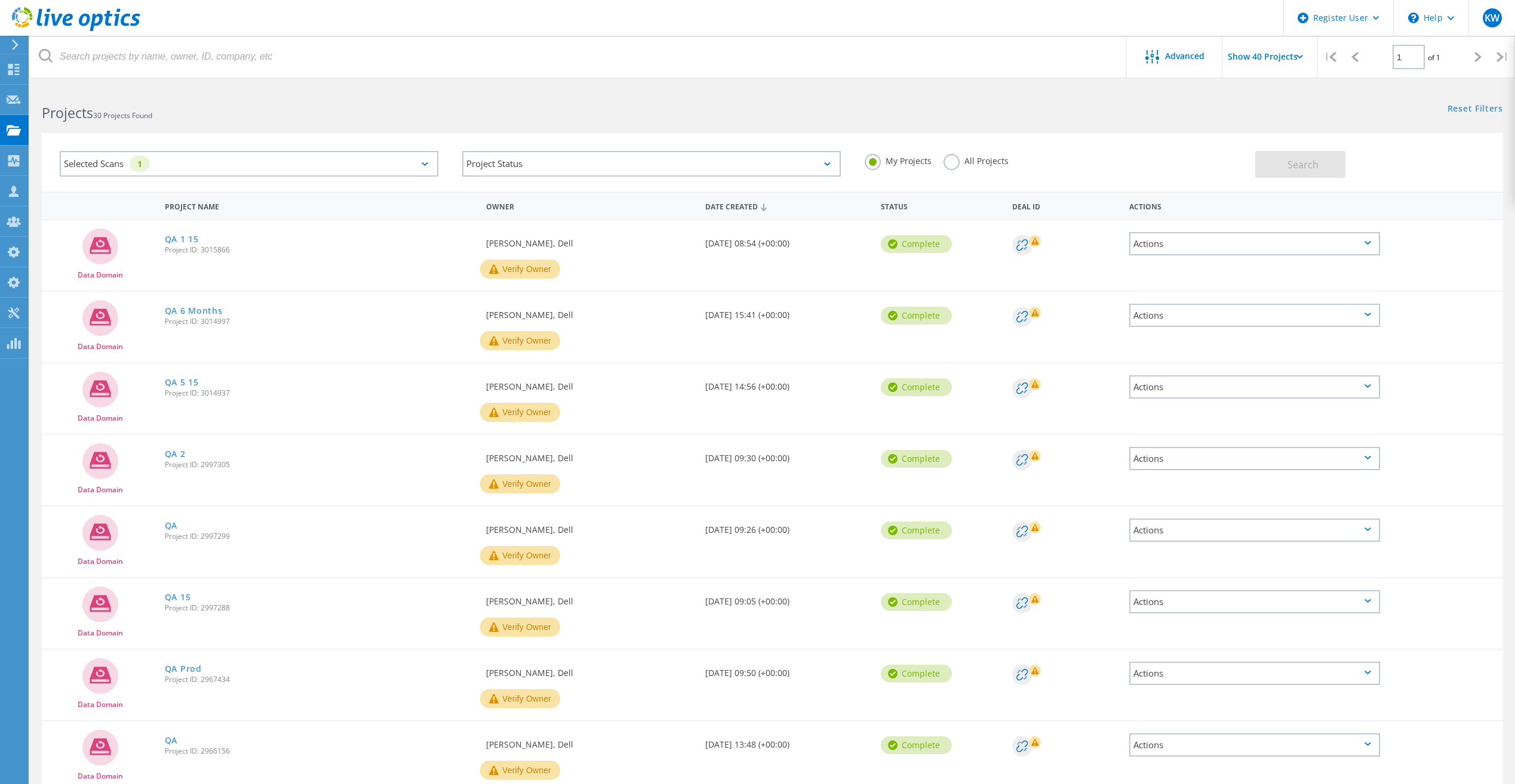
click at [958, 158] on label "All Projects" at bounding box center [975, 160] width 65 height 11
click at [0, 0] on input "All Projects" at bounding box center [0, 0] width 0 height 0
click at [1296, 171] on span "Search" at bounding box center [1303, 165] width 31 height 13
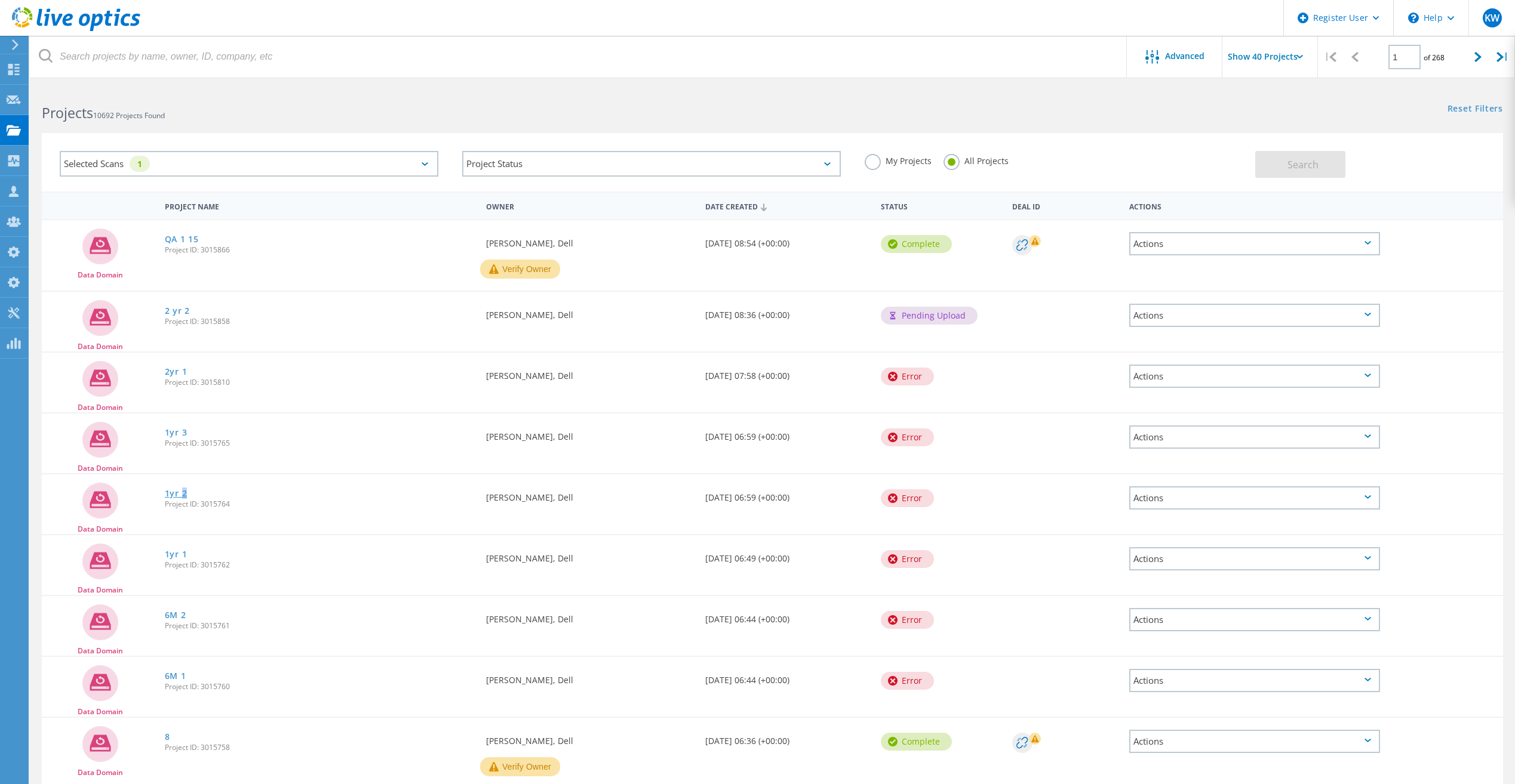
click at [183, 494] on div "1yr 2 Project ID: 3015764" at bounding box center [319, 496] width 321 height 45
drag, startPoint x: 184, startPoint y: 494, endPoint x: 206, endPoint y: 494, distance: 22.0
click at [206, 494] on div "1yr 2 Project ID: 3015764" at bounding box center [319, 496] width 321 height 45
drag, startPoint x: 268, startPoint y: 249, endPoint x: 163, endPoint y: 242, distance: 105.2
click at [163, 242] on div "QA 1 15 Project ID: 3015866" at bounding box center [319, 243] width 321 height 45
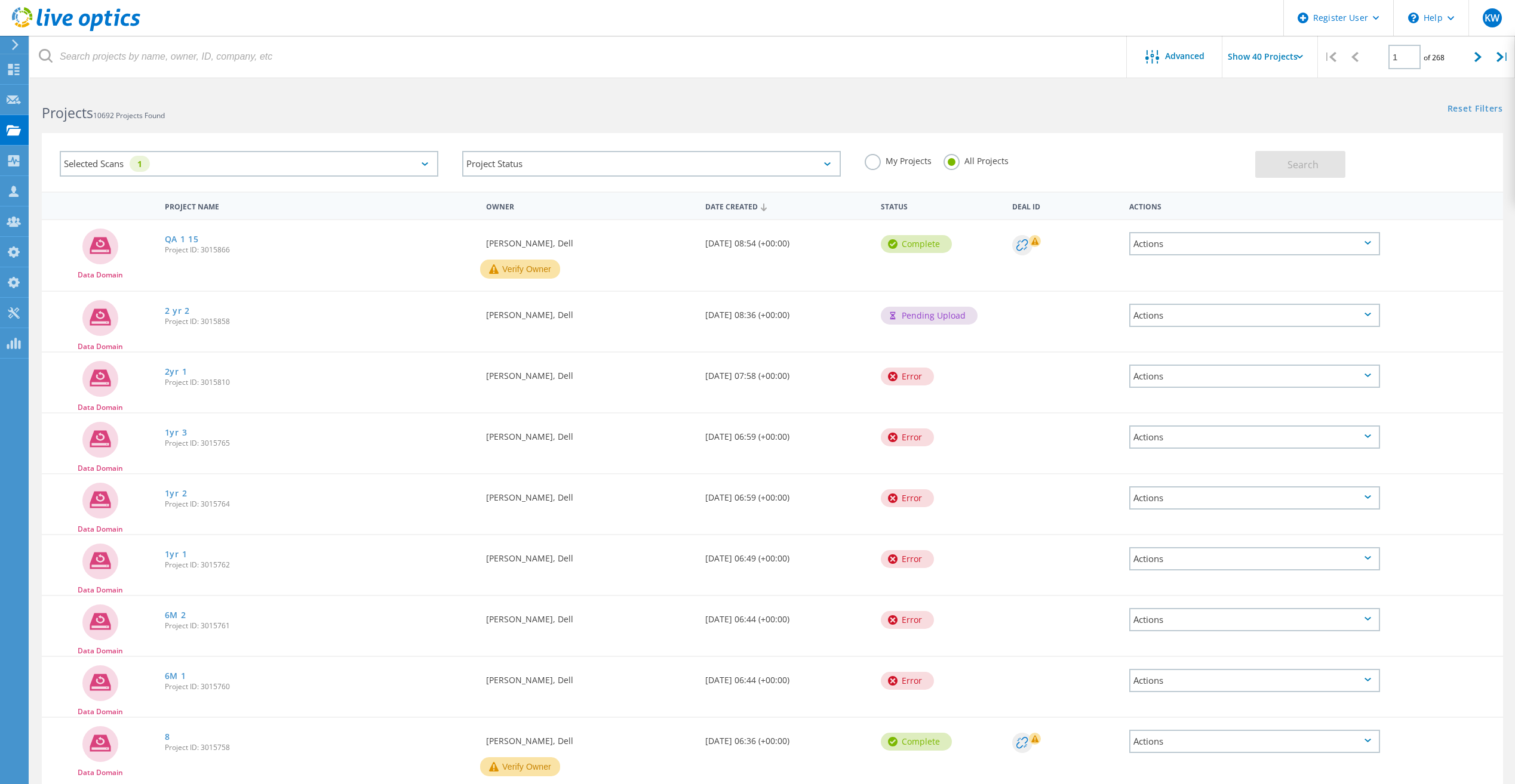
click at [405, 261] on div "QA 1 15 Project ID: 3015866" at bounding box center [319, 243] width 321 height 45
drag, startPoint x: 219, startPoint y: 236, endPoint x: 164, endPoint y: 237, distance: 55.0
click at [164, 237] on div "QA 1 15 Project ID: 3015866" at bounding box center [319, 243] width 321 height 45
drag, startPoint x: 164, startPoint y: 237, endPoint x: 336, endPoint y: 244, distance: 172.1
click at [336, 244] on div "QA 1 15 Project ID: 3015866" at bounding box center [319, 243] width 321 height 45
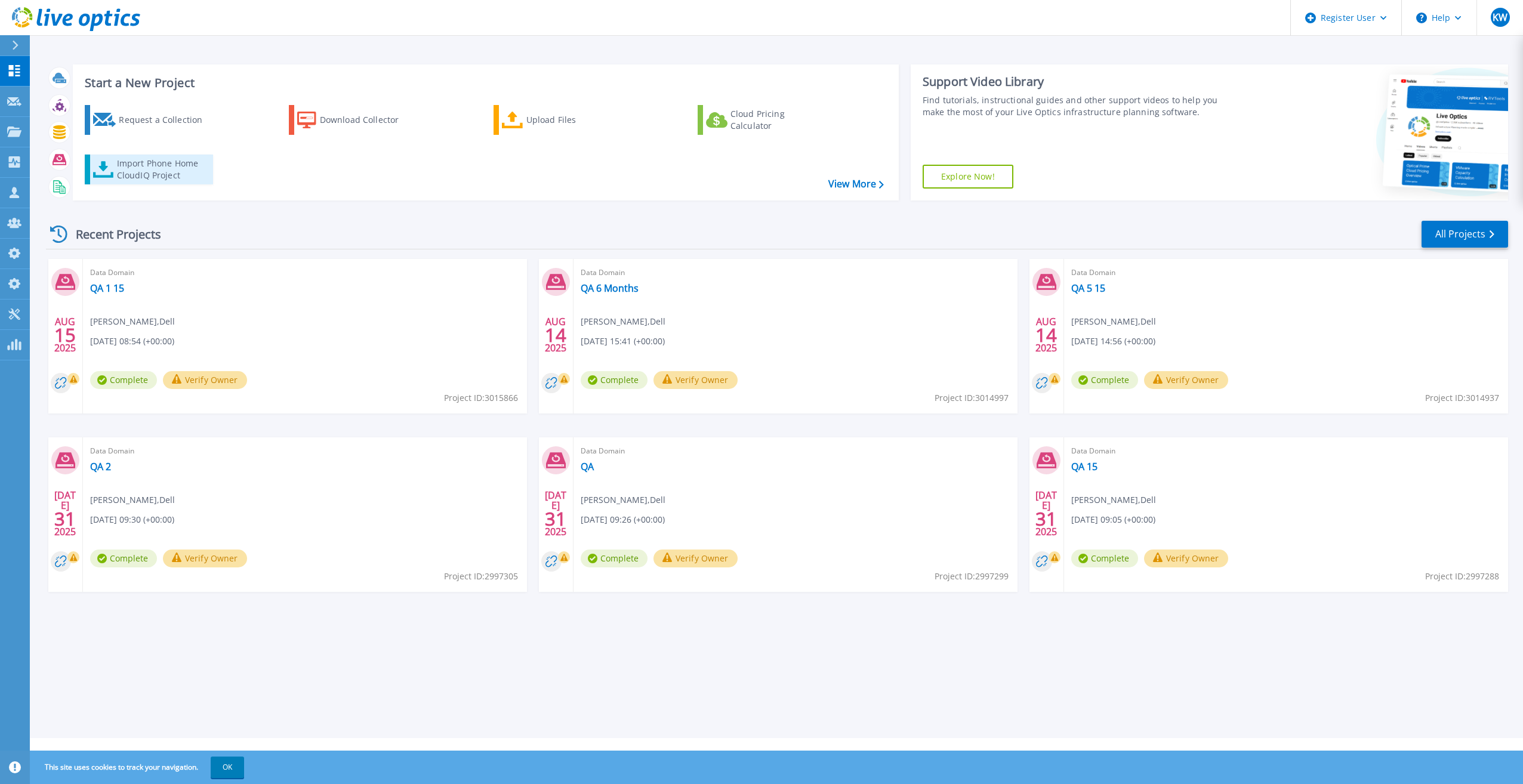
click at [178, 166] on div "Import Phone Home CloudIQ Project" at bounding box center [163, 169] width 93 height 24
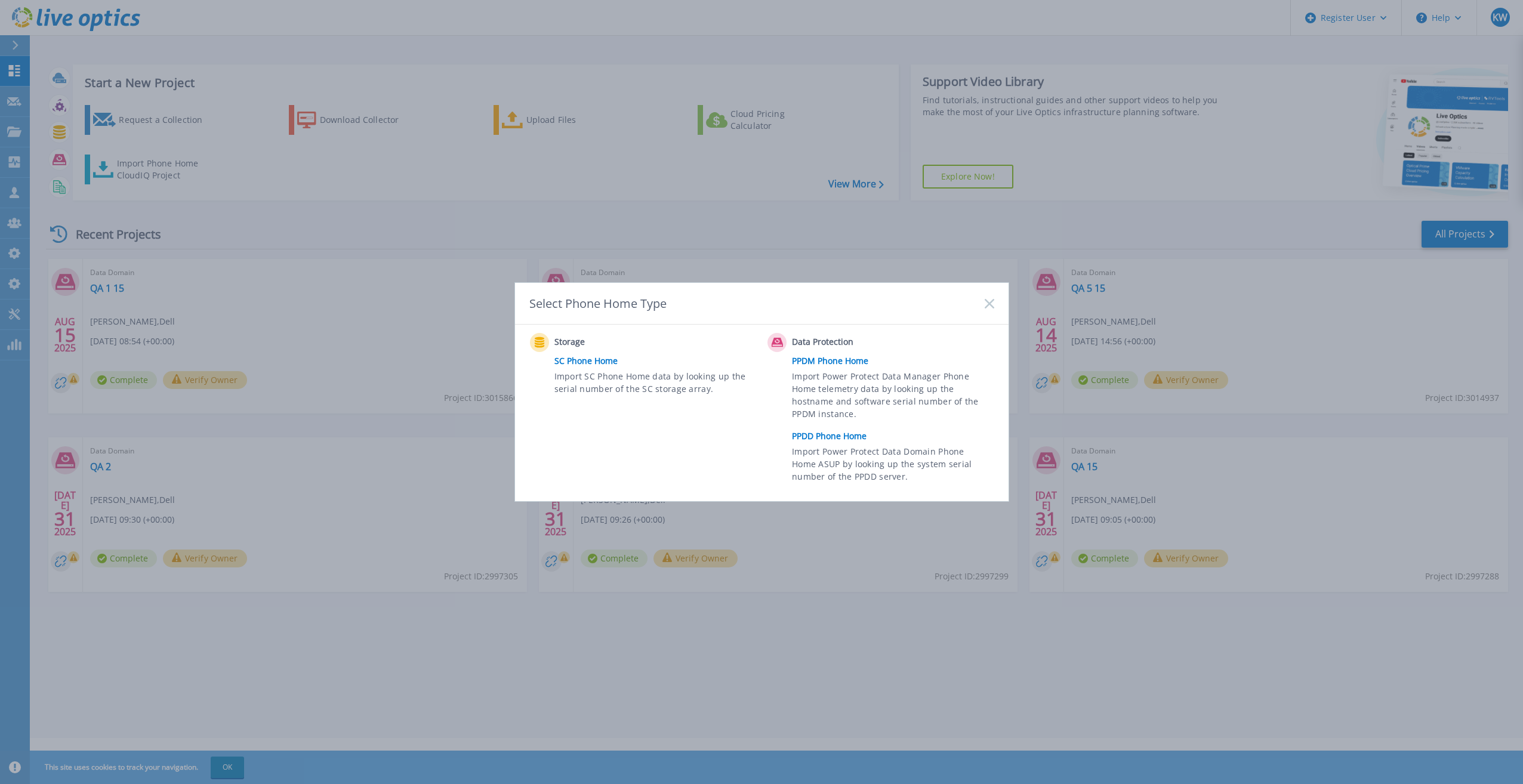
click at [821, 442] on link "PPDD Phone Home" at bounding box center [896, 436] width 208 height 17
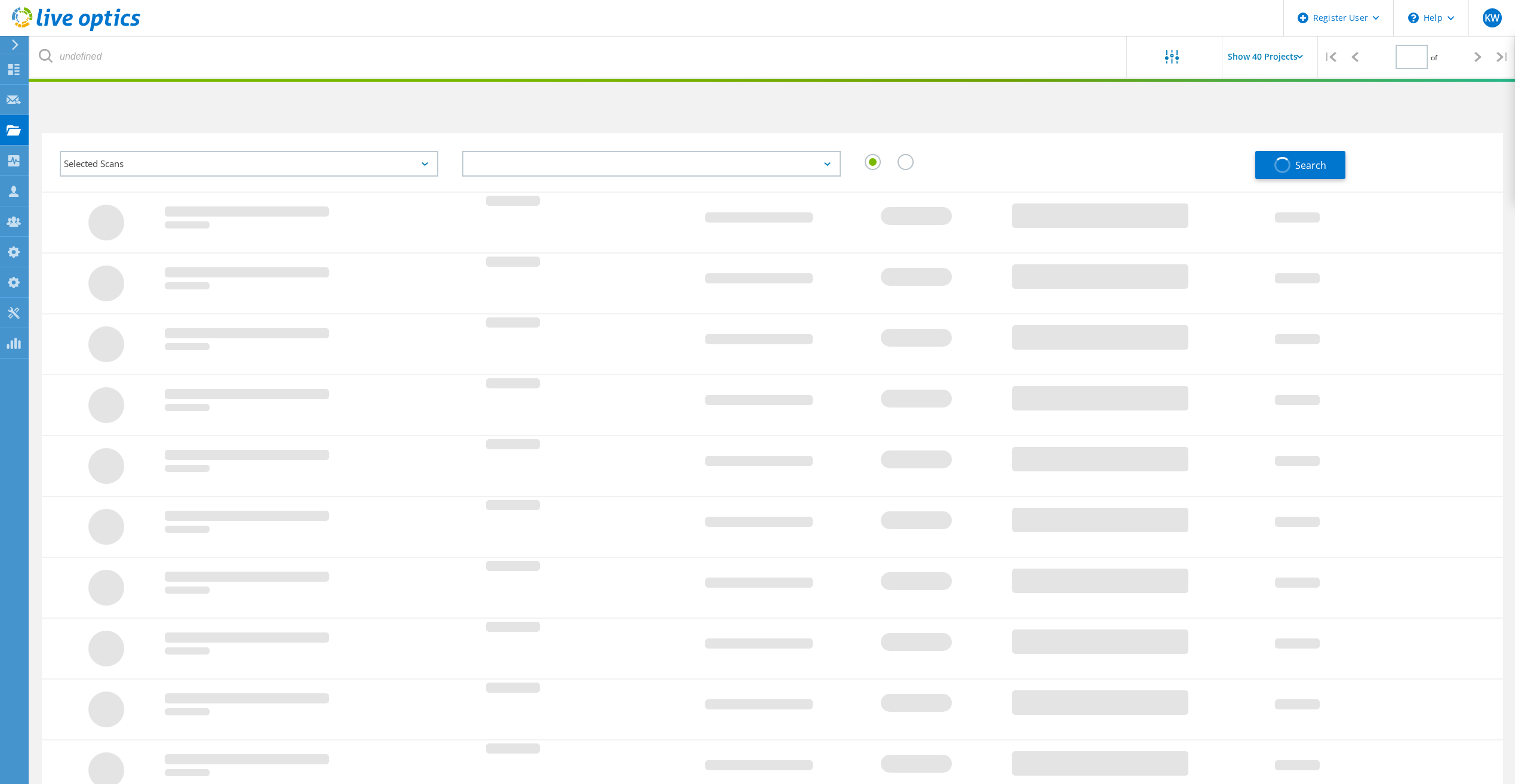
type input "1"
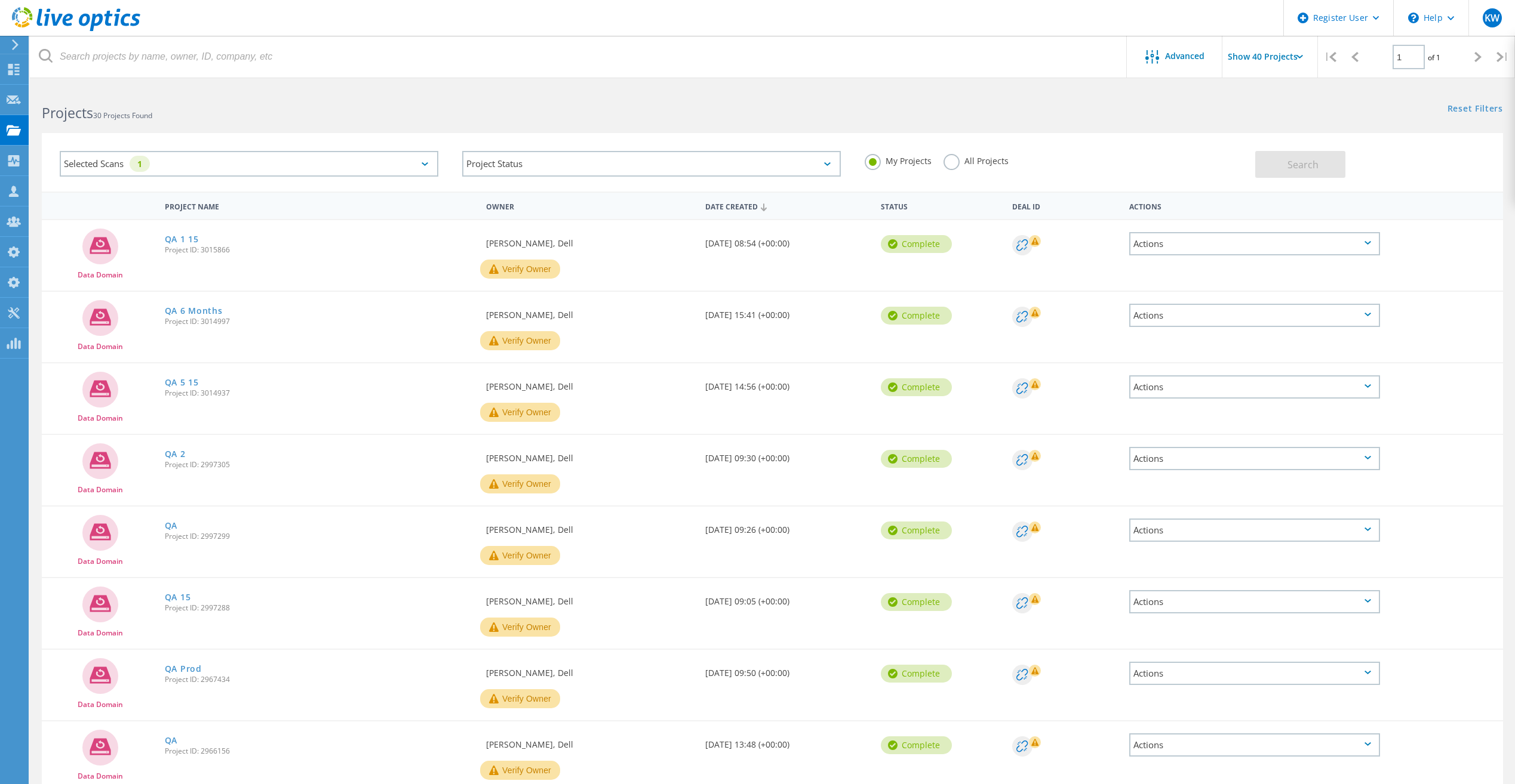
click at [948, 163] on label "All Projects" at bounding box center [975, 160] width 65 height 11
click at [0, 0] on input "All Projects" at bounding box center [0, 0] width 0 height 0
click at [1339, 159] on button "Search" at bounding box center [1300, 164] width 90 height 27
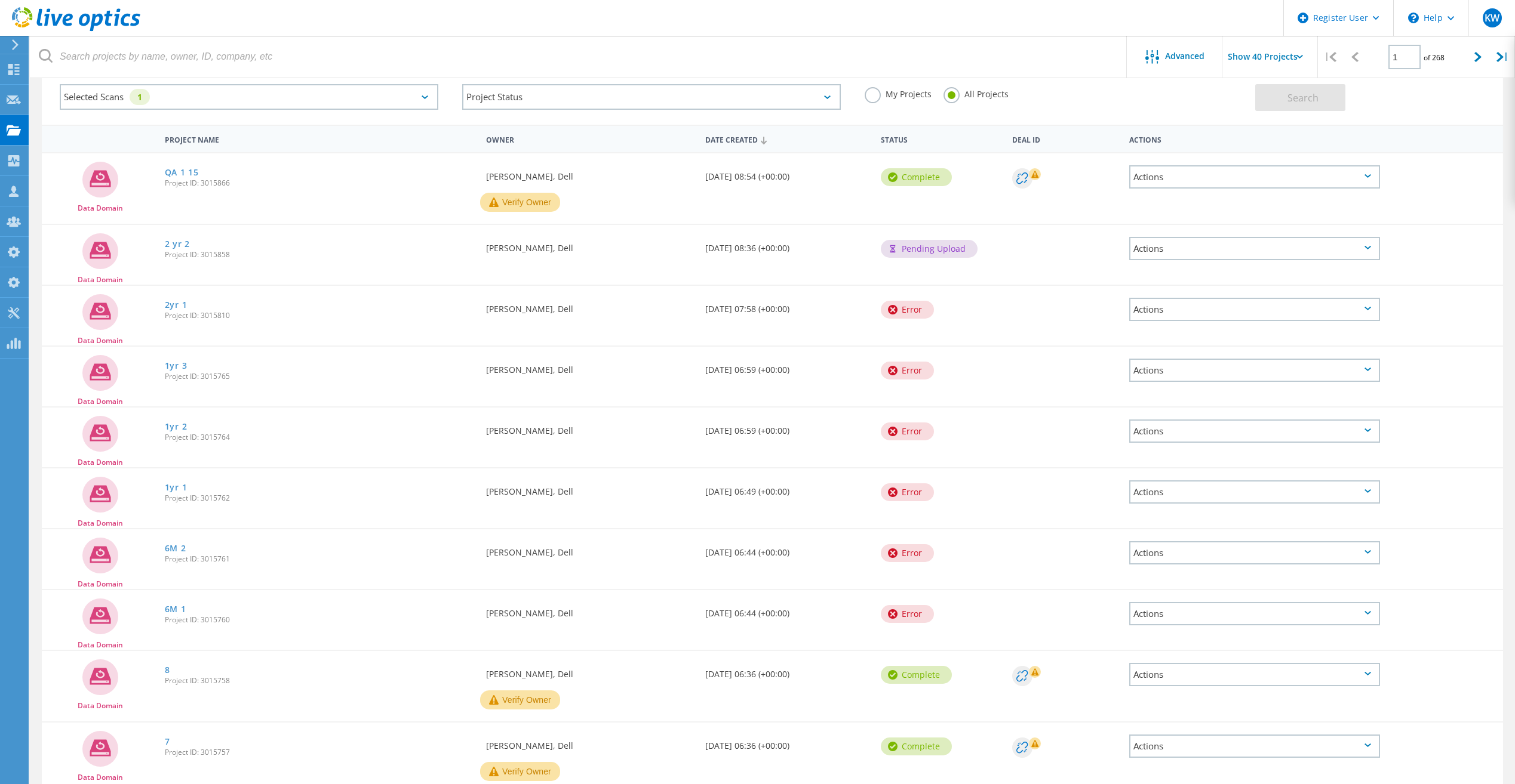
scroll to position [119, 0]
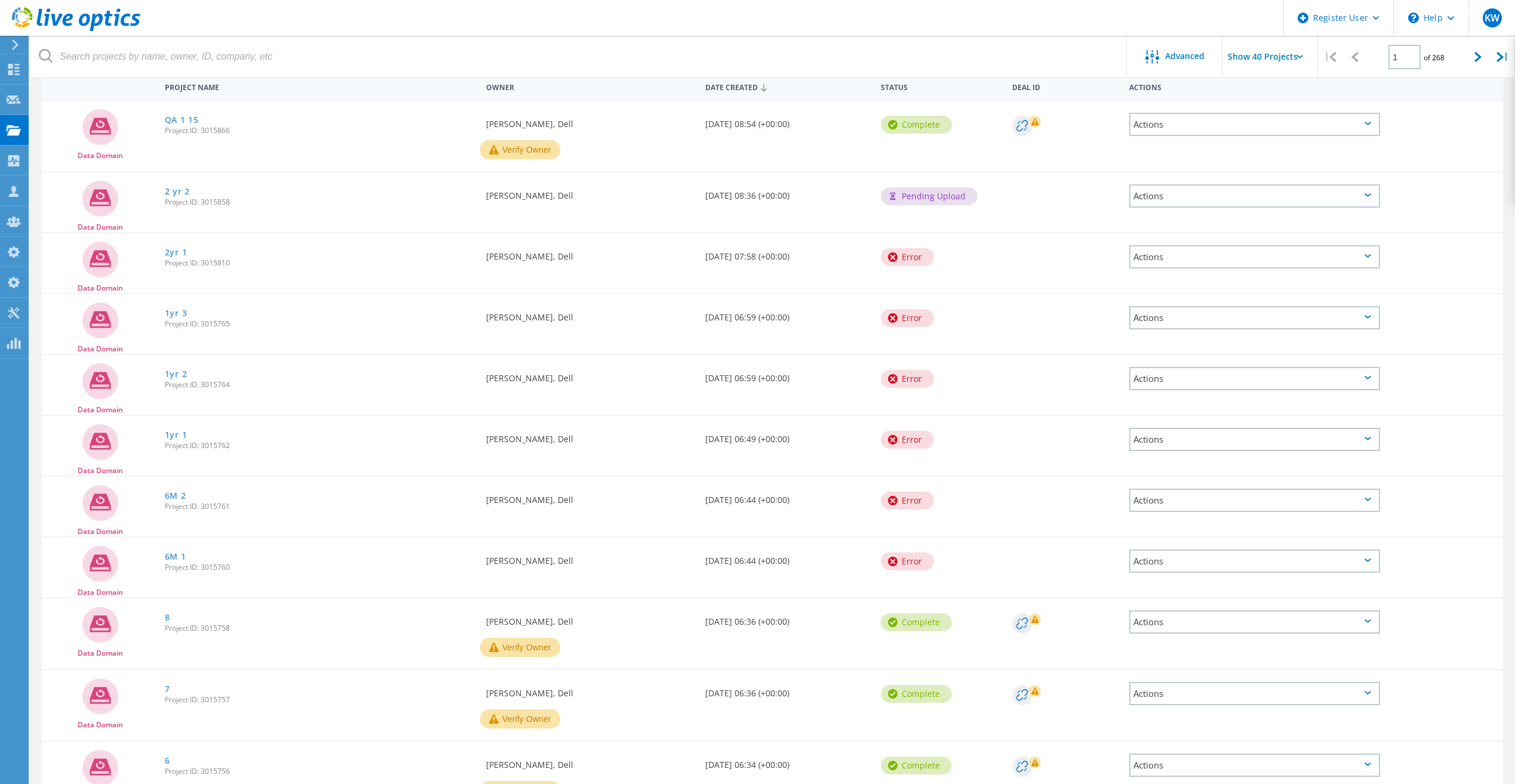
drag, startPoint x: 950, startPoint y: 557, endPoint x: 908, endPoint y: 263, distance: 297.0
drag, startPoint x: 908, startPoint y: 263, endPoint x: 1035, endPoint y: 398, distance: 185.3
click at [1035, 398] on div "Data Domain 1yr 2 Project ID: 3015764 Requested By [PERSON_NAME], Dell Date Cre…" at bounding box center [771, 384] width 1461 height 60
drag, startPoint x: 970, startPoint y: 580, endPoint x: 864, endPoint y: 220, distance: 375.3
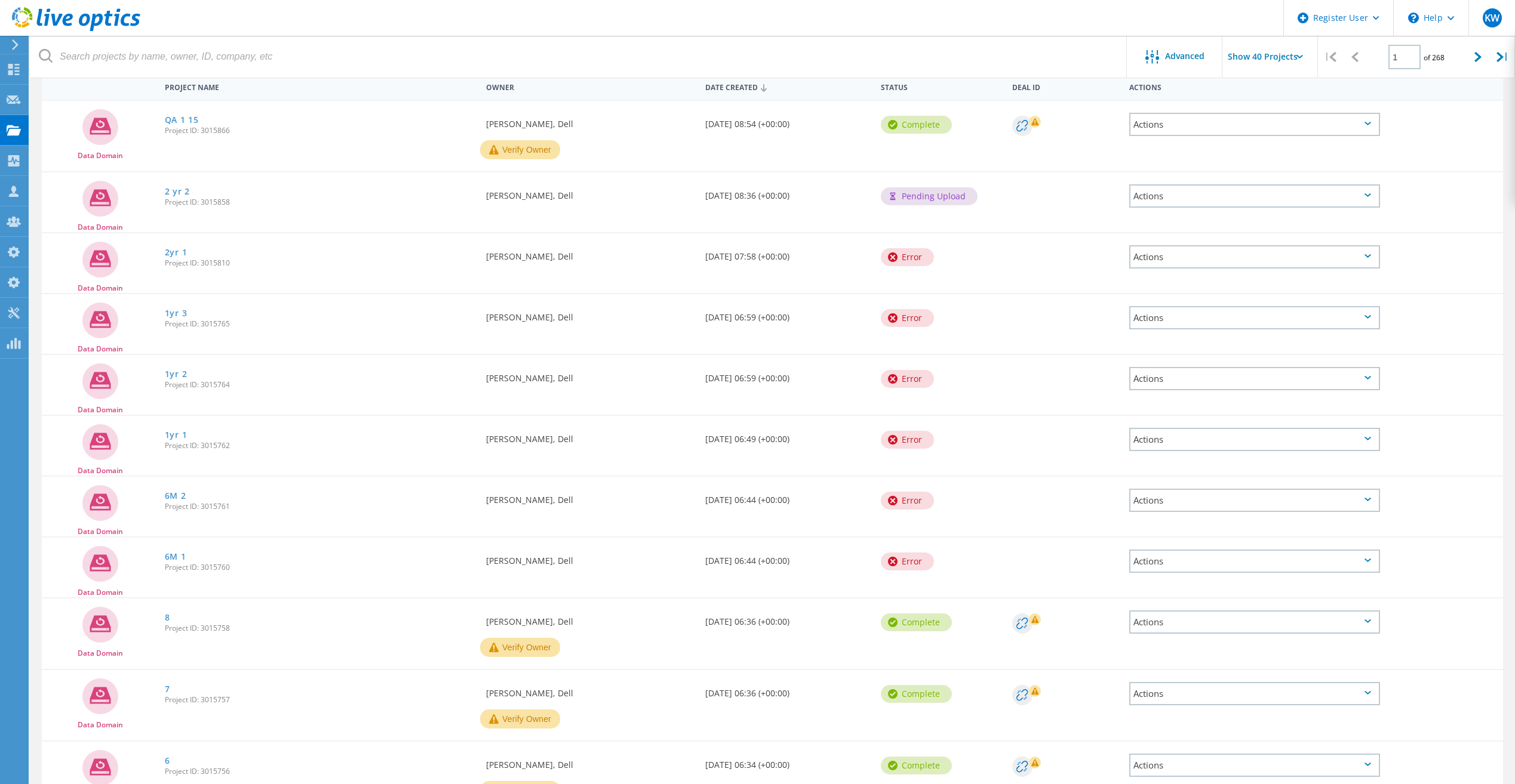
drag, startPoint x: 864, startPoint y: 220, endPoint x: 985, endPoint y: 446, distance: 256.4
click at [986, 425] on div "Error" at bounding box center [940, 438] width 131 height 45
drag, startPoint x: 978, startPoint y: 592, endPoint x: 863, endPoint y: 249, distance: 361.8
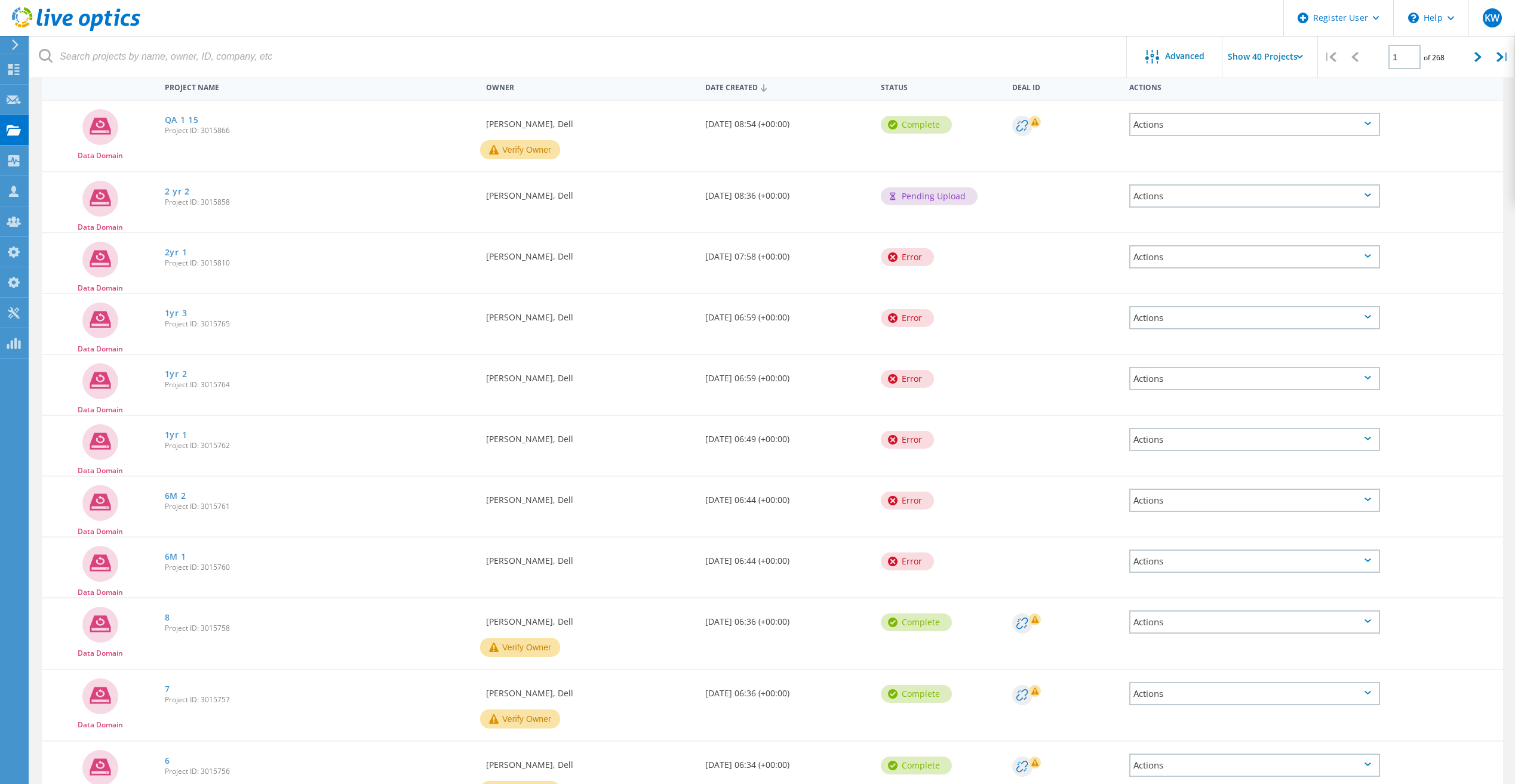
drag, startPoint x: 863, startPoint y: 249, endPoint x: 985, endPoint y: 324, distance: 143.2
click at [985, 324] on div "Error" at bounding box center [940, 316] width 131 height 45
drag, startPoint x: 962, startPoint y: 566, endPoint x: 868, endPoint y: 254, distance: 325.9
drag, startPoint x: 868, startPoint y: 254, endPoint x: 986, endPoint y: 467, distance: 243.5
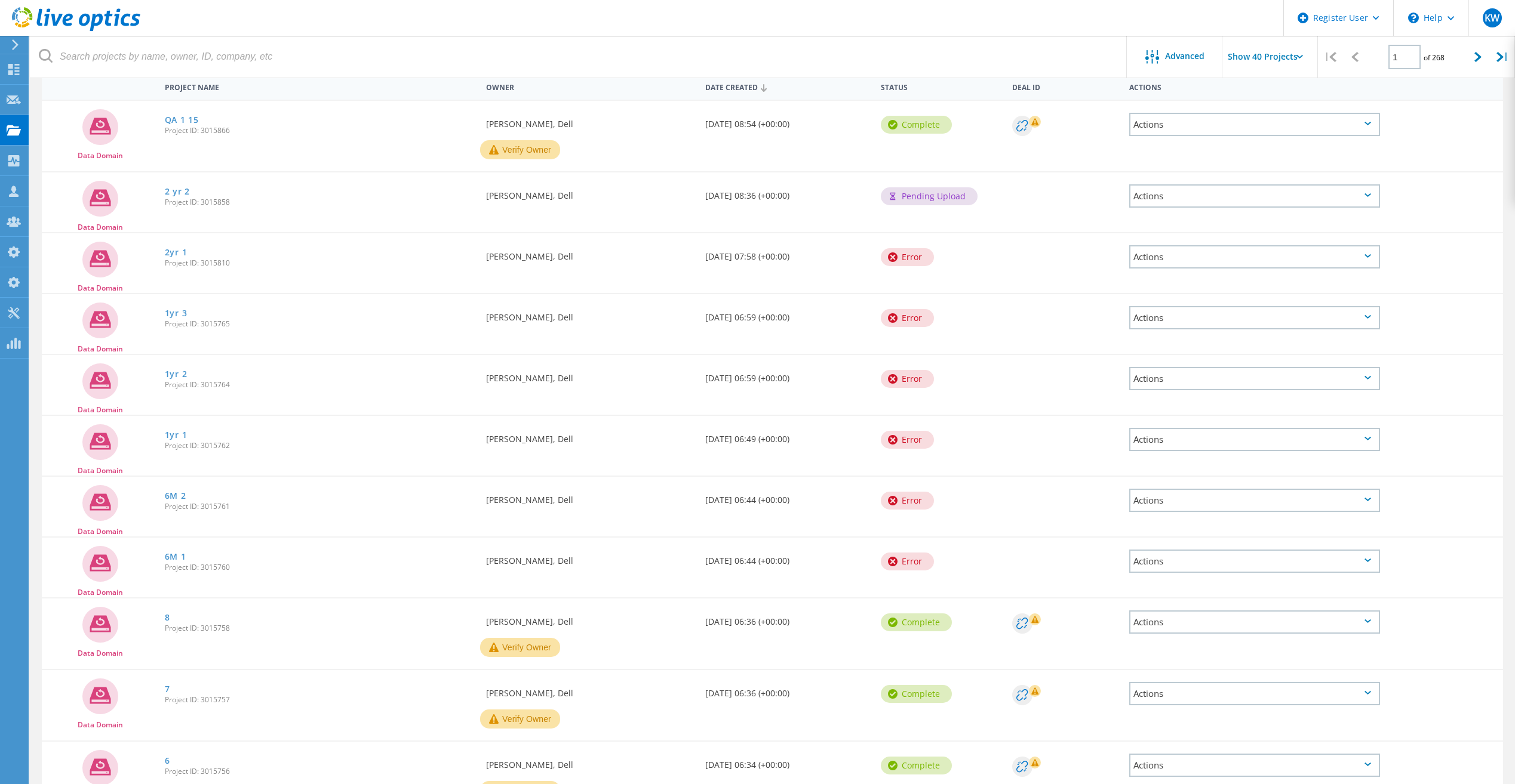
click at [986, 467] on div "Data Domain 1yr 1 Project ID: 3015762 Requested By [PERSON_NAME], Dell Date Cre…" at bounding box center [771, 446] width 1461 height 60
drag, startPoint x: 970, startPoint y: 547, endPoint x: 951, endPoint y: 256, distance: 291.6
drag, startPoint x: 928, startPoint y: 559, endPoint x: 940, endPoint y: 503, distance: 57.3
click at [929, 559] on div "Error" at bounding box center [907, 561] width 53 height 17
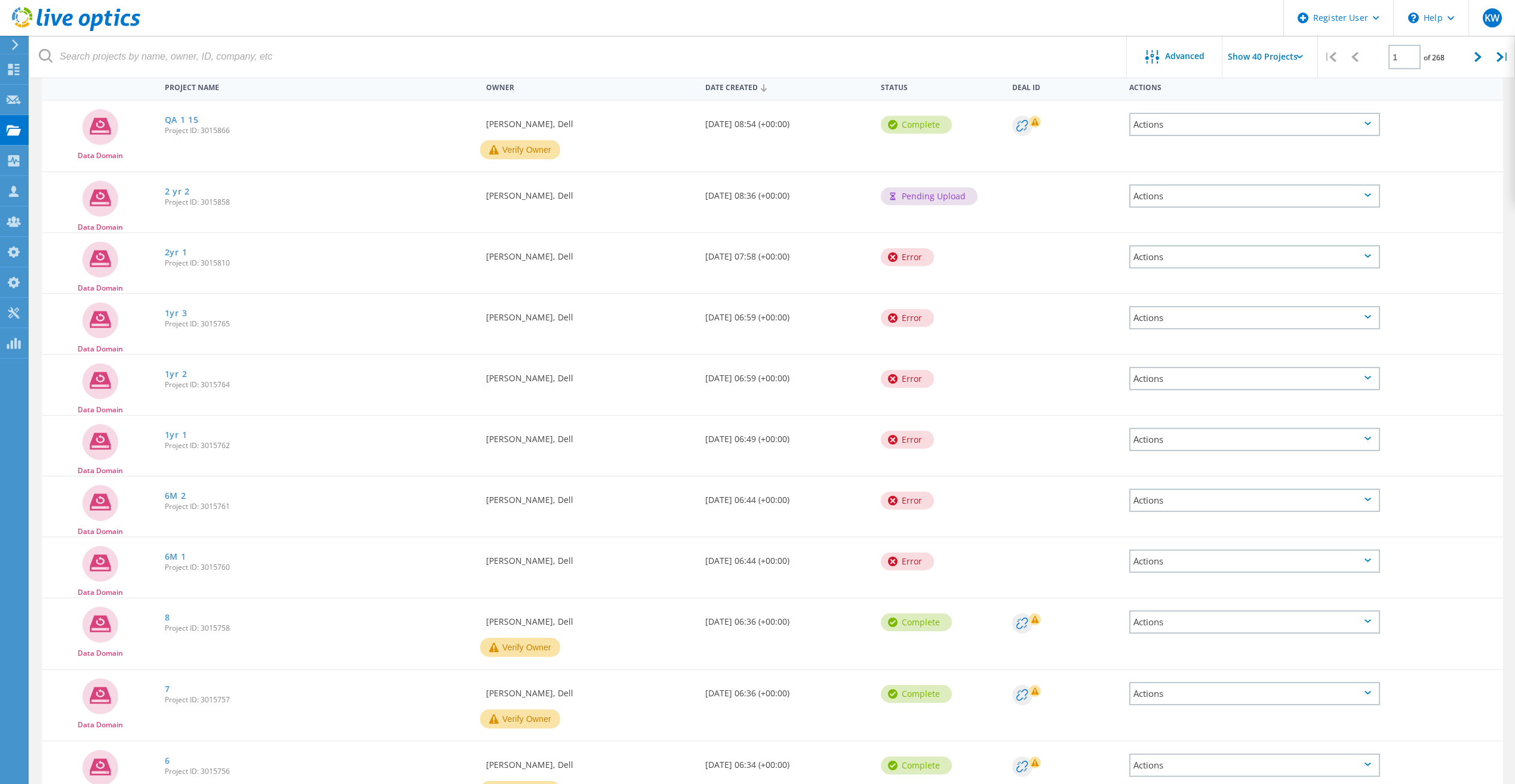
click at [940, 502] on div "Error" at bounding box center [940, 499] width 131 height 45
click at [936, 441] on div "Error" at bounding box center [940, 438] width 131 height 45
click at [937, 388] on div "Error" at bounding box center [940, 377] width 131 height 45
click at [942, 302] on div "Error" at bounding box center [940, 316] width 131 height 45
click at [943, 259] on div "Error" at bounding box center [940, 256] width 131 height 45
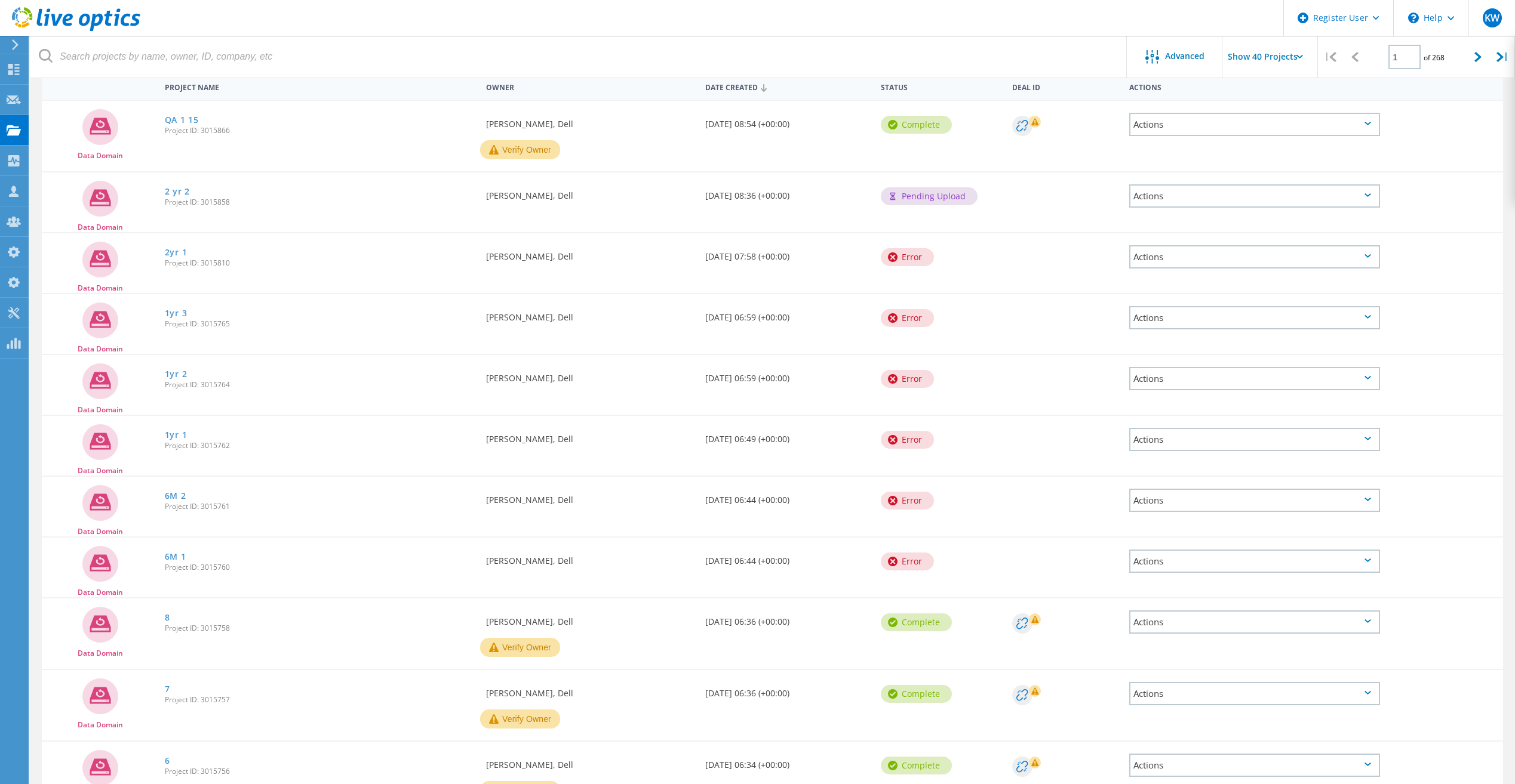
click at [987, 195] on div "Pending Upload" at bounding box center [940, 195] width 131 height 45
drag, startPoint x: 958, startPoint y: 567, endPoint x: 850, endPoint y: 361, distance: 232.6
drag, startPoint x: 850, startPoint y: 361, endPoint x: 881, endPoint y: 254, distance: 111.4
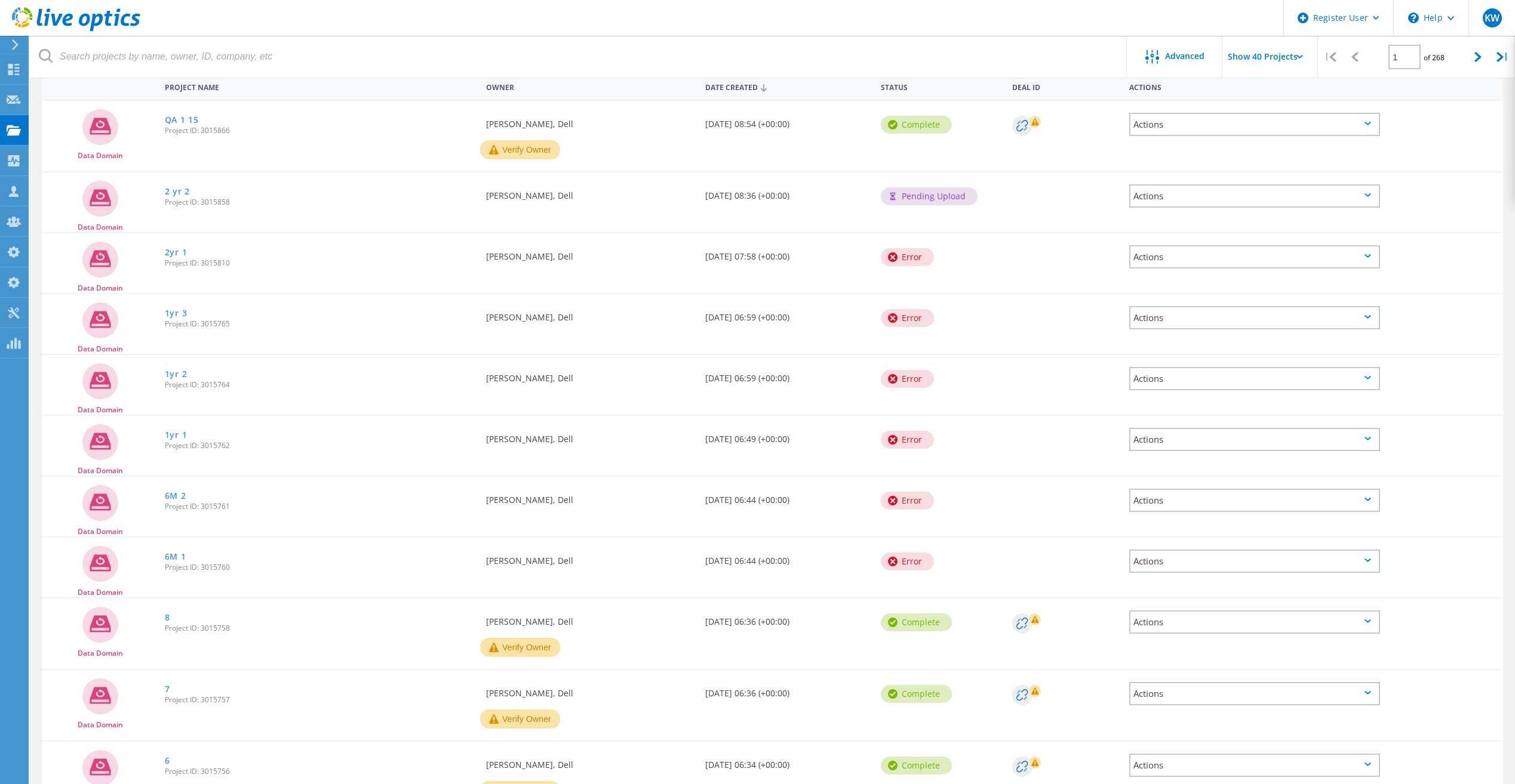
drag, startPoint x: 881, startPoint y: 254, endPoint x: 980, endPoint y: 244, distance: 99.5
click at [980, 244] on div "Error" at bounding box center [940, 256] width 131 height 45
click at [97, 24] on use at bounding box center [76, 19] width 129 height 24
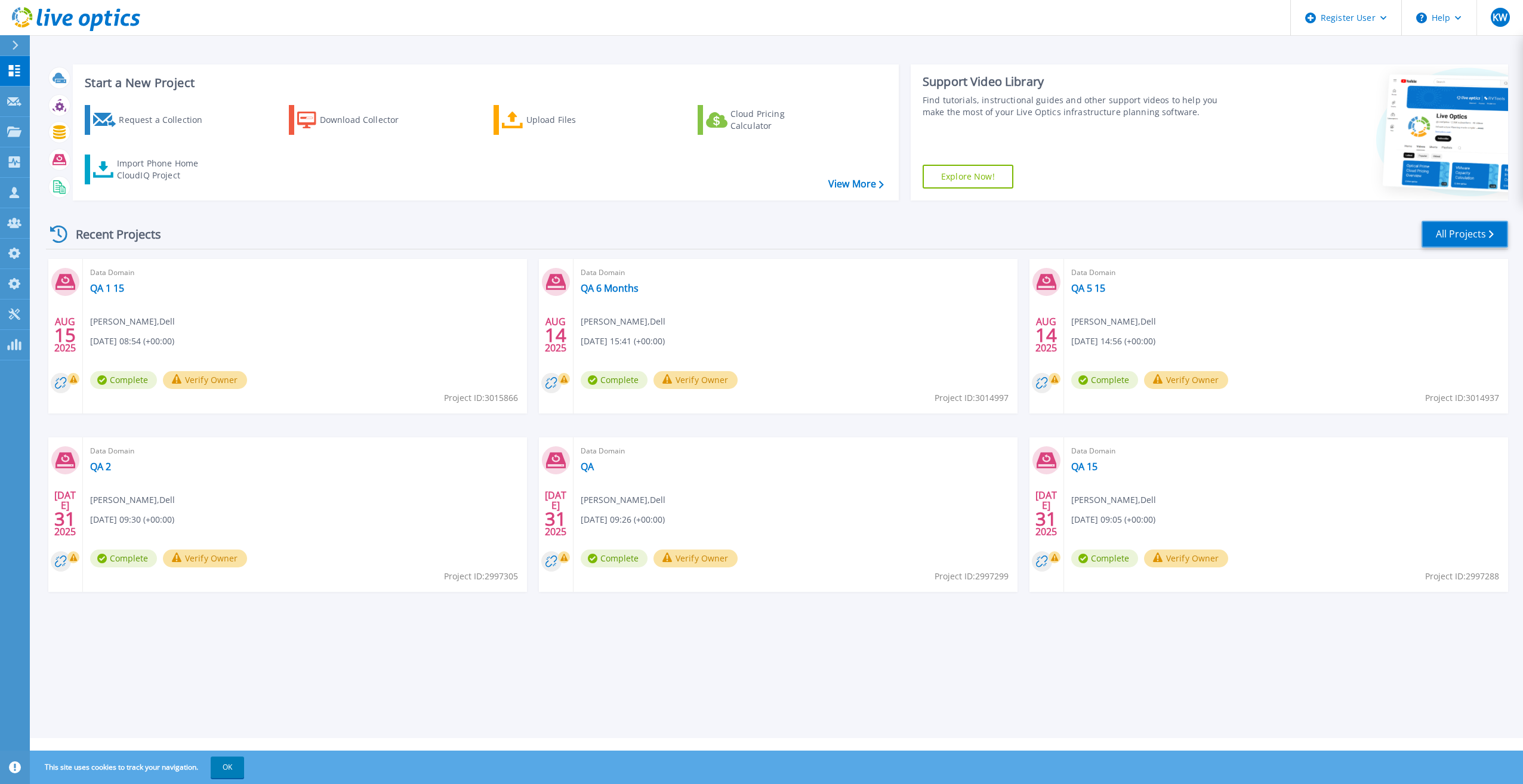
click at [1454, 232] on link "All Projects" at bounding box center [1465, 233] width 86 height 27
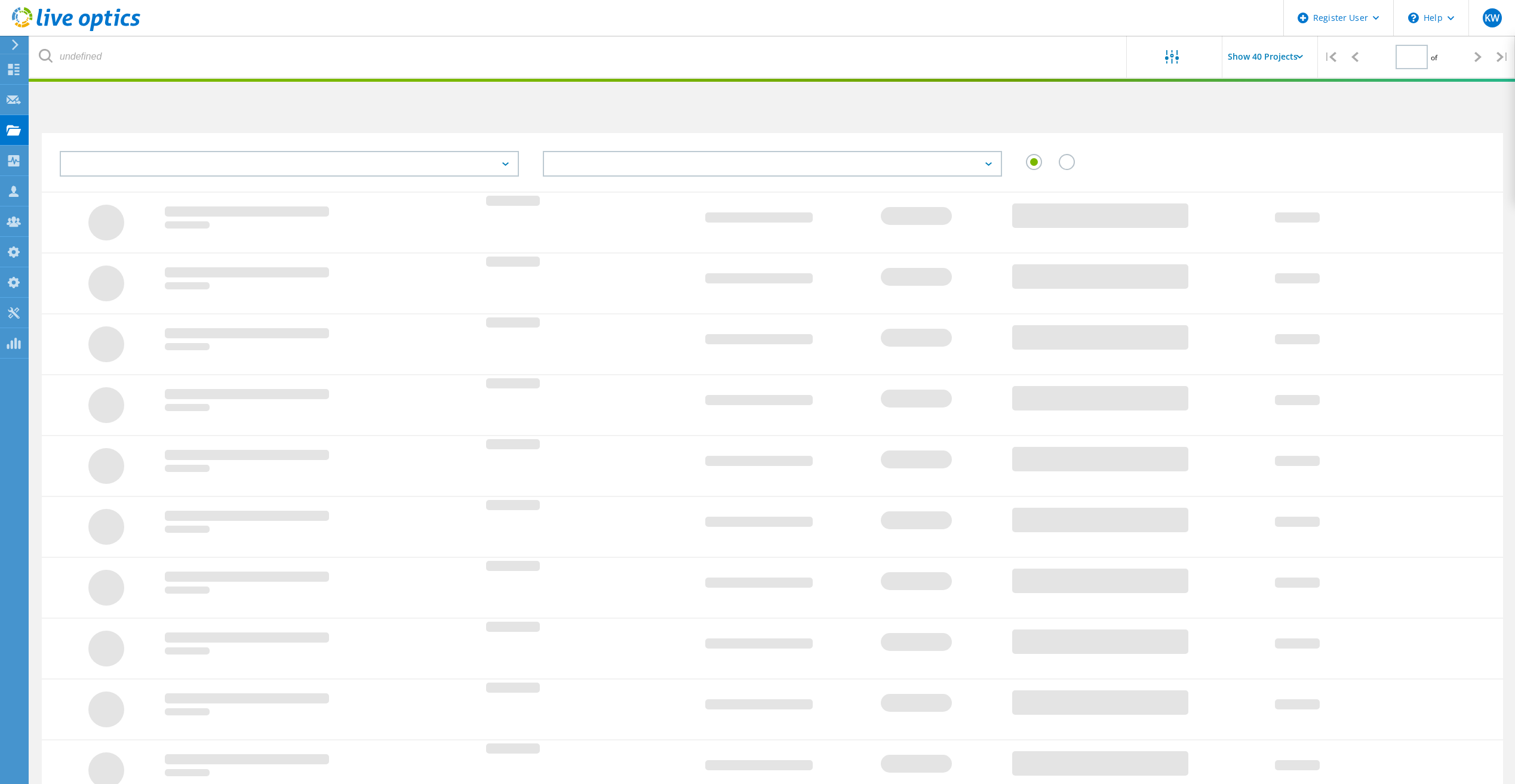
type input "1"
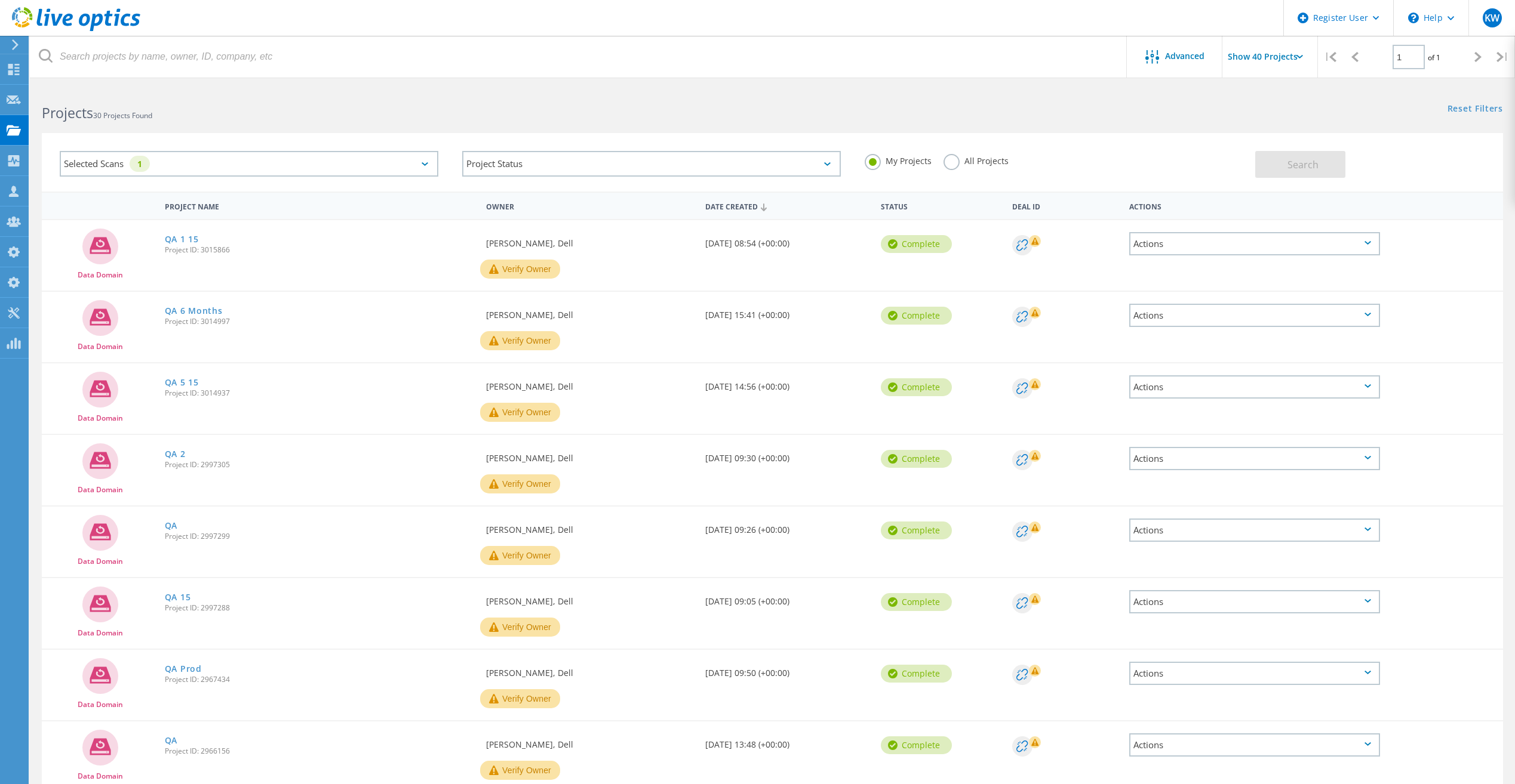
click at [958, 163] on label "All Projects" at bounding box center [975, 160] width 65 height 11
click at [0, 0] on input "All Projects" at bounding box center [0, 0] width 0 height 0
click at [1380, 181] on div "Selected Scans 1 Project Status In Progress Complete Published Anonymous Archiv…" at bounding box center [771, 163] width 1461 height 59
click at [1329, 162] on button "Search" at bounding box center [1300, 164] width 90 height 27
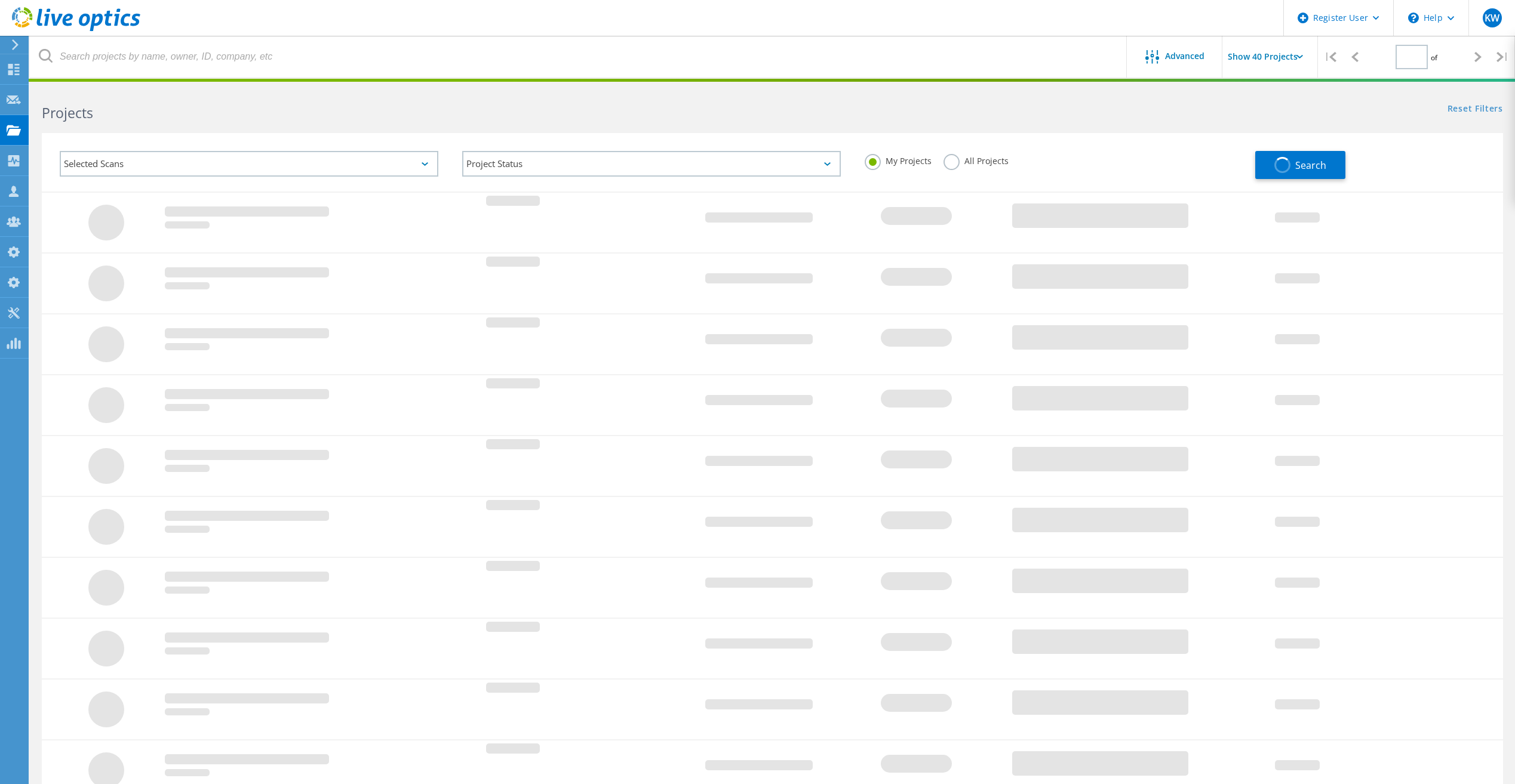
type input "1"
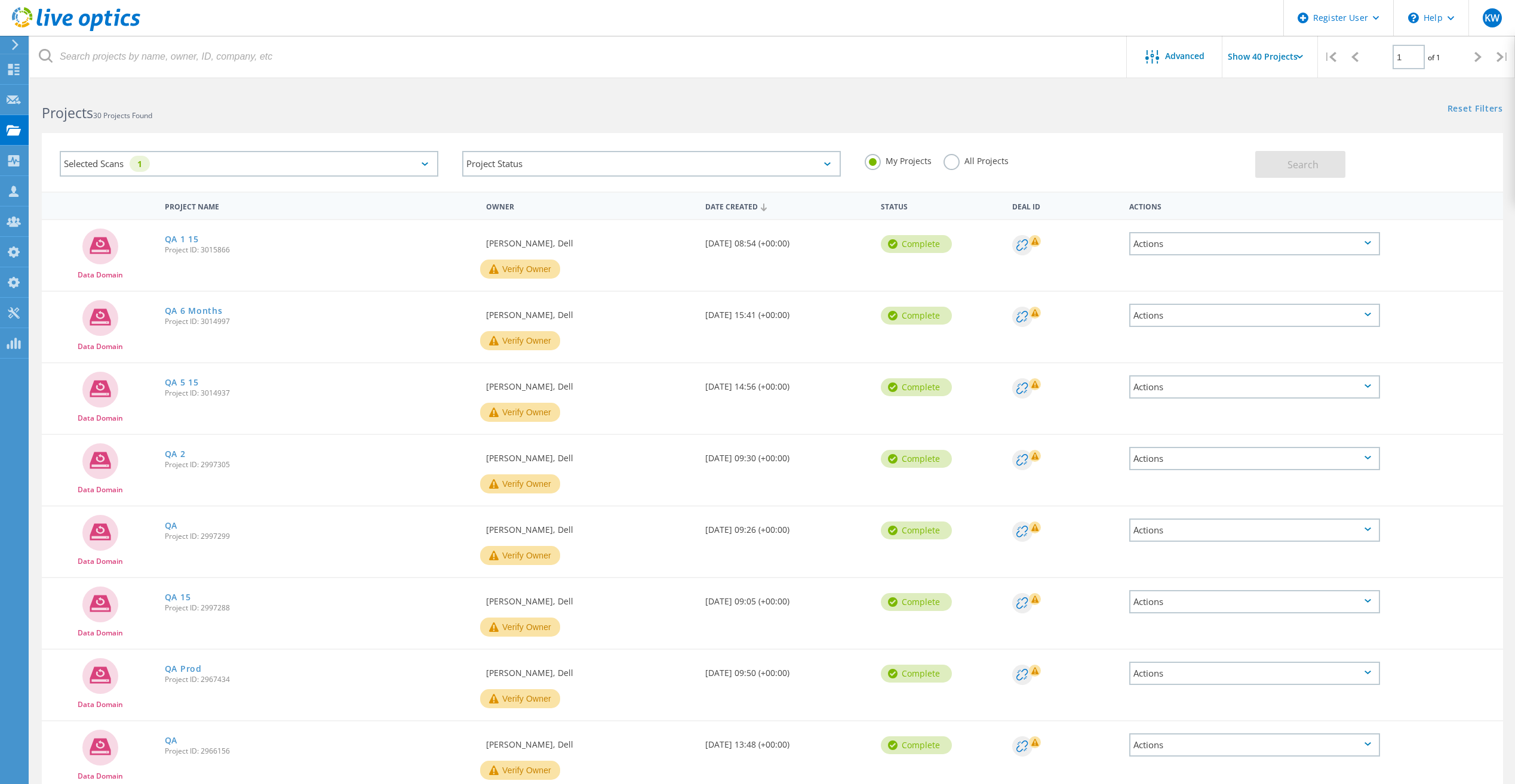
click at [952, 155] on label "All Projects" at bounding box center [975, 160] width 65 height 11
click at [0, 0] on input "All Projects" at bounding box center [0, 0] width 0 height 0
click at [1219, 161] on div "My Projects All Projects" at bounding box center [1054, 161] width 403 height 44
click at [1361, 171] on div "Search" at bounding box center [1375, 158] width 241 height 39
click at [1323, 169] on button "Search" at bounding box center [1300, 164] width 90 height 27
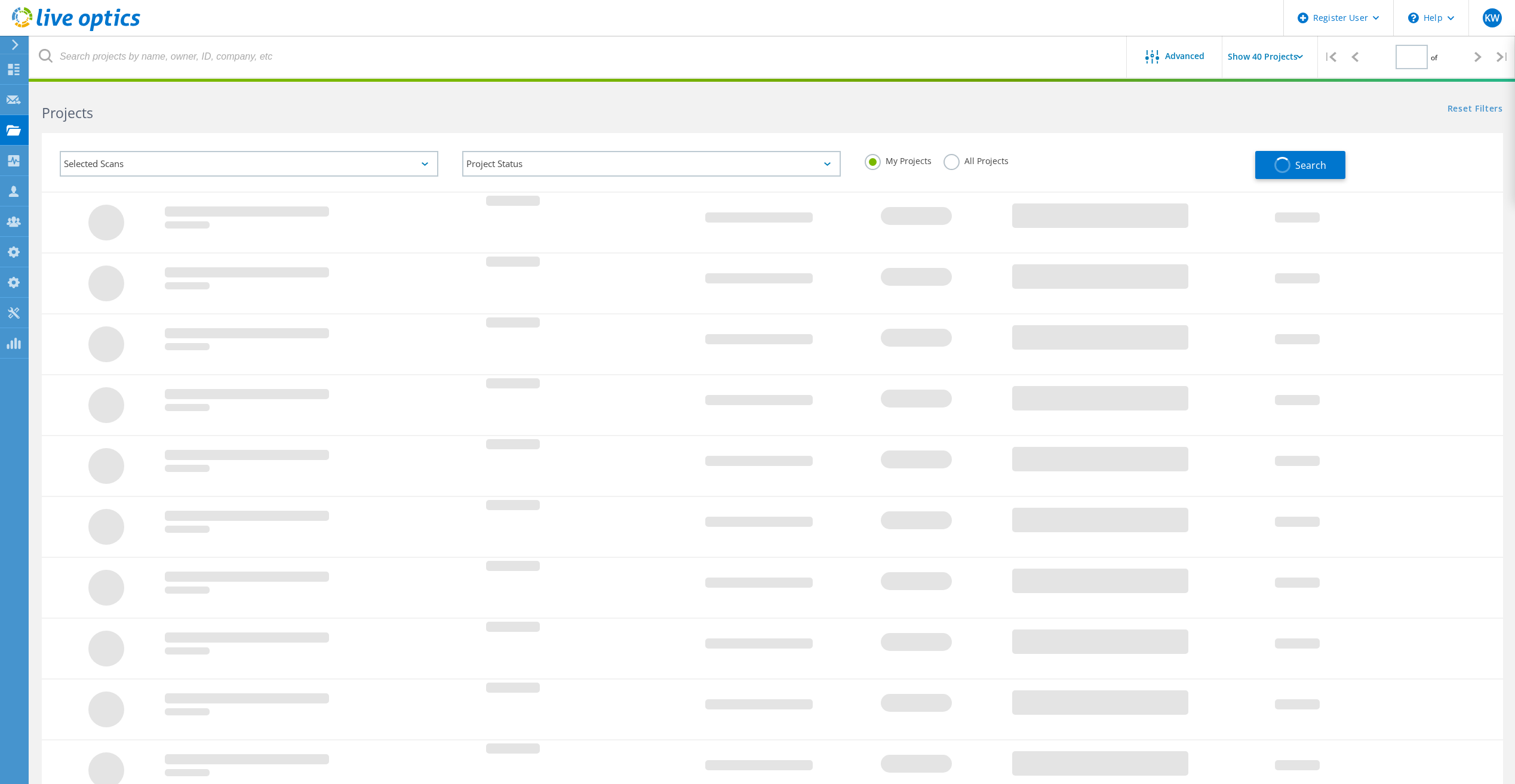
type input "1"
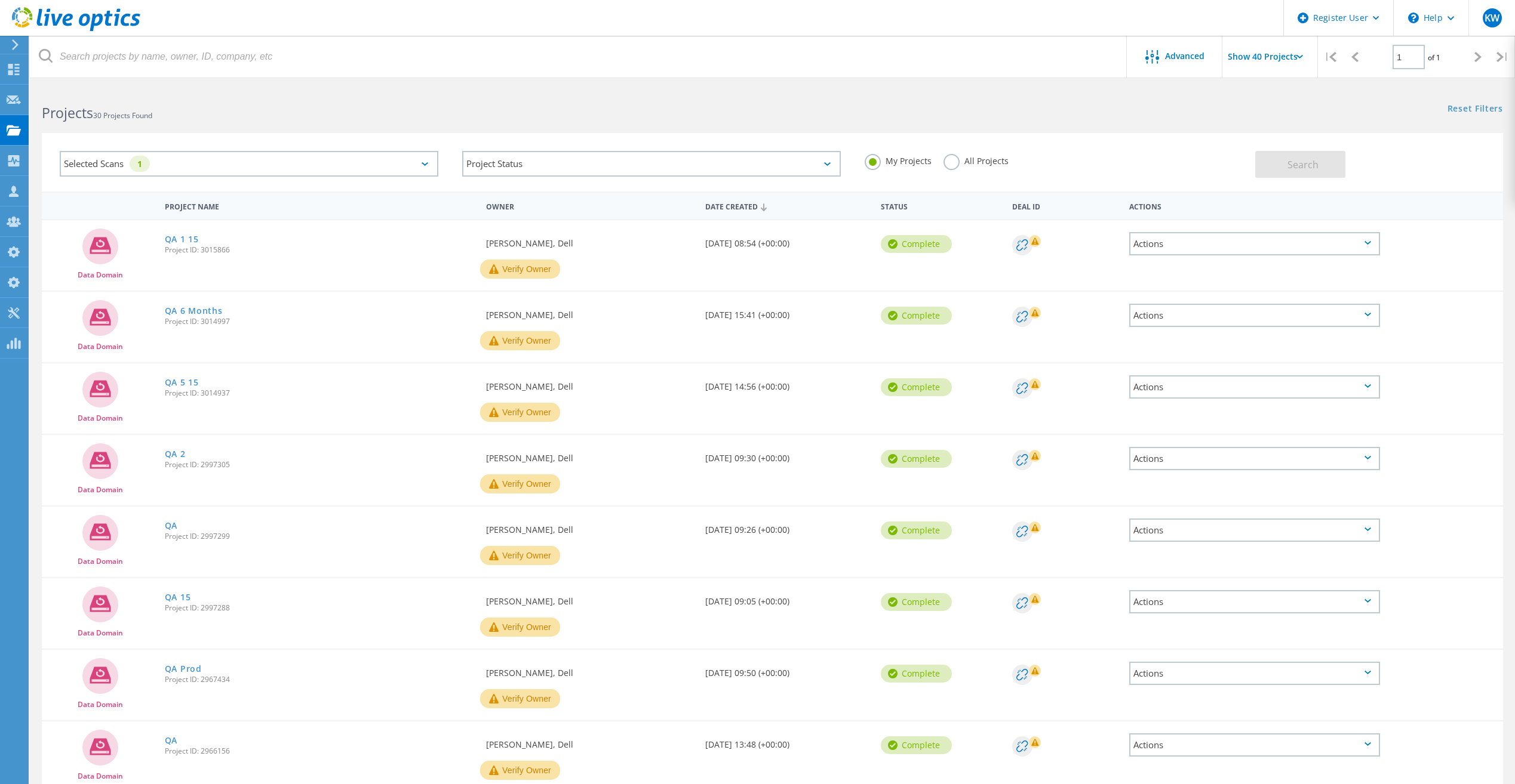
click at [964, 155] on label "All Projects" at bounding box center [975, 160] width 65 height 11
click at [0, 0] on input "All Projects" at bounding box center [0, 0] width 0 height 0
click at [1311, 159] on span "Search" at bounding box center [1303, 165] width 31 height 13
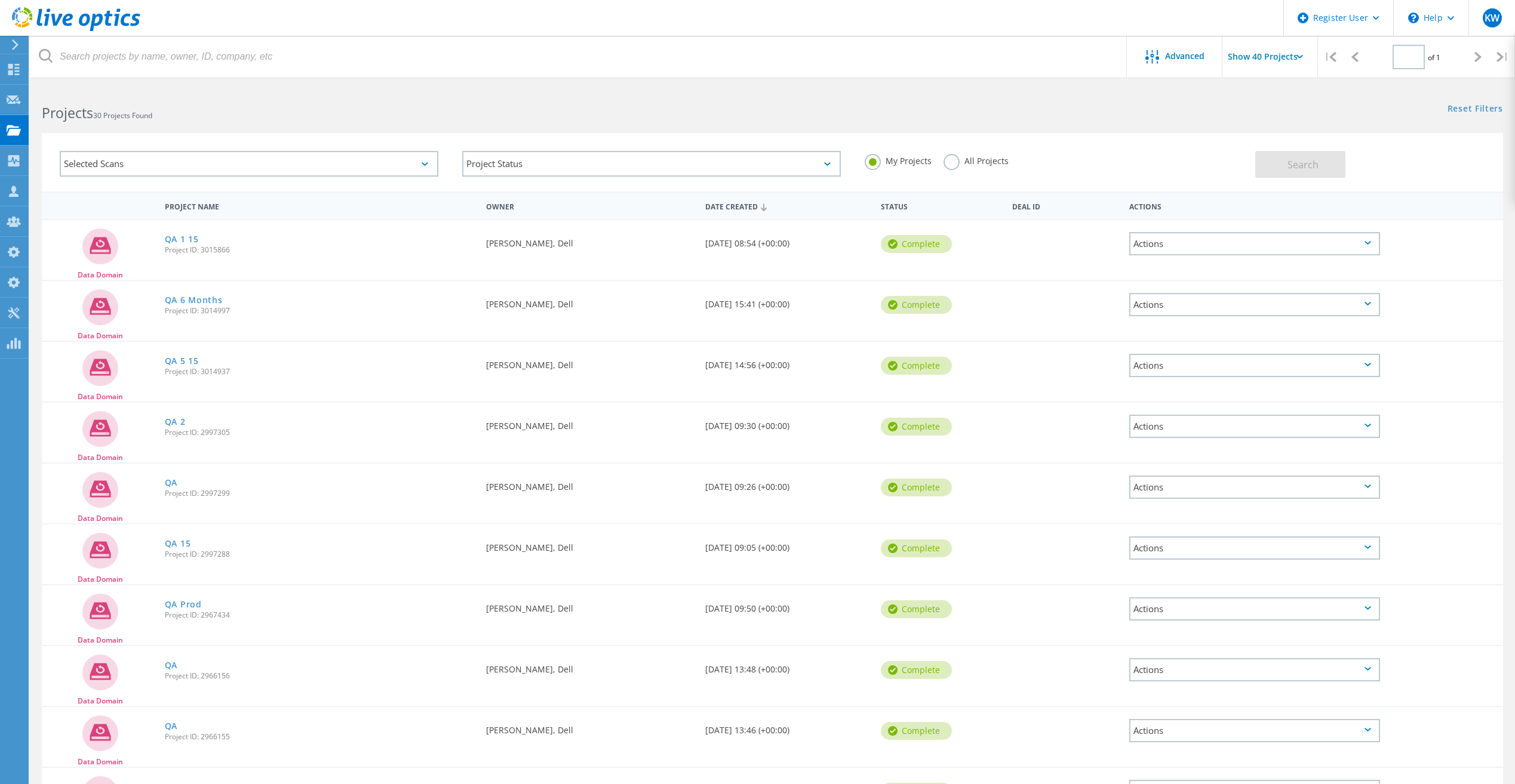
type input "1"
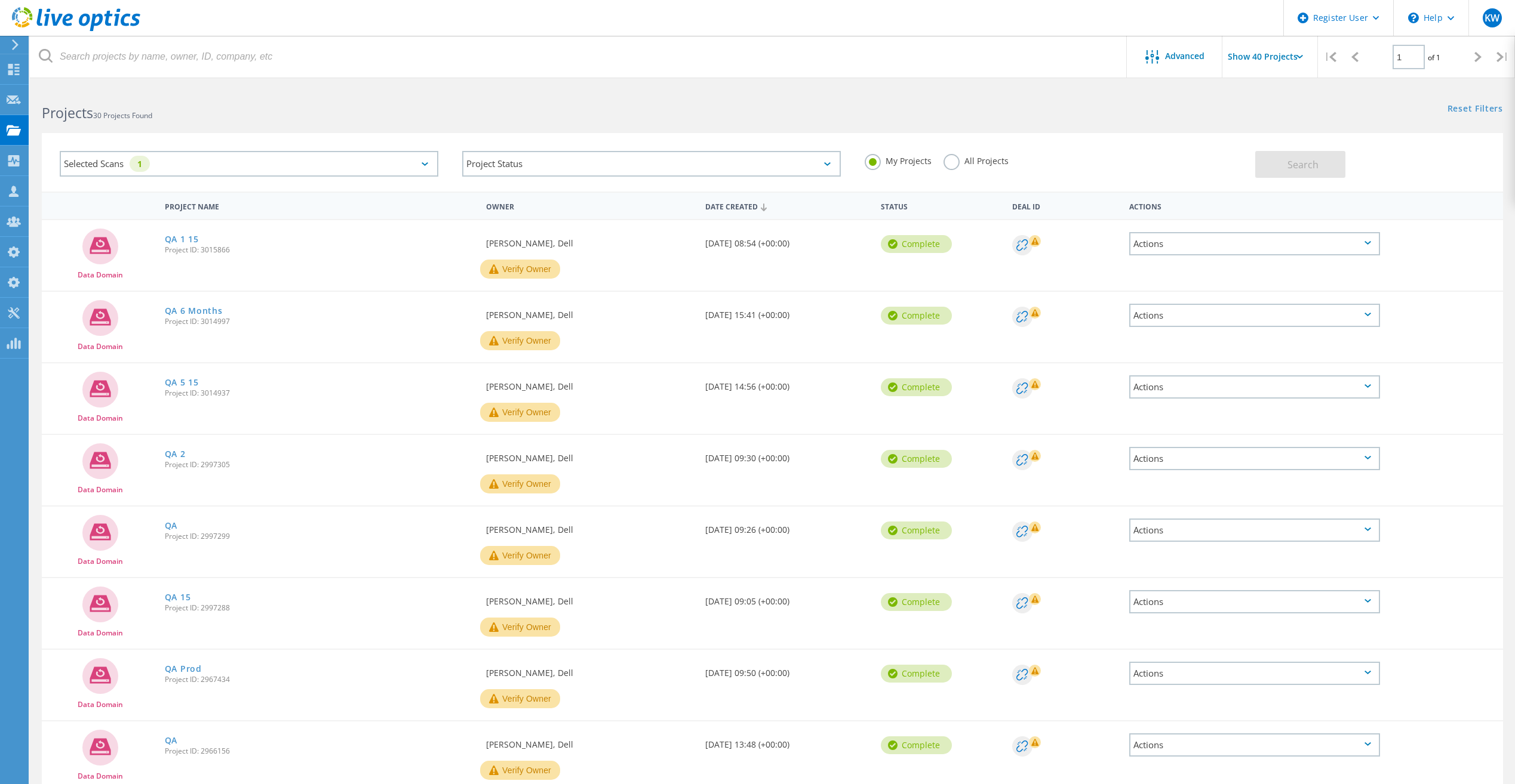
click at [937, 156] on div "My Projects All Projects" at bounding box center [1054, 161] width 403 height 44
click at [941, 159] on div "My Projects All Projects" at bounding box center [1054, 161] width 403 height 44
click at [964, 170] on div "All Projects" at bounding box center [975, 163] width 65 height 17
click at [1000, 157] on label "All Projects" at bounding box center [975, 160] width 65 height 11
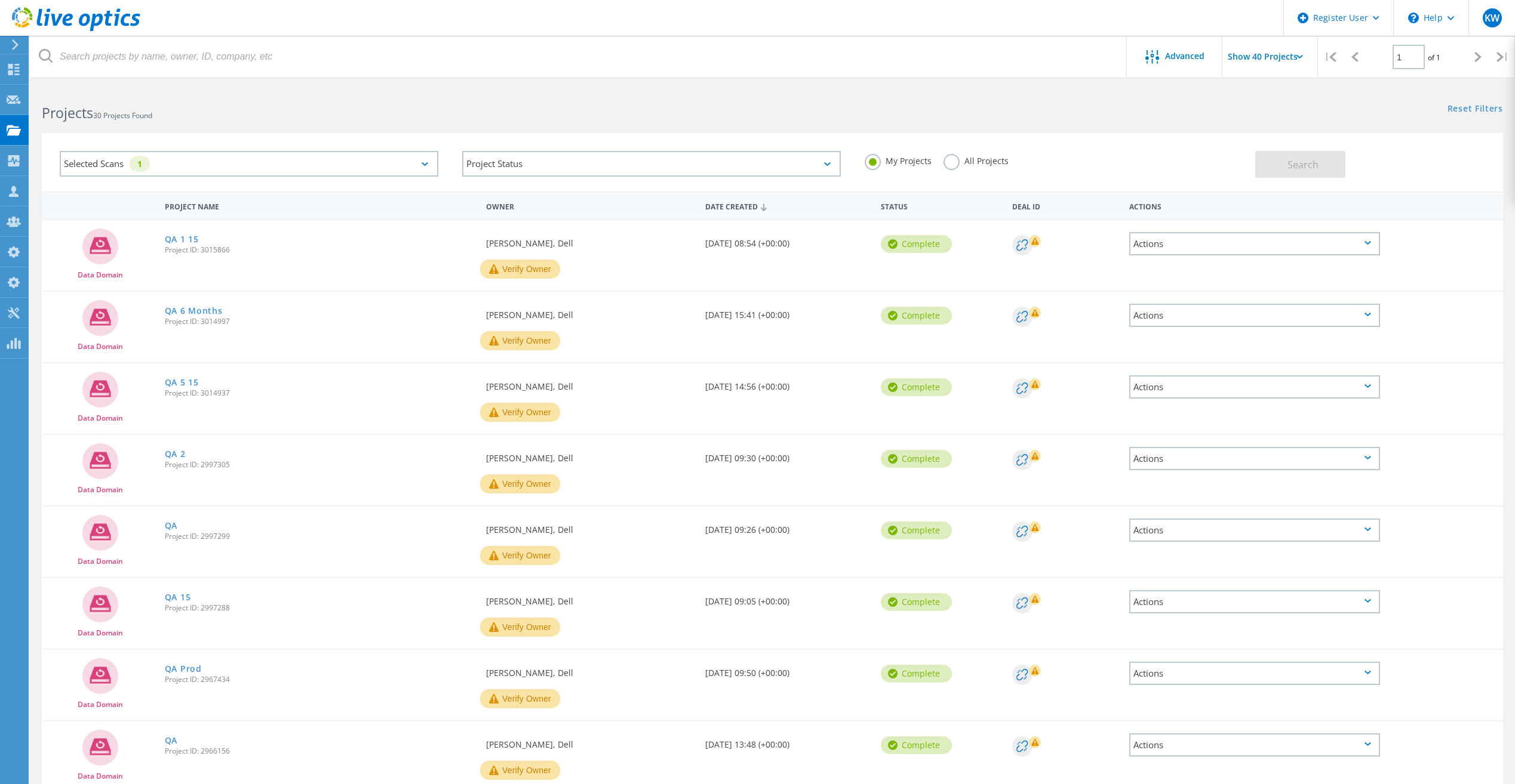
click at [0, 0] on input "All Projects" at bounding box center [0, 0] width 0 height 0
click at [1286, 162] on button "Search" at bounding box center [1300, 164] width 90 height 27
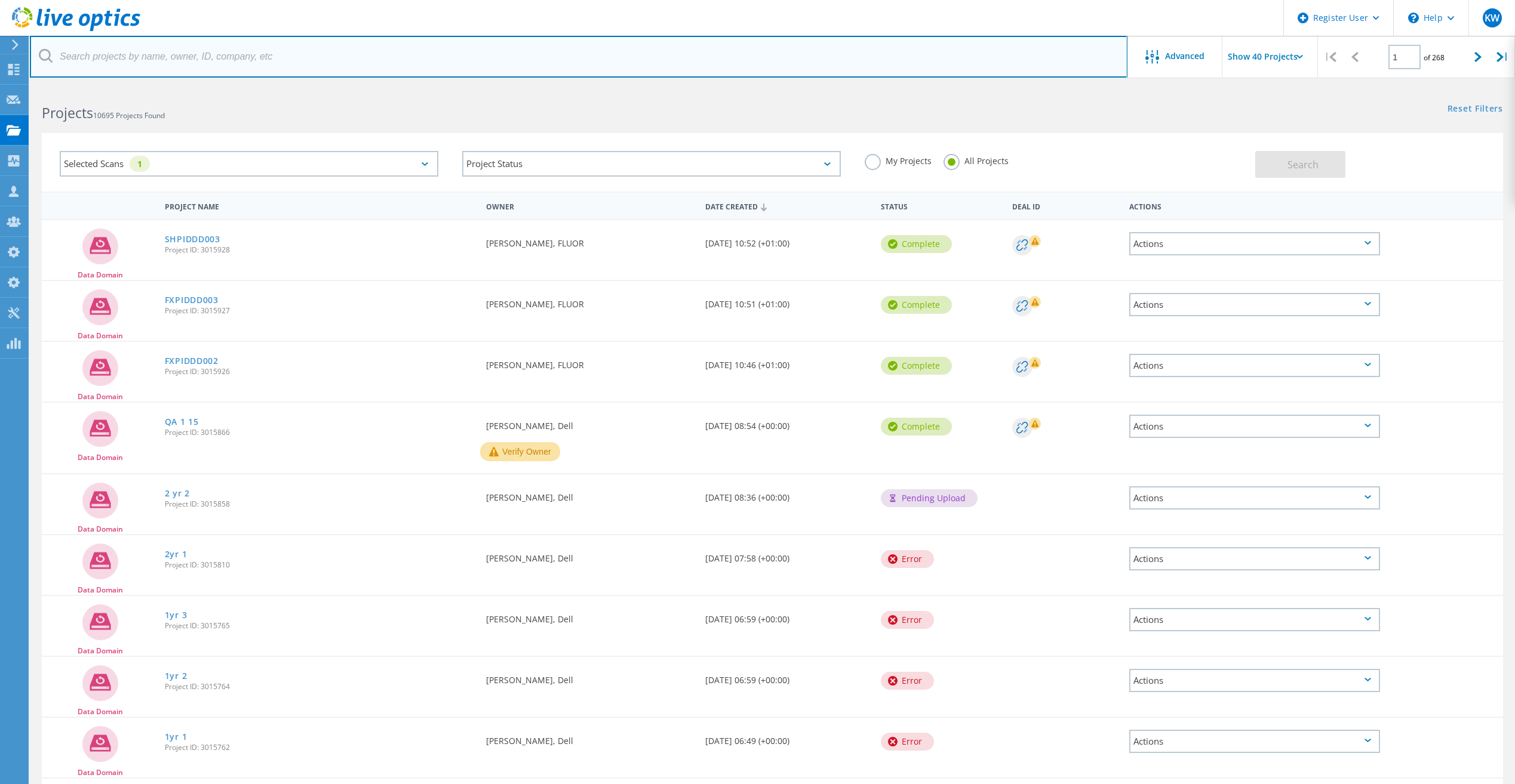
click at [774, 59] on input "text" at bounding box center [578, 56] width 1098 height 41
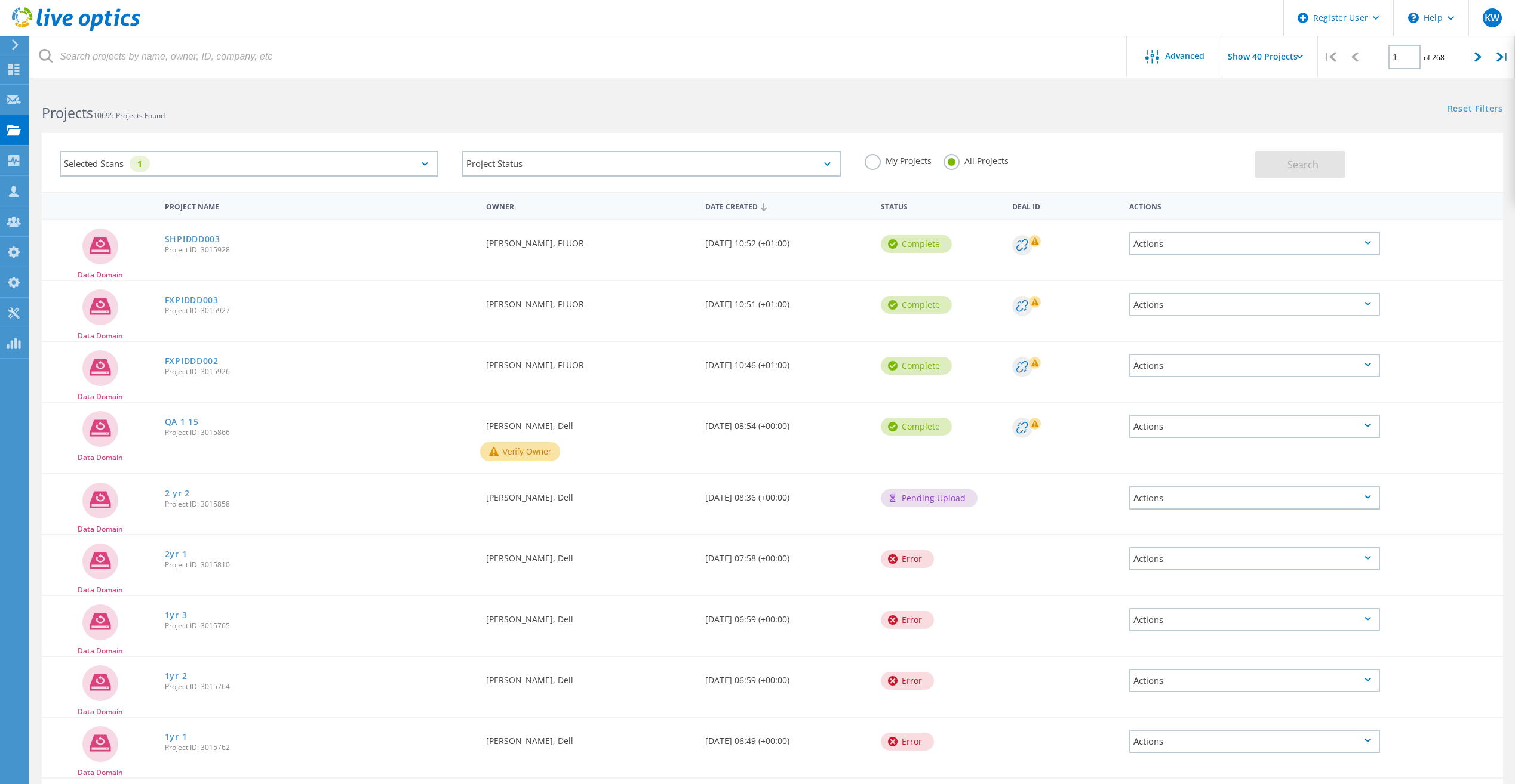
click at [443, 115] on h2 "Projects 10695 Projects Found" at bounding box center [400, 112] width 718 height 19
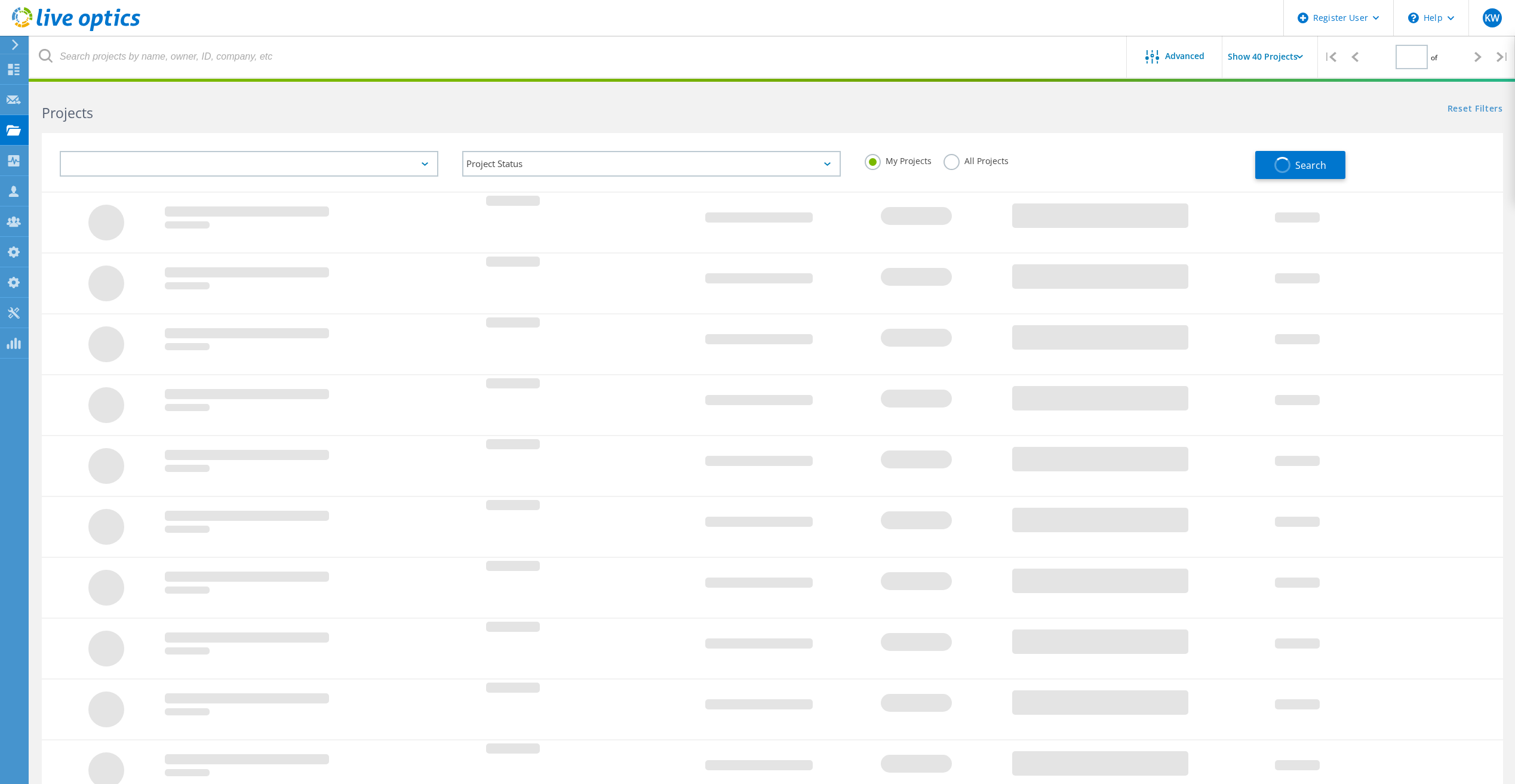
type input "1"
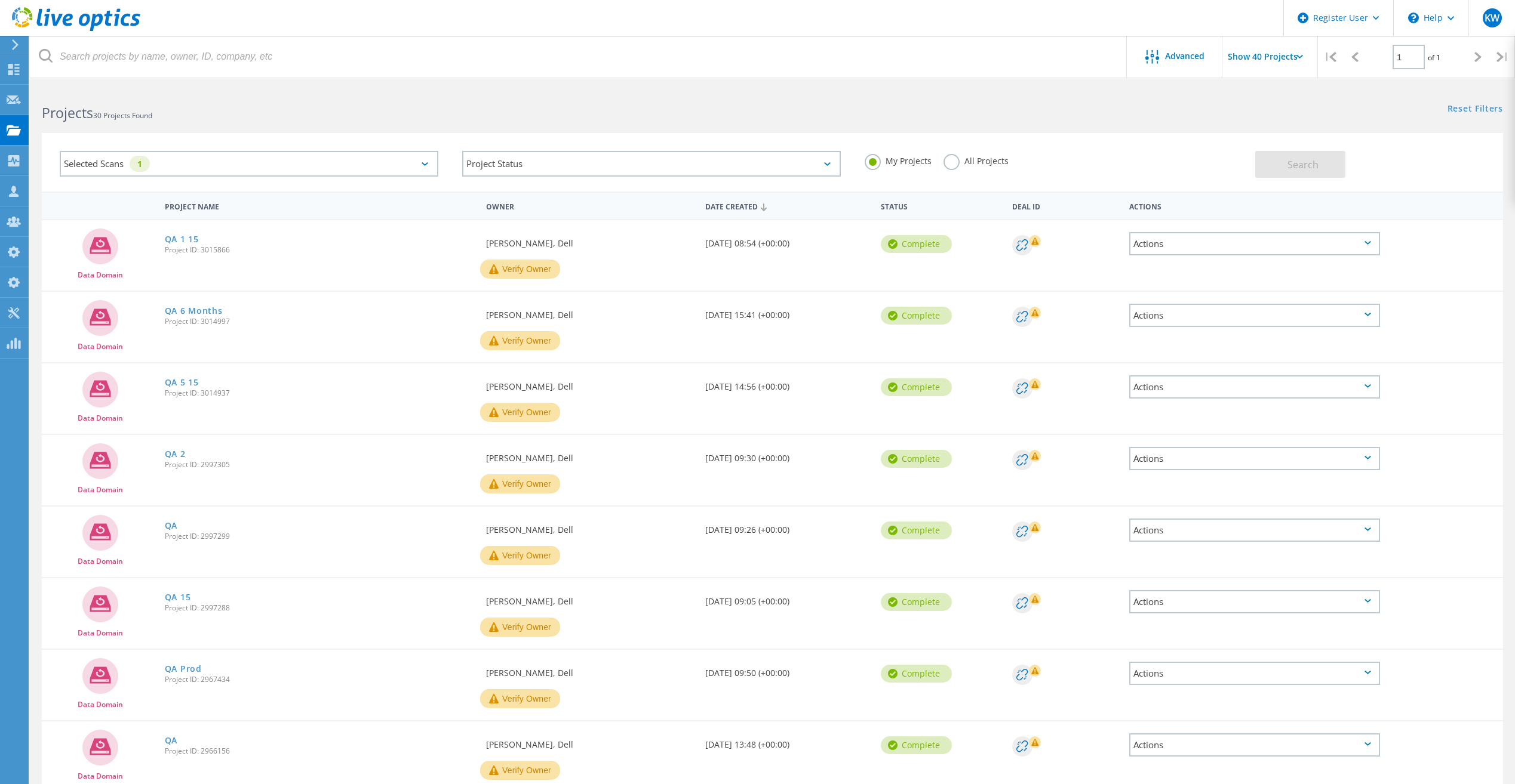
click at [704, 100] on div "Projects 30 Projects Found" at bounding box center [400, 102] width 742 height 31
click at [951, 152] on div "My Projects All Projects" at bounding box center [1054, 161] width 403 height 44
drag, startPoint x: 951, startPoint y: 152, endPoint x: 960, endPoint y: 165, distance: 15.8
click at [960, 165] on label "All Projects" at bounding box center [975, 160] width 65 height 11
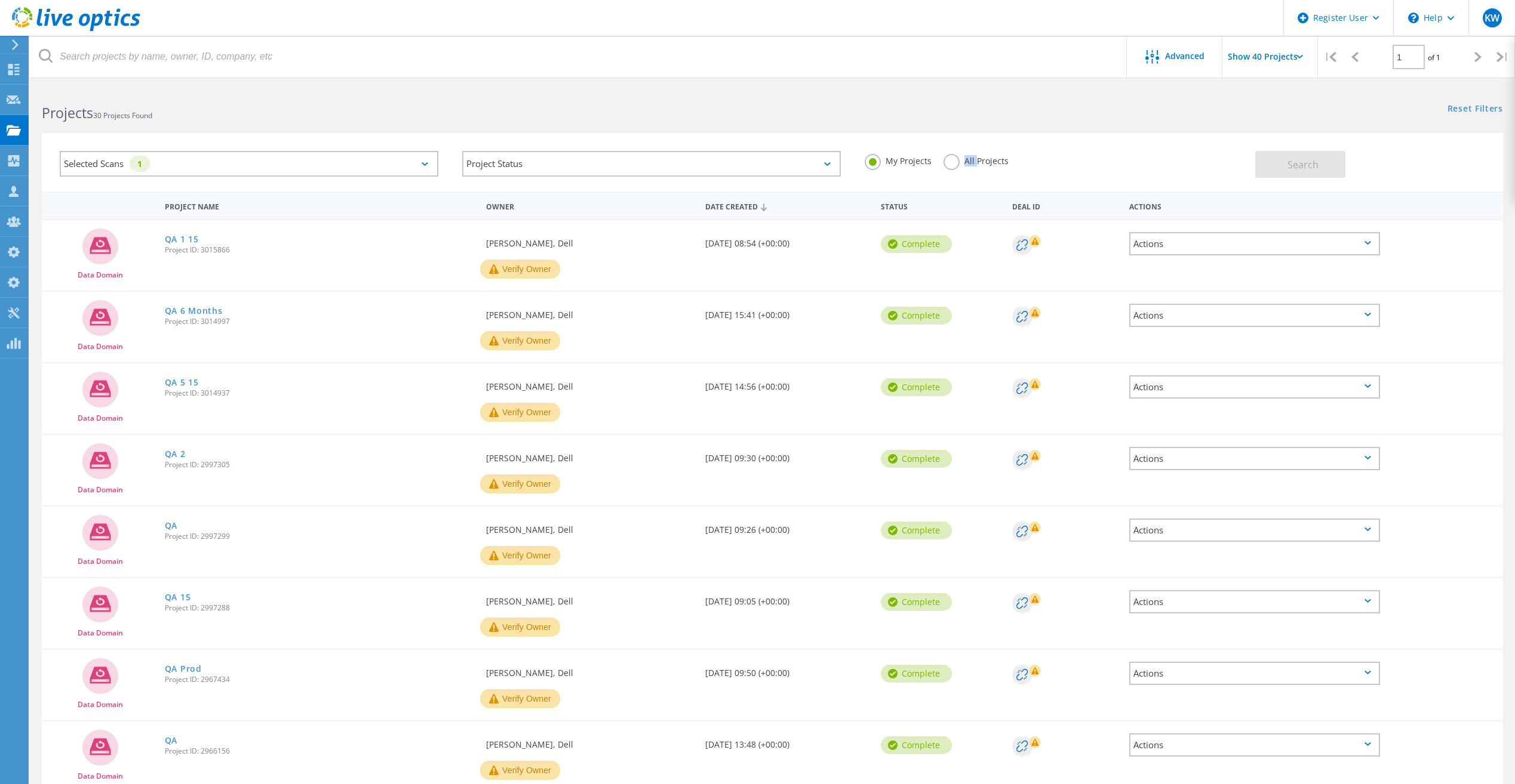
click at [0, 0] on input "All Projects" at bounding box center [0, 0] width 0 height 0
click at [1332, 171] on button "Search" at bounding box center [1300, 164] width 90 height 27
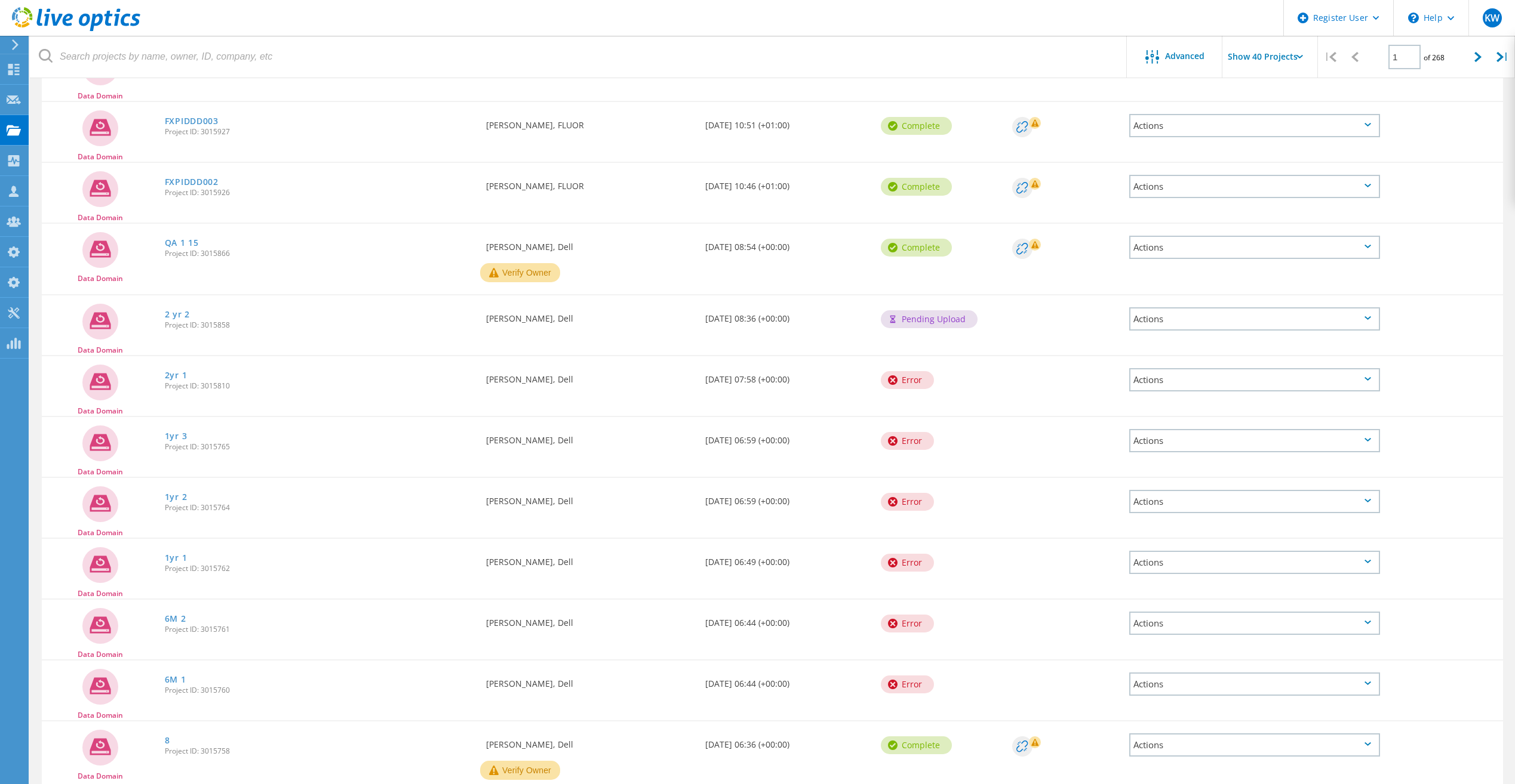
scroll to position [239, 0]
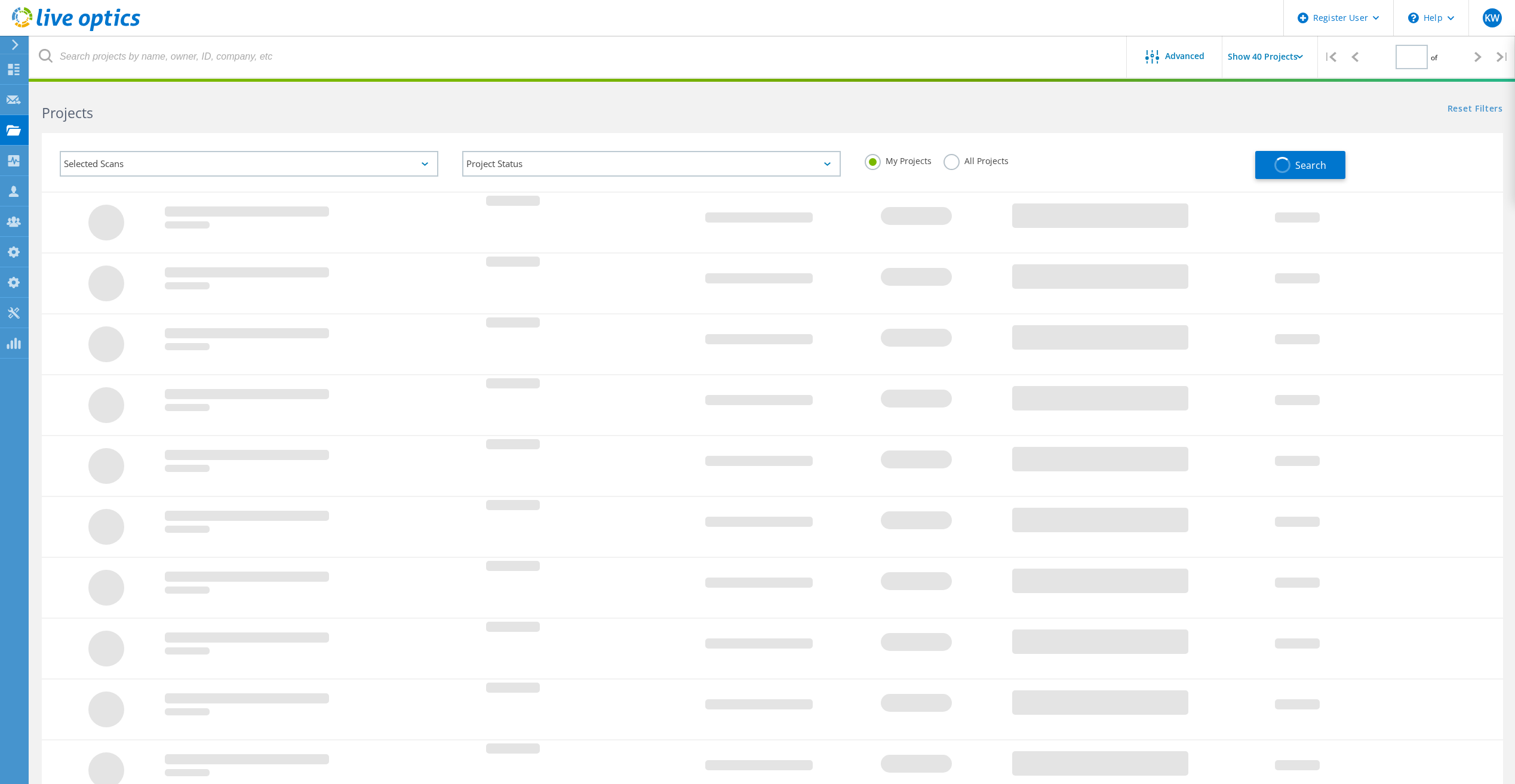
scroll to position [63, 0]
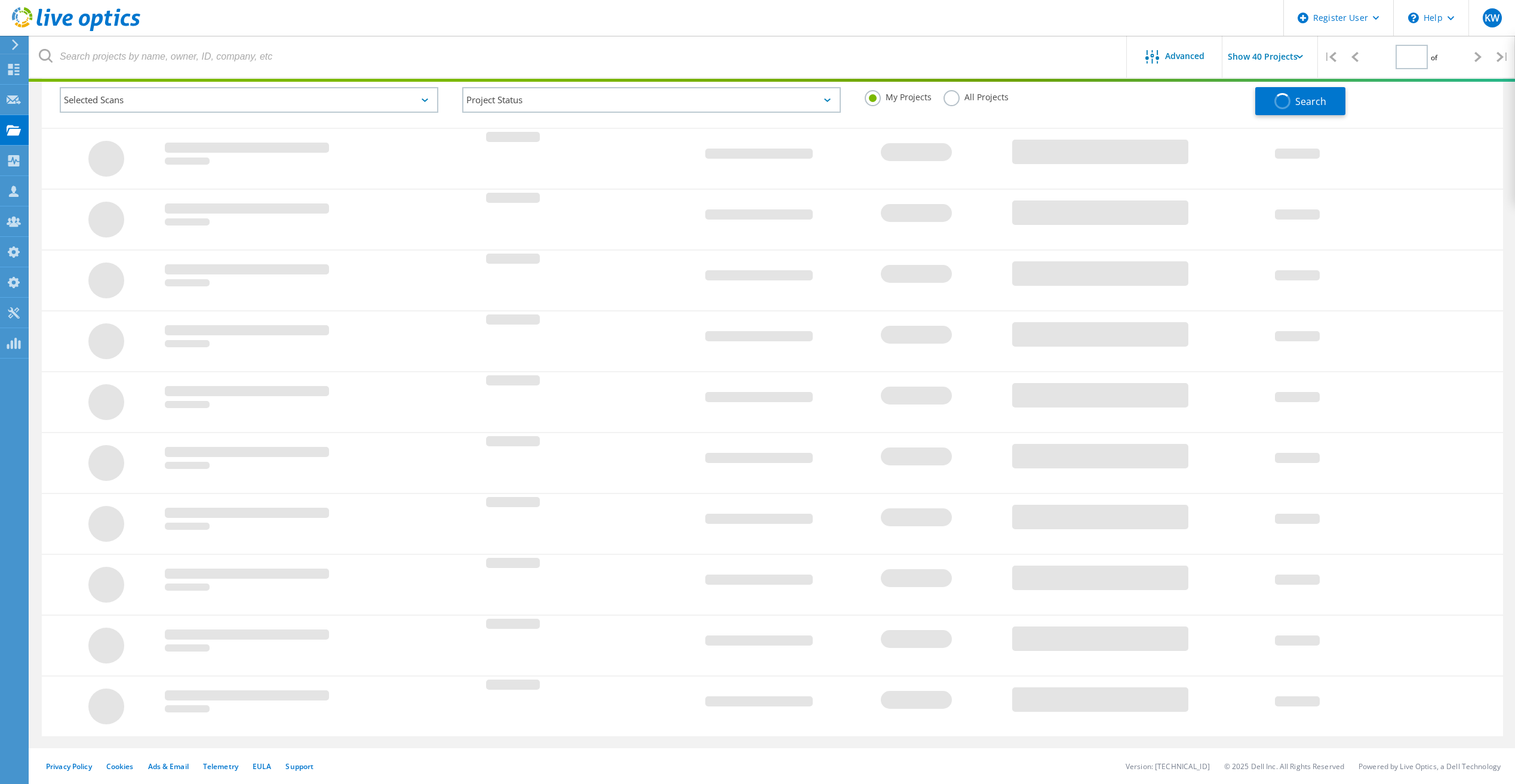
type input "1"
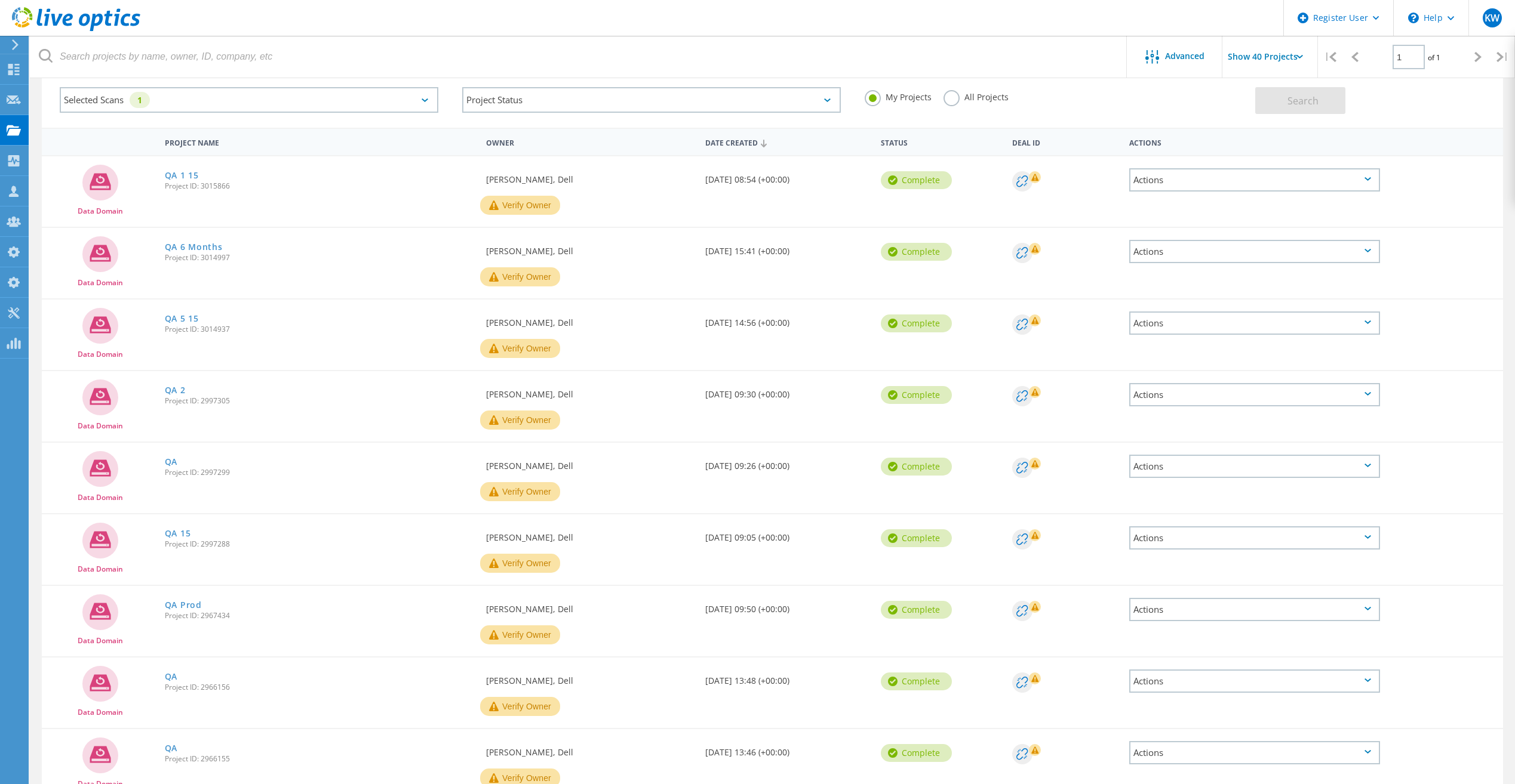
click at [954, 106] on div "All Projects" at bounding box center [975, 98] width 65 height 17
click at [964, 97] on label "All Projects" at bounding box center [975, 96] width 65 height 11
click at [0, 0] on input "All Projects" at bounding box center [0, 0] width 0 height 0
click at [1377, 108] on div "Search" at bounding box center [1375, 95] width 241 height 39
click at [1351, 107] on div "Search" at bounding box center [1375, 95] width 241 height 39
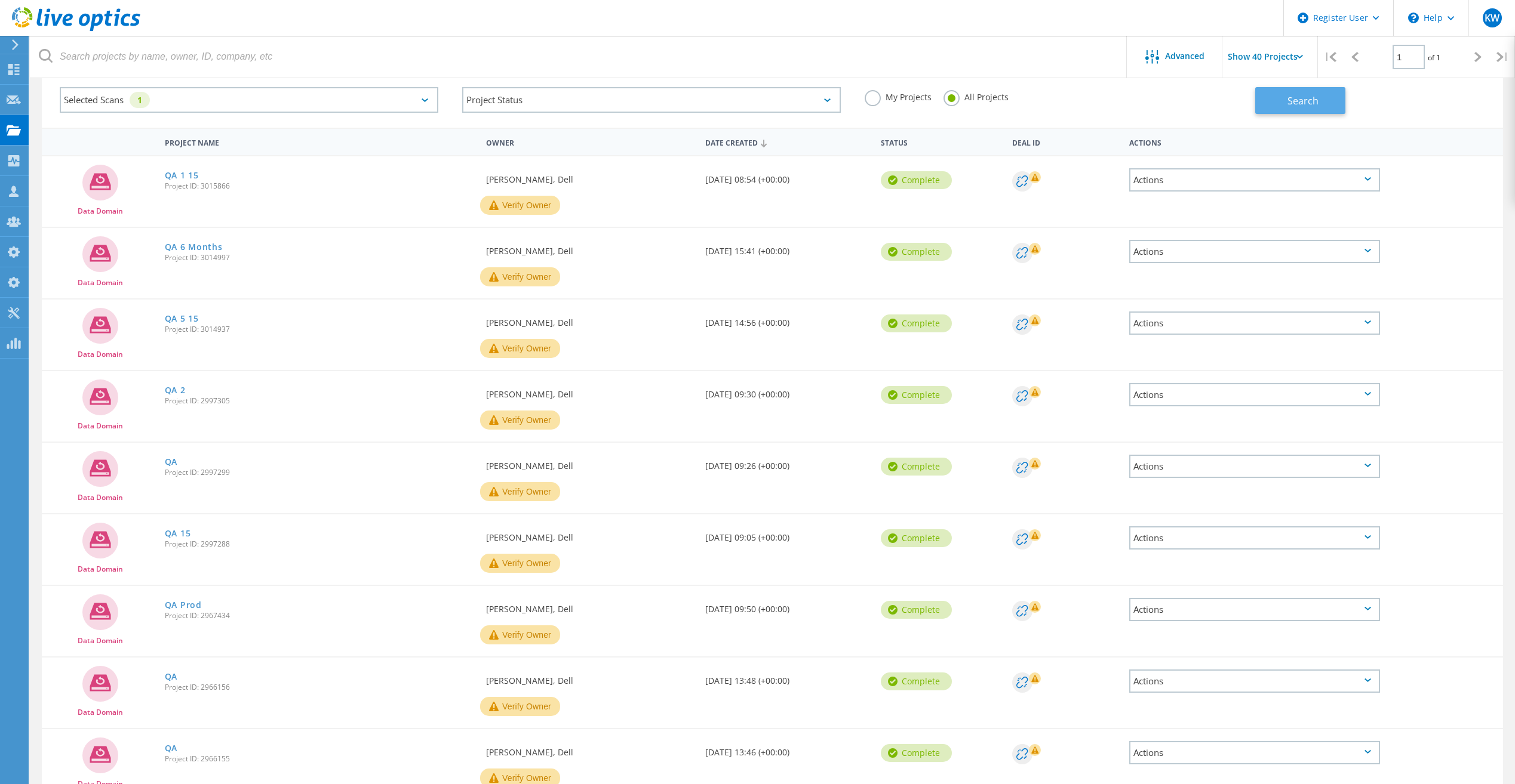
click at [1341, 105] on button "Search" at bounding box center [1300, 100] width 90 height 27
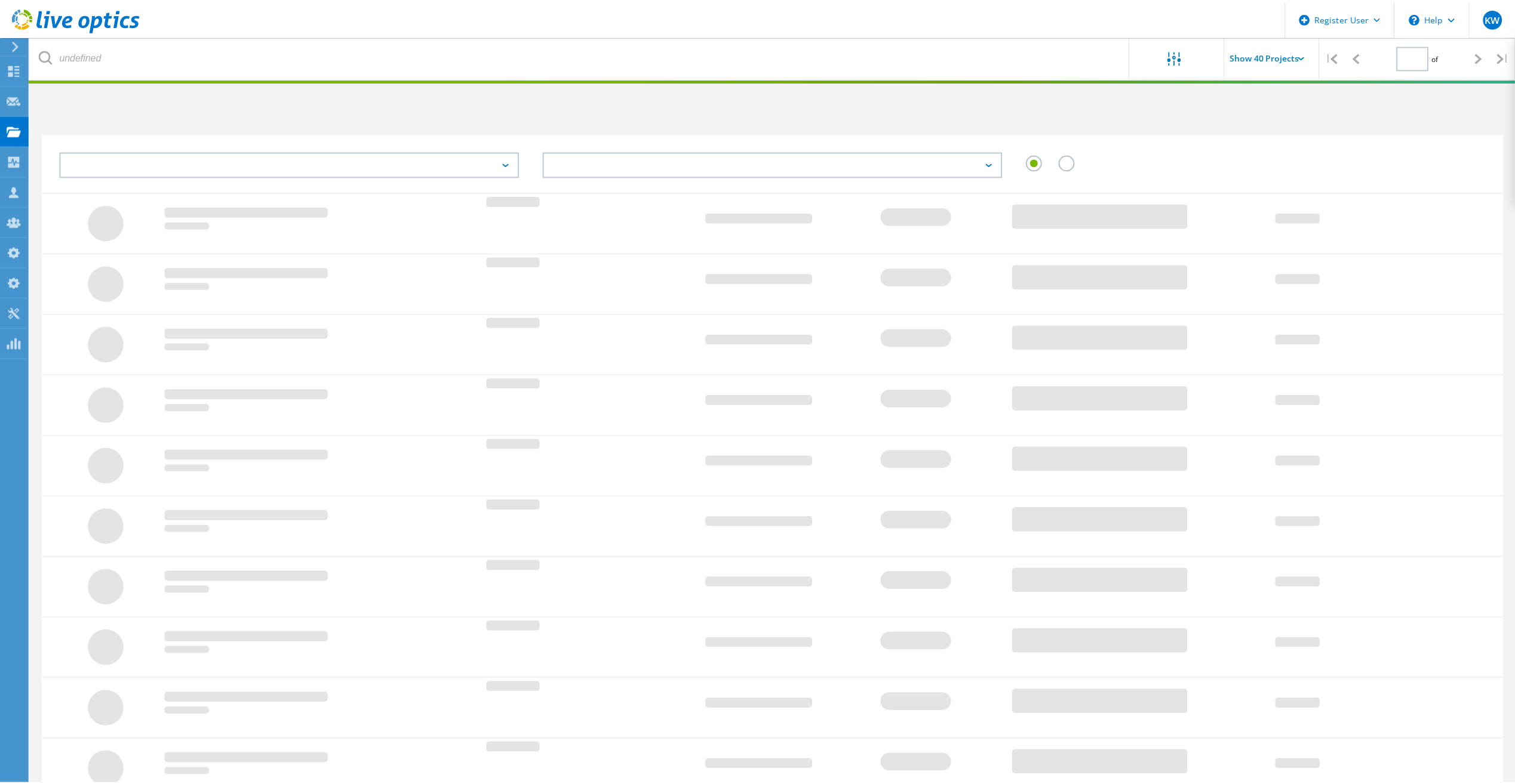
scroll to position [63, 0]
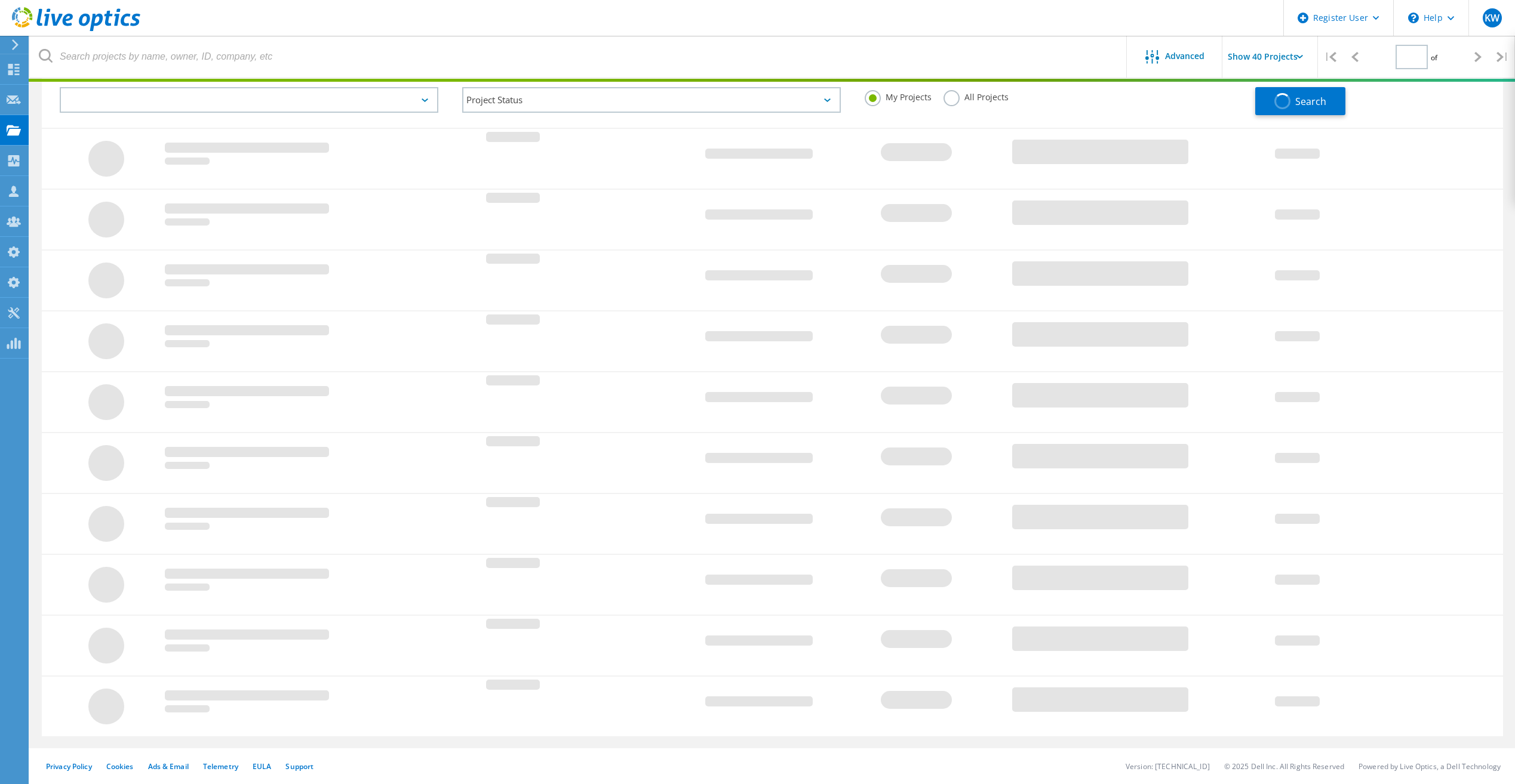
type input "1"
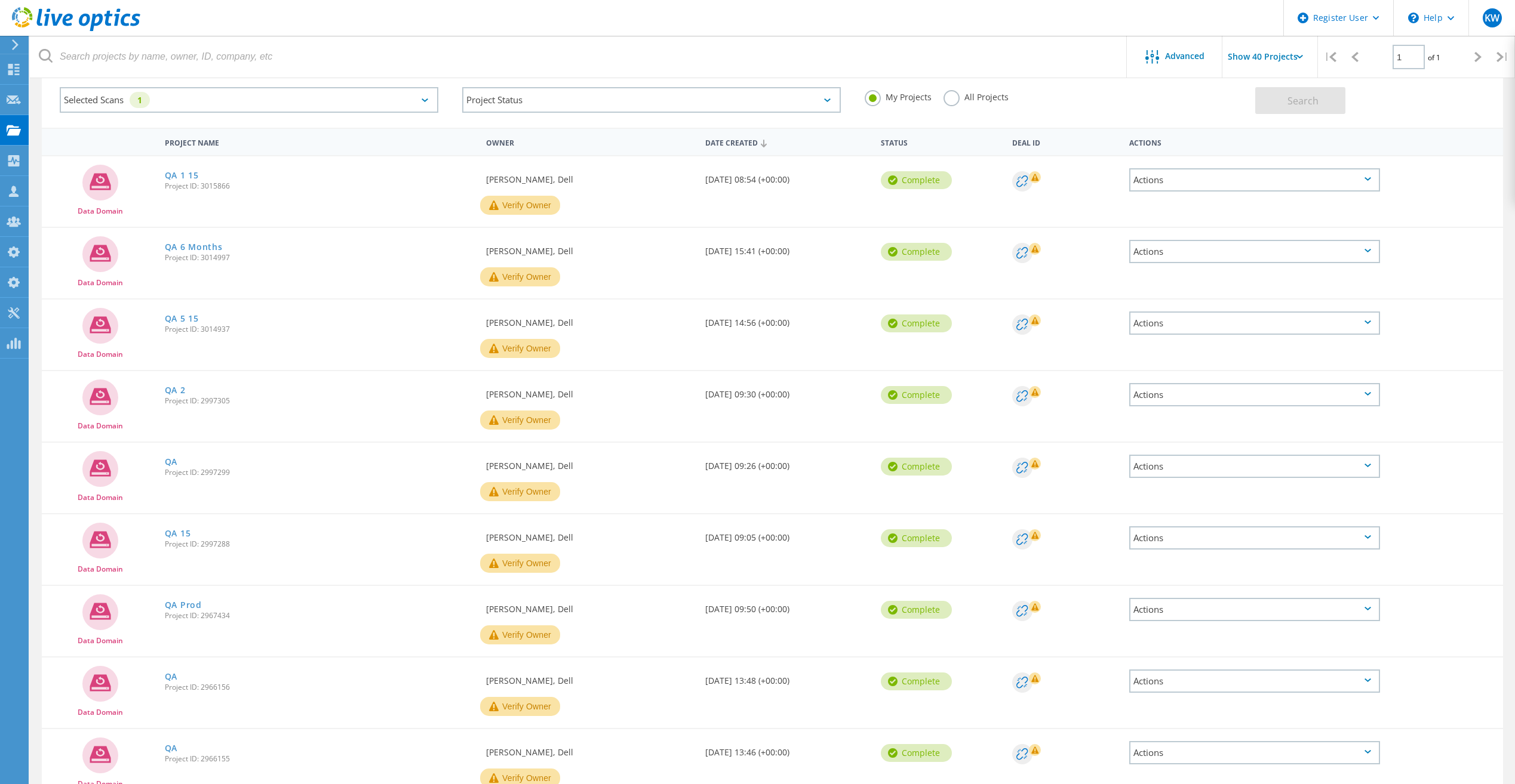
click at [957, 100] on label "All Projects" at bounding box center [975, 96] width 65 height 11
click at [0, 0] on input "All Projects" at bounding box center [0, 0] width 0 height 0
click at [1236, 93] on div "My Projects All Projects" at bounding box center [1054, 97] width 403 height 44
click at [1266, 94] on button "Search" at bounding box center [1300, 100] width 90 height 27
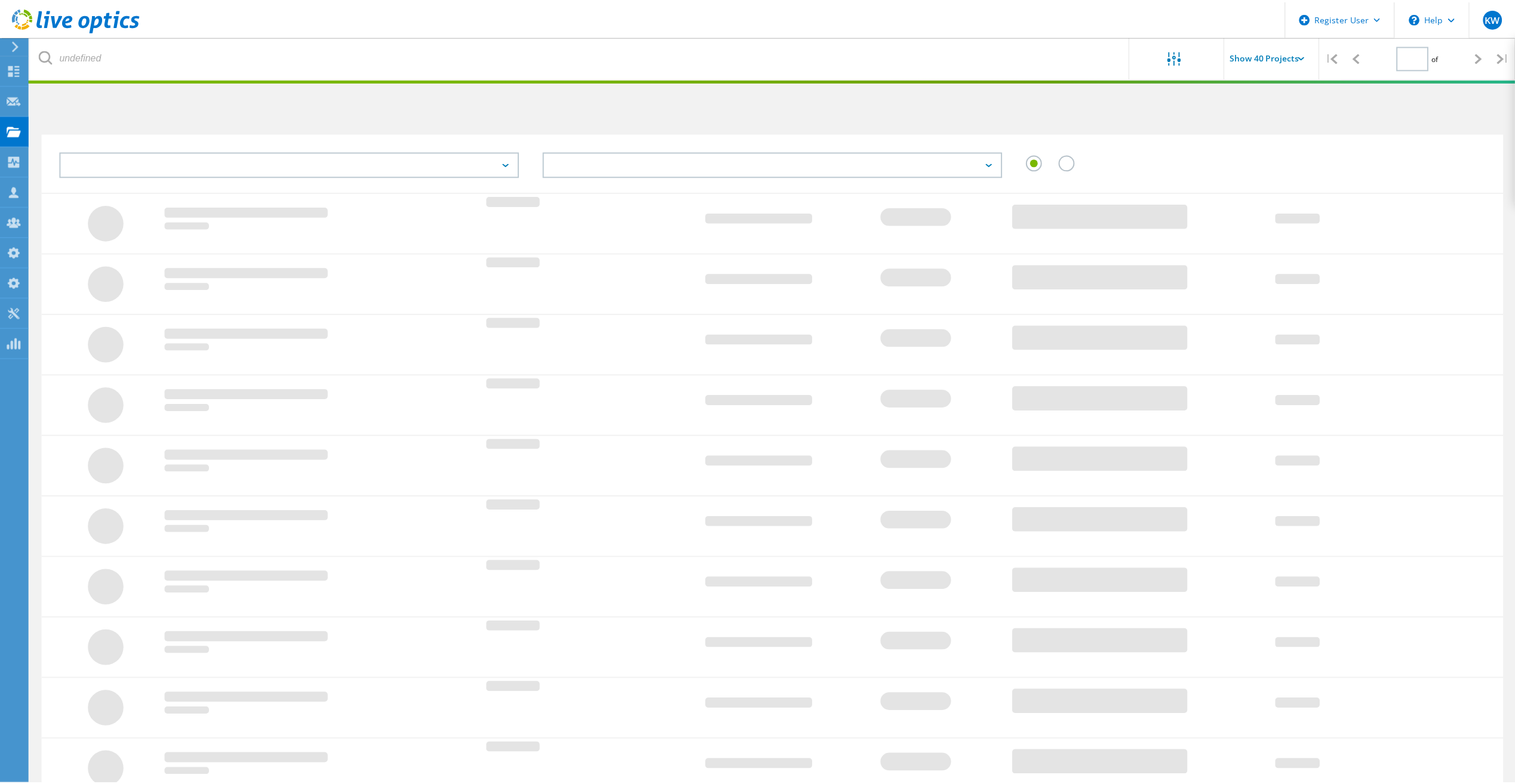
scroll to position [63, 0]
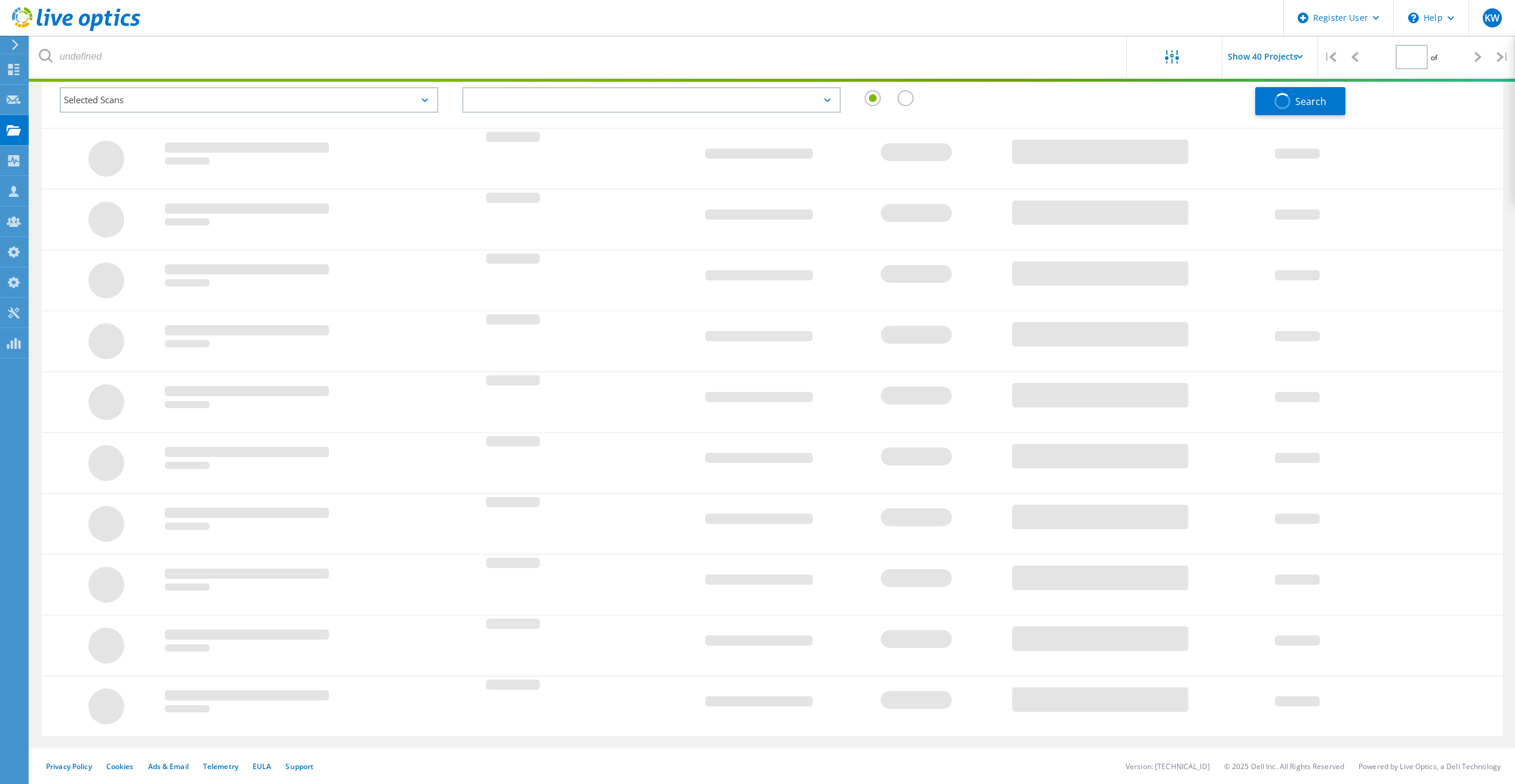
type input "1"
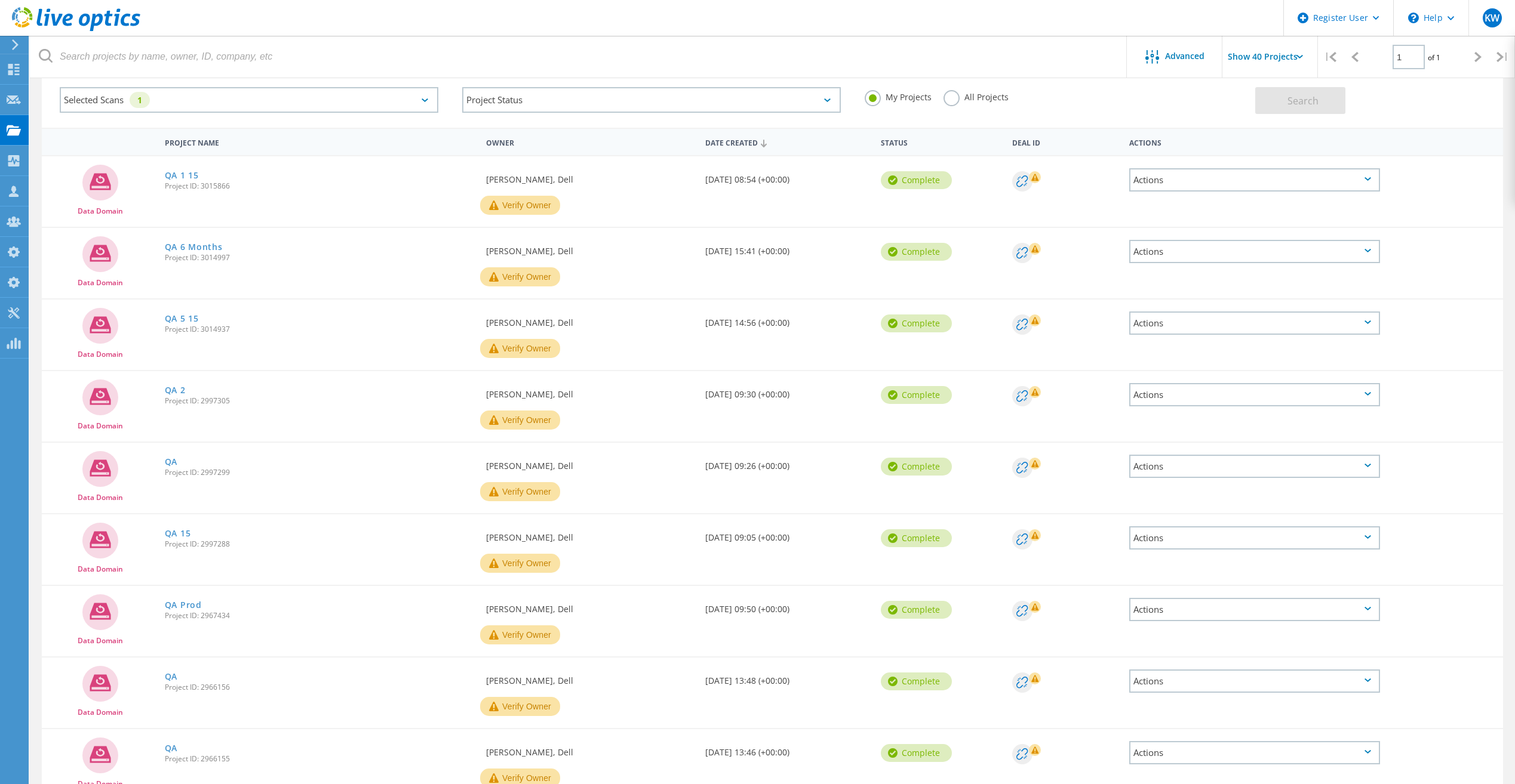
click at [952, 97] on label "All Projects" at bounding box center [975, 96] width 65 height 11
click at [0, 0] on input "All Projects" at bounding box center [0, 0] width 0 height 0
click at [1266, 86] on div "Search" at bounding box center [1375, 95] width 241 height 39
click at [1267, 91] on button "Search" at bounding box center [1300, 100] width 90 height 27
